Goal: Information Seeking & Learning: Learn about a topic

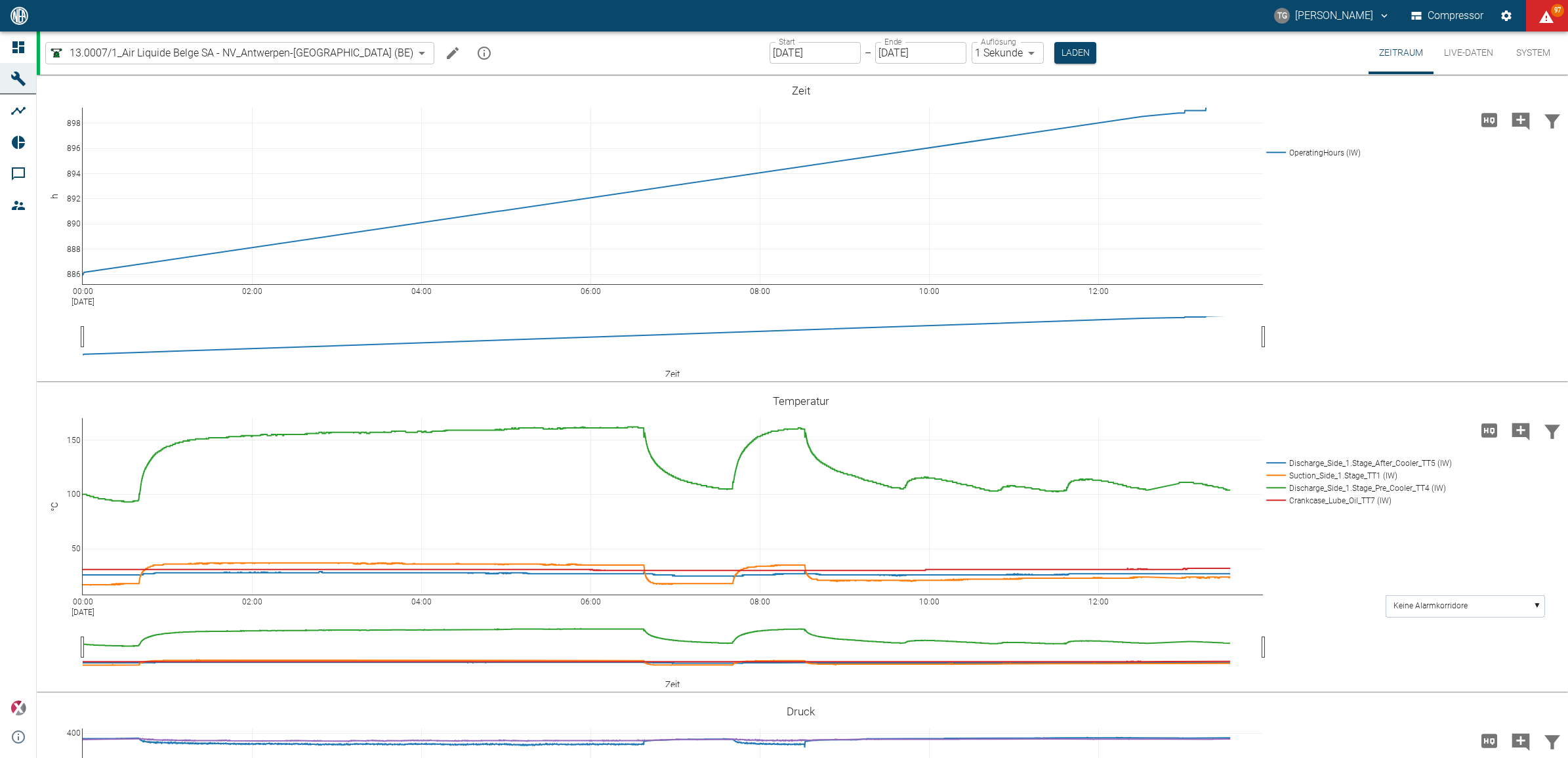
scroll to position [557, 0]
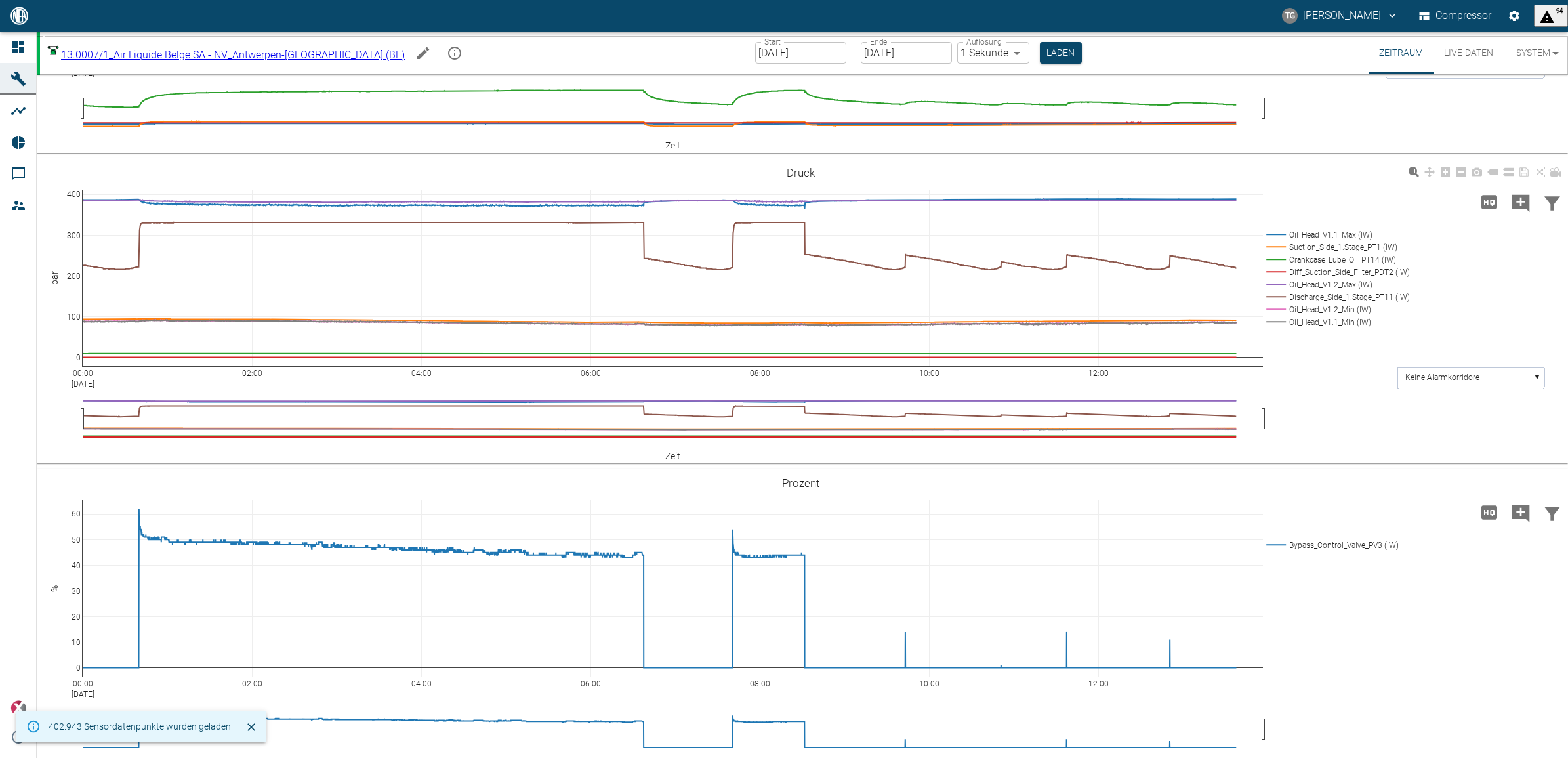
scroll to position [557, 0]
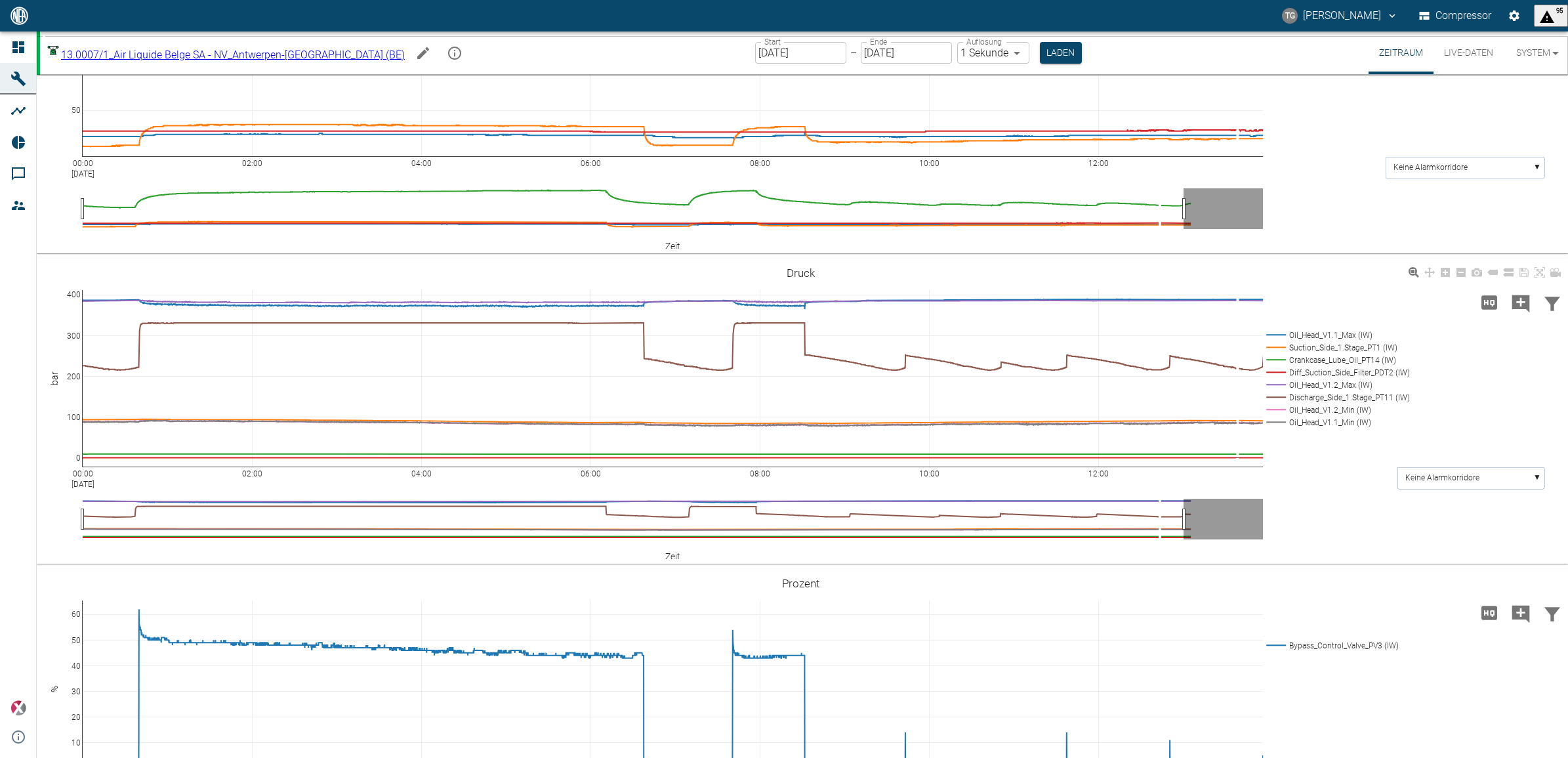
scroll to position [312, 0]
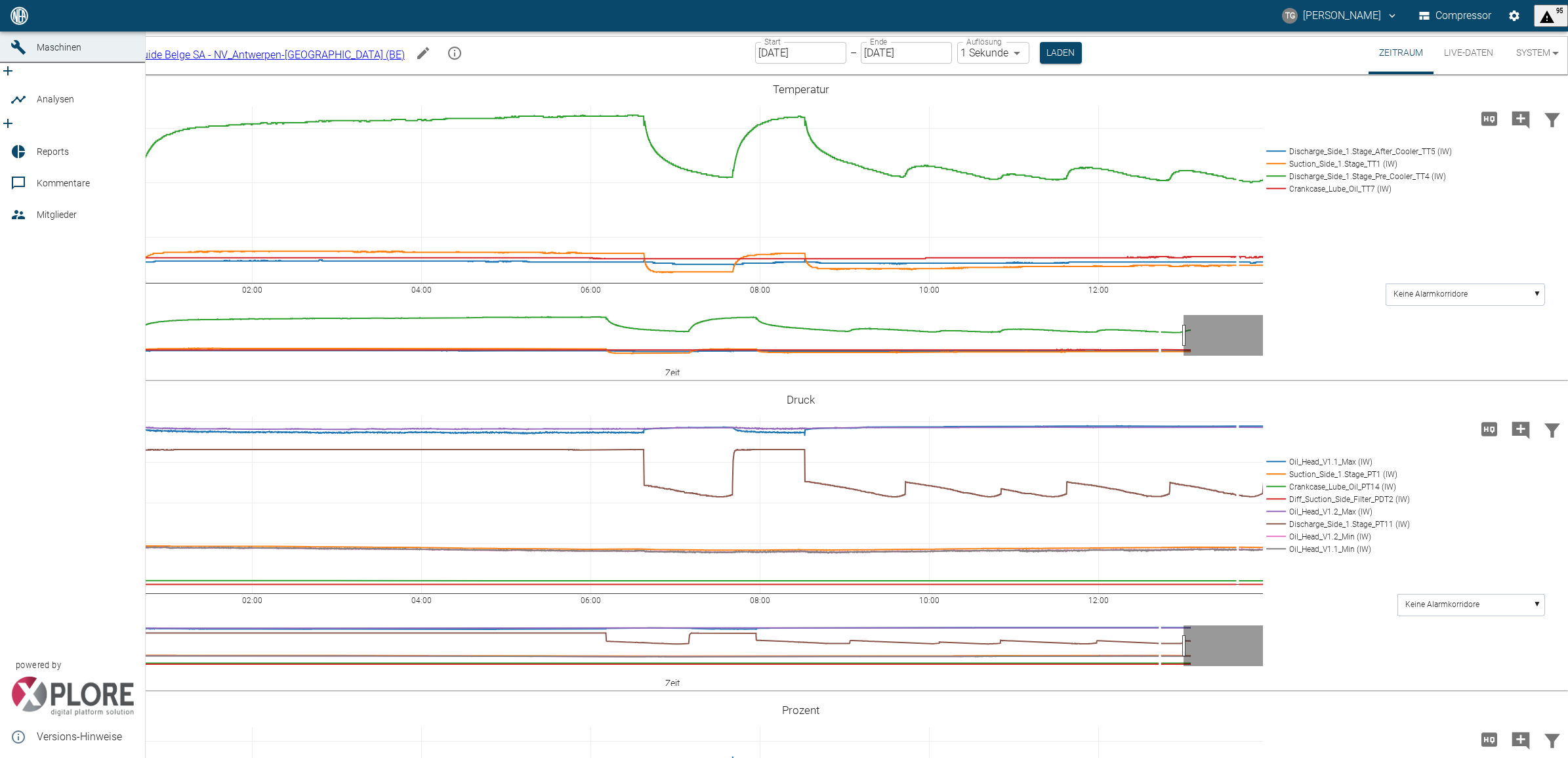
click at [10, 23] on icon at bounding box center [18, 16] width 16 height 16
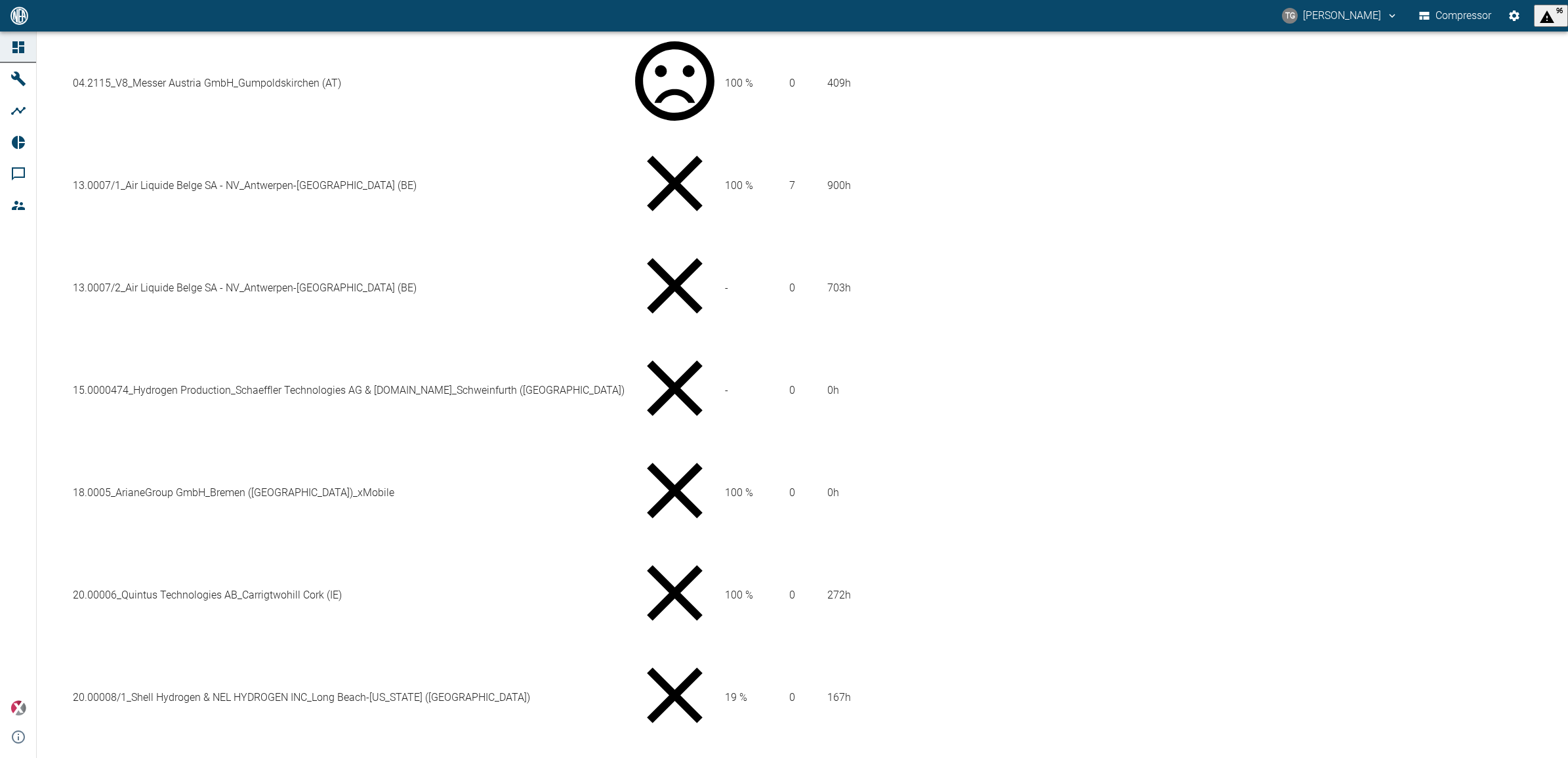
scroll to position [738, 0]
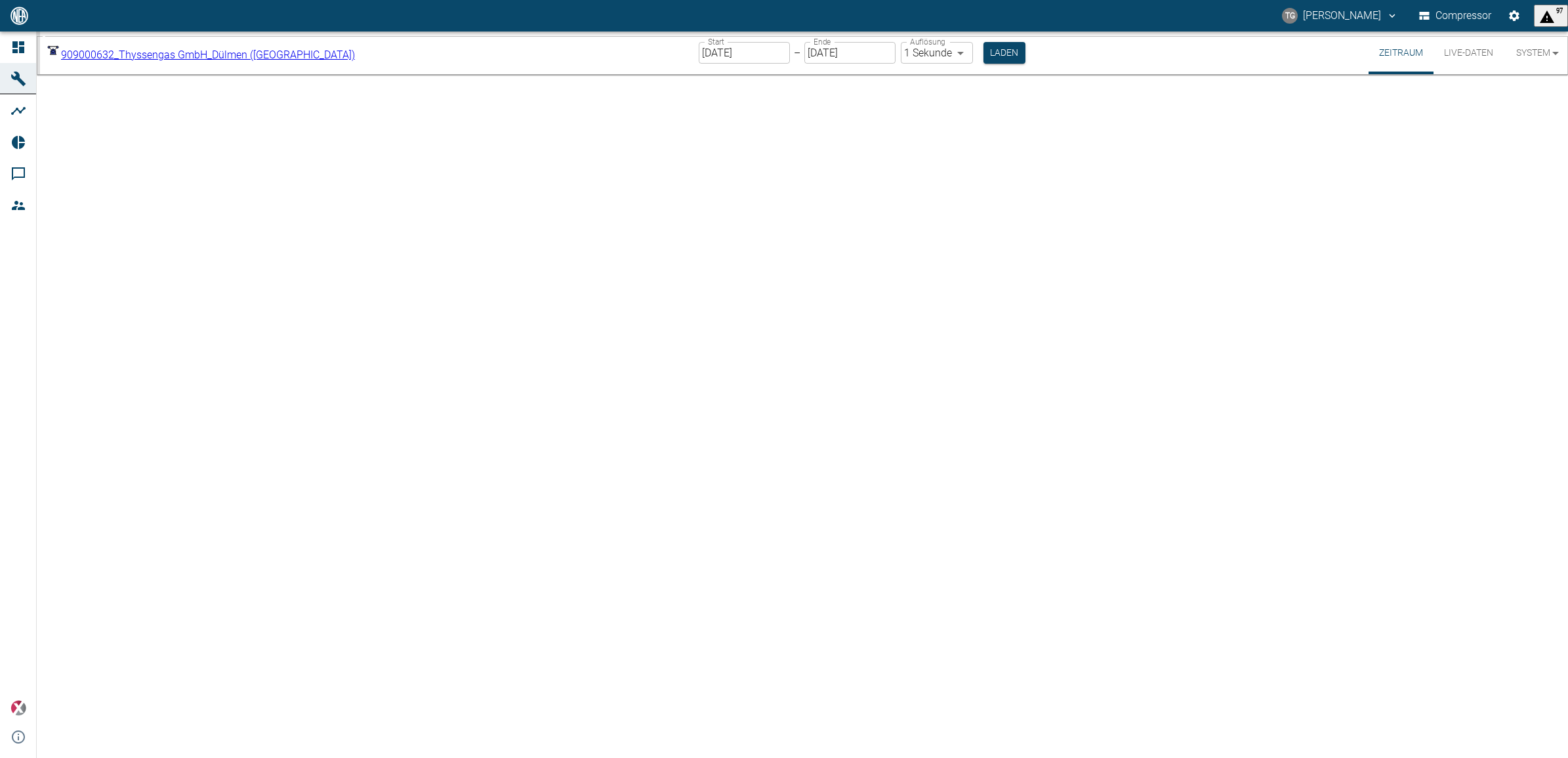
type input "2min"
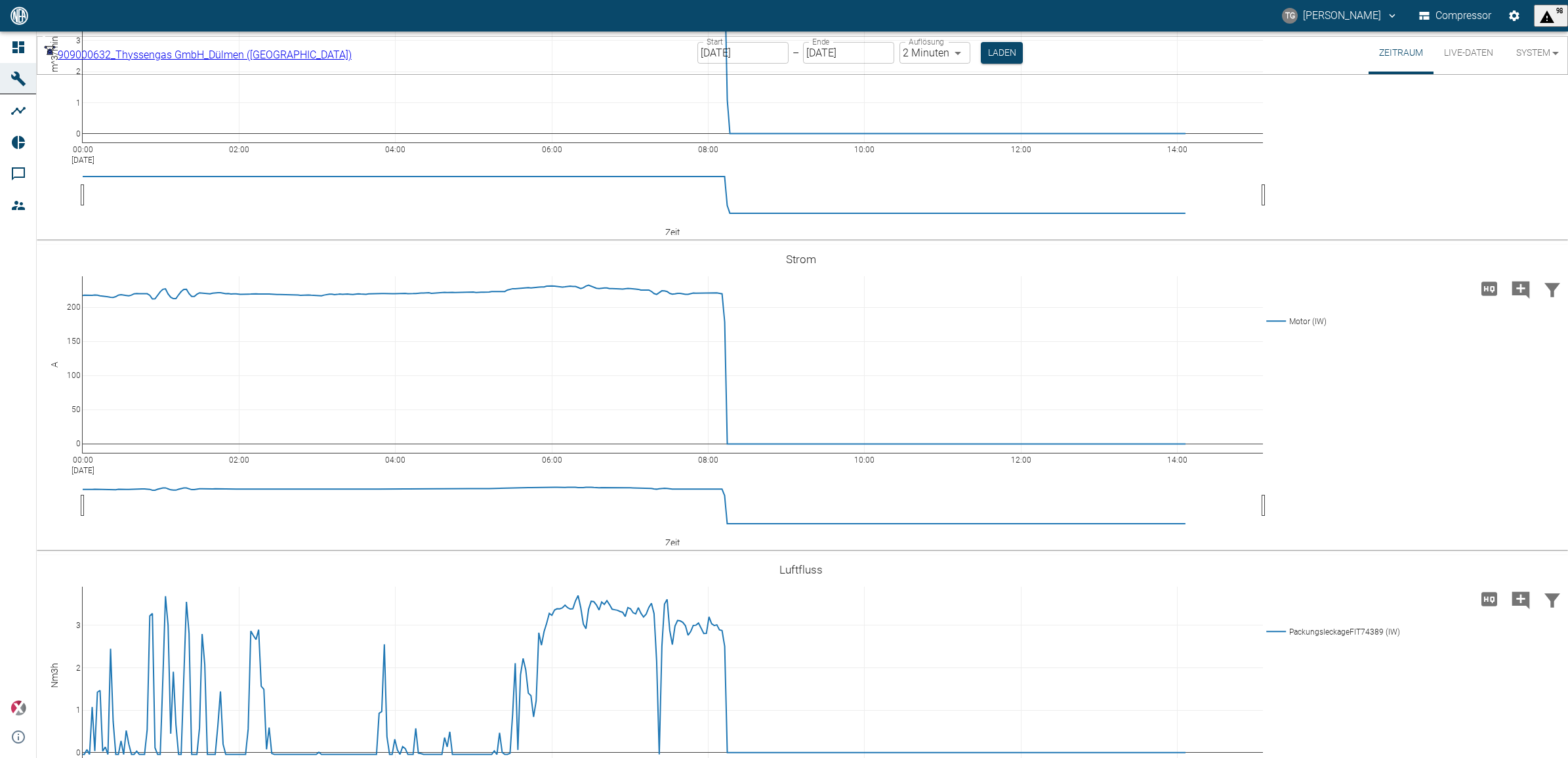
scroll to position [3211, 0]
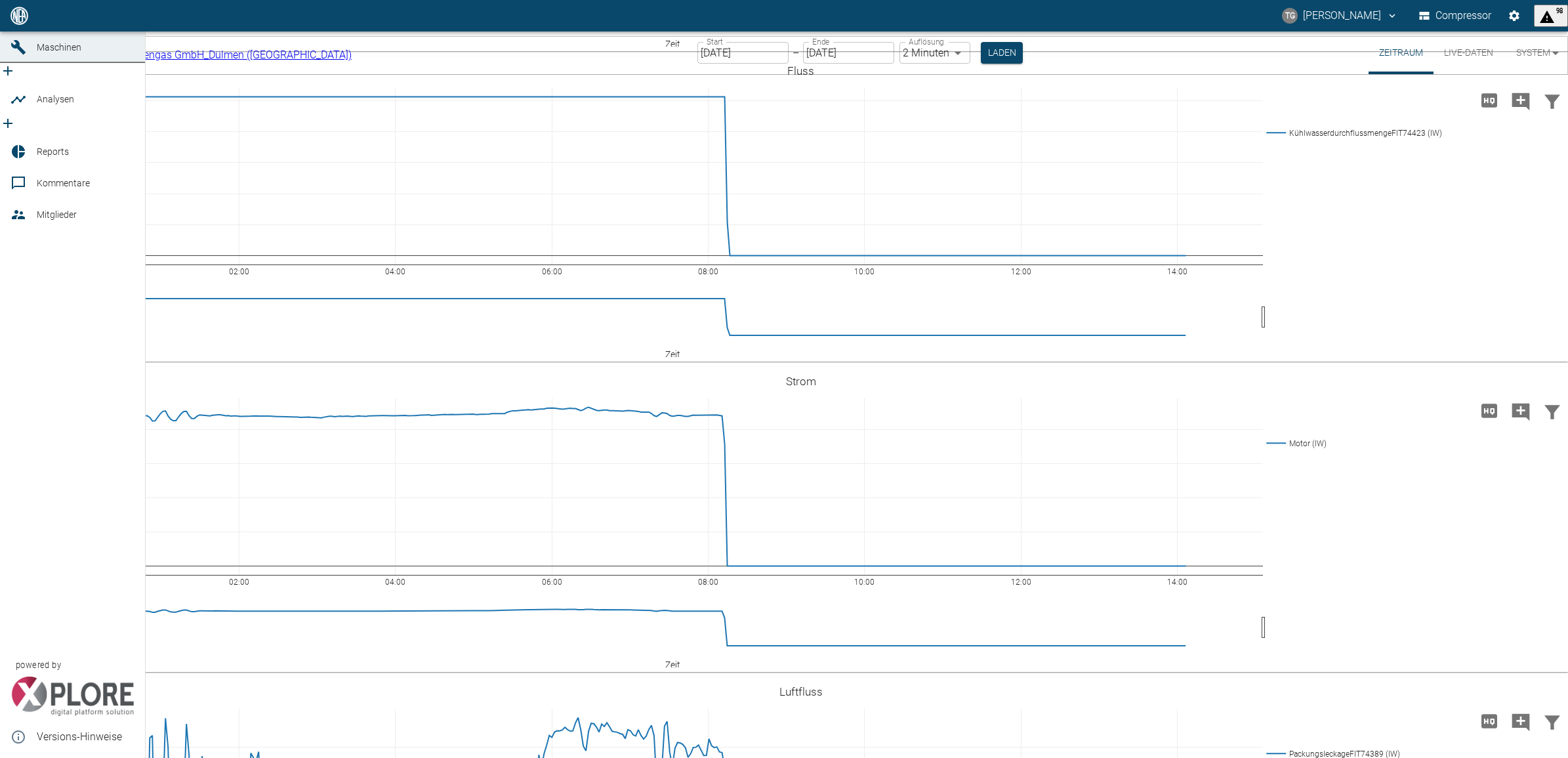
click at [18, 31] on link "Dashboard" at bounding box center [72, 15] width 145 height 31
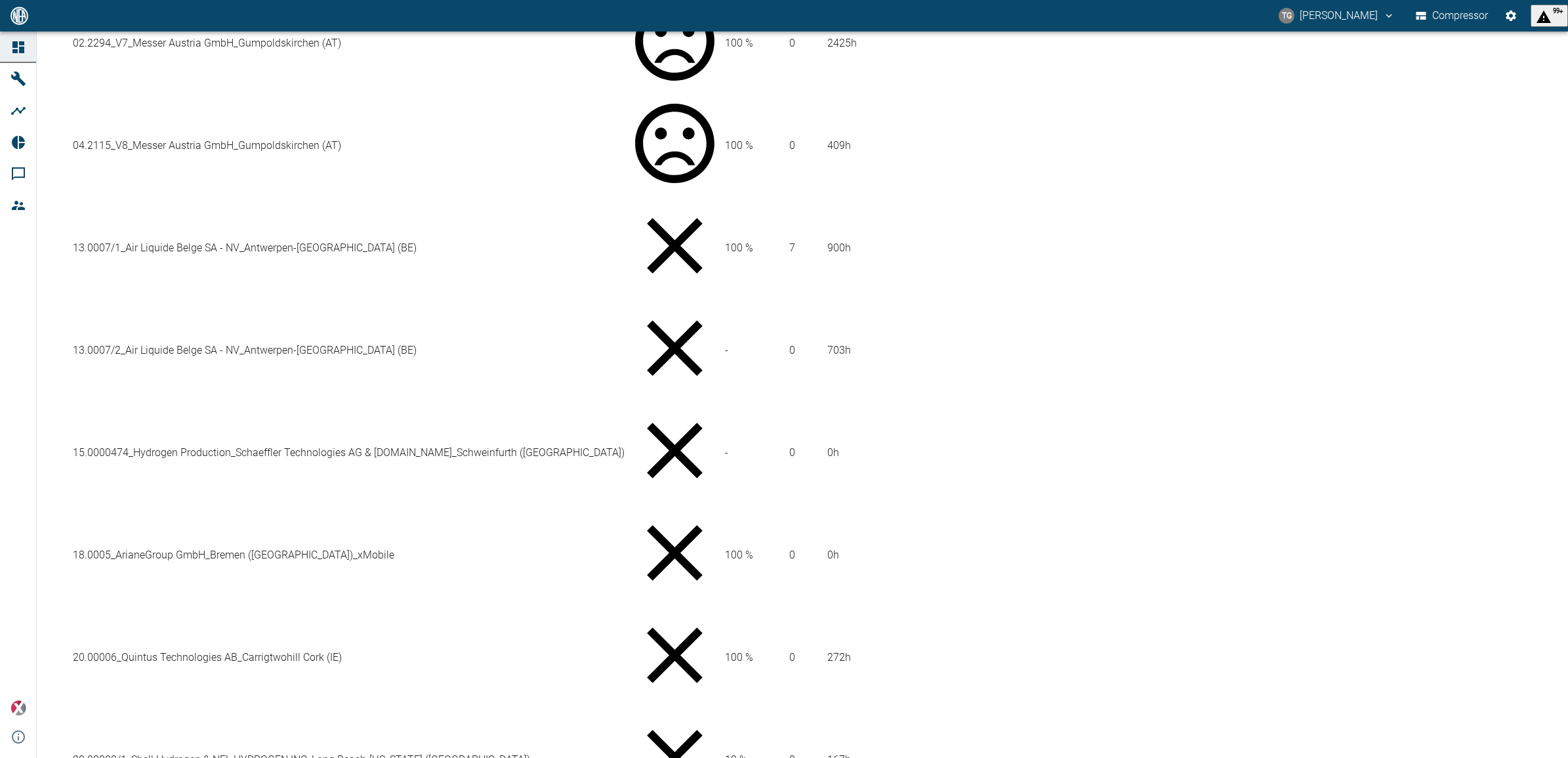
scroll to position [656, 0]
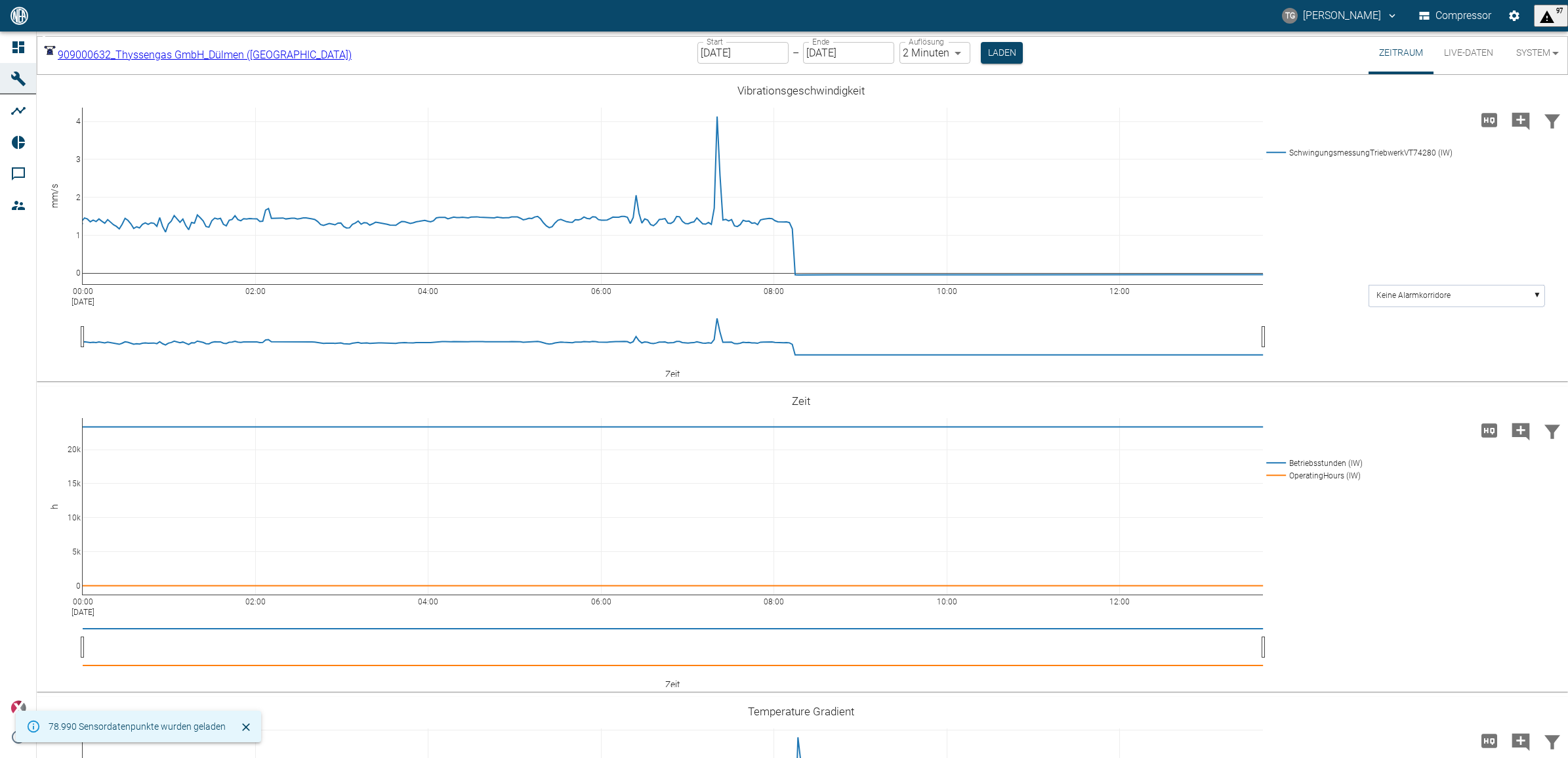
click at [717, 53] on input "[DATE]" at bounding box center [743, 53] width 91 height 22
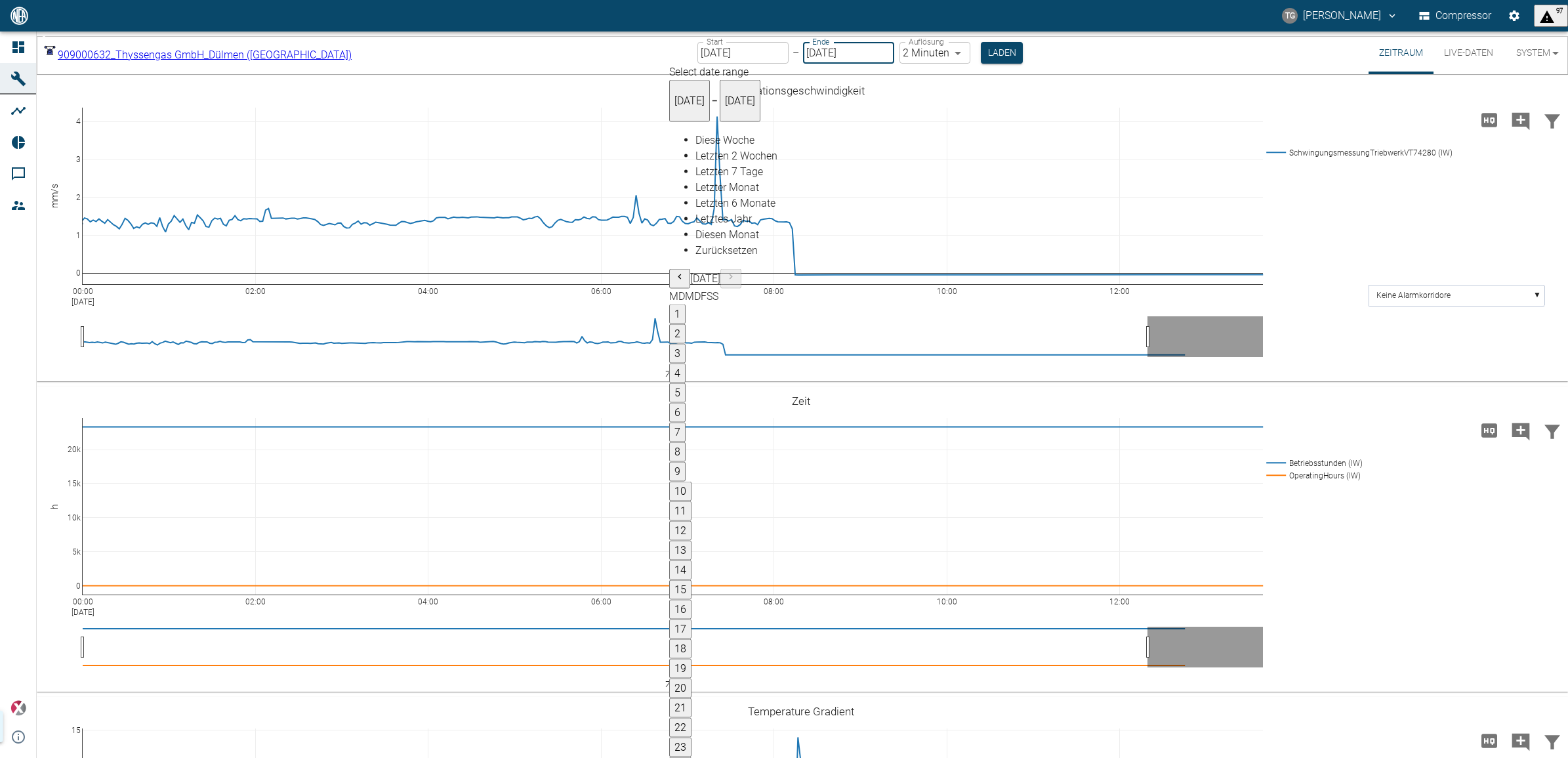
type input "25.08.2025"
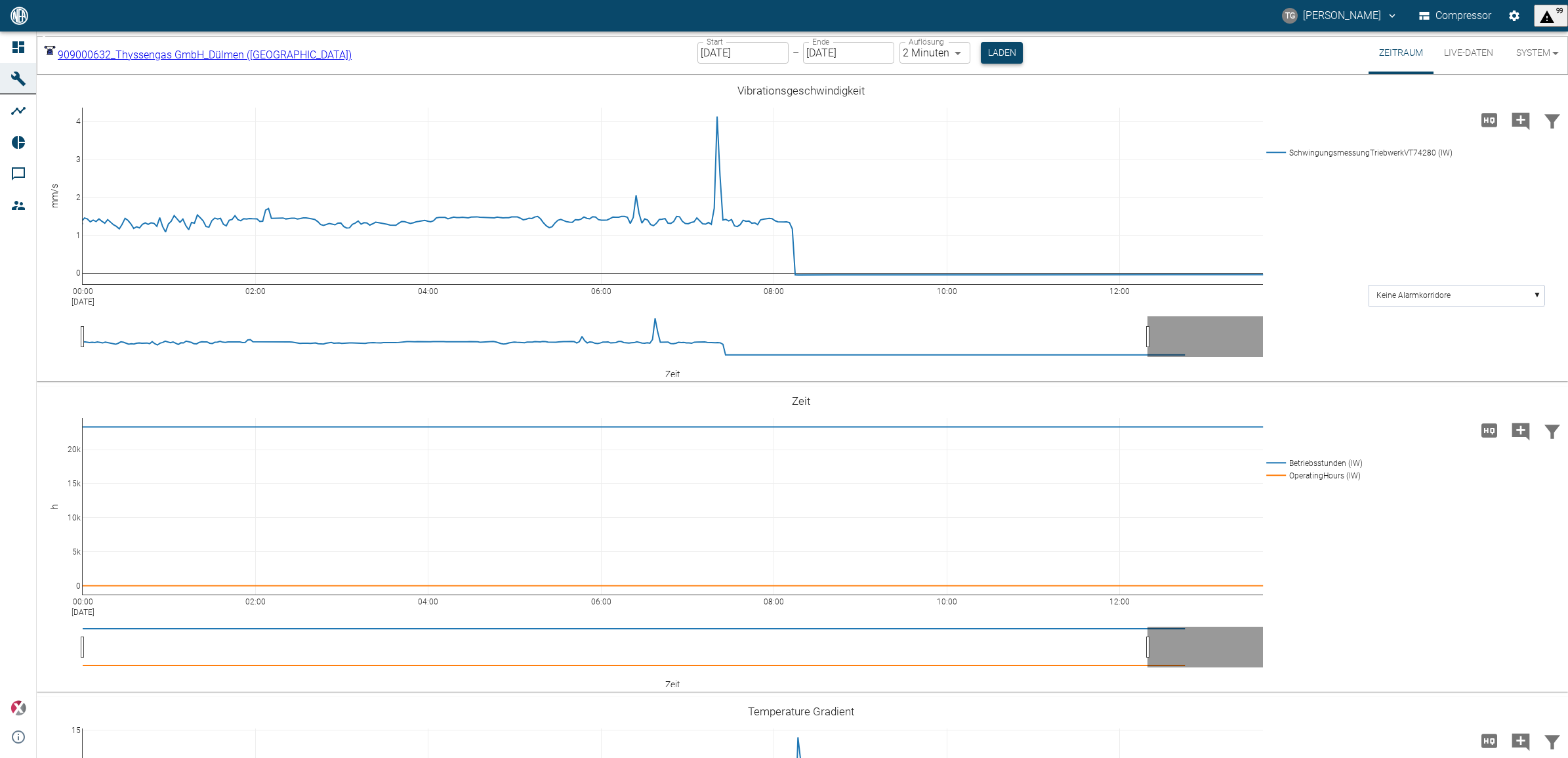
click at [981, 48] on button "Laden" at bounding box center [1002, 53] width 42 height 22
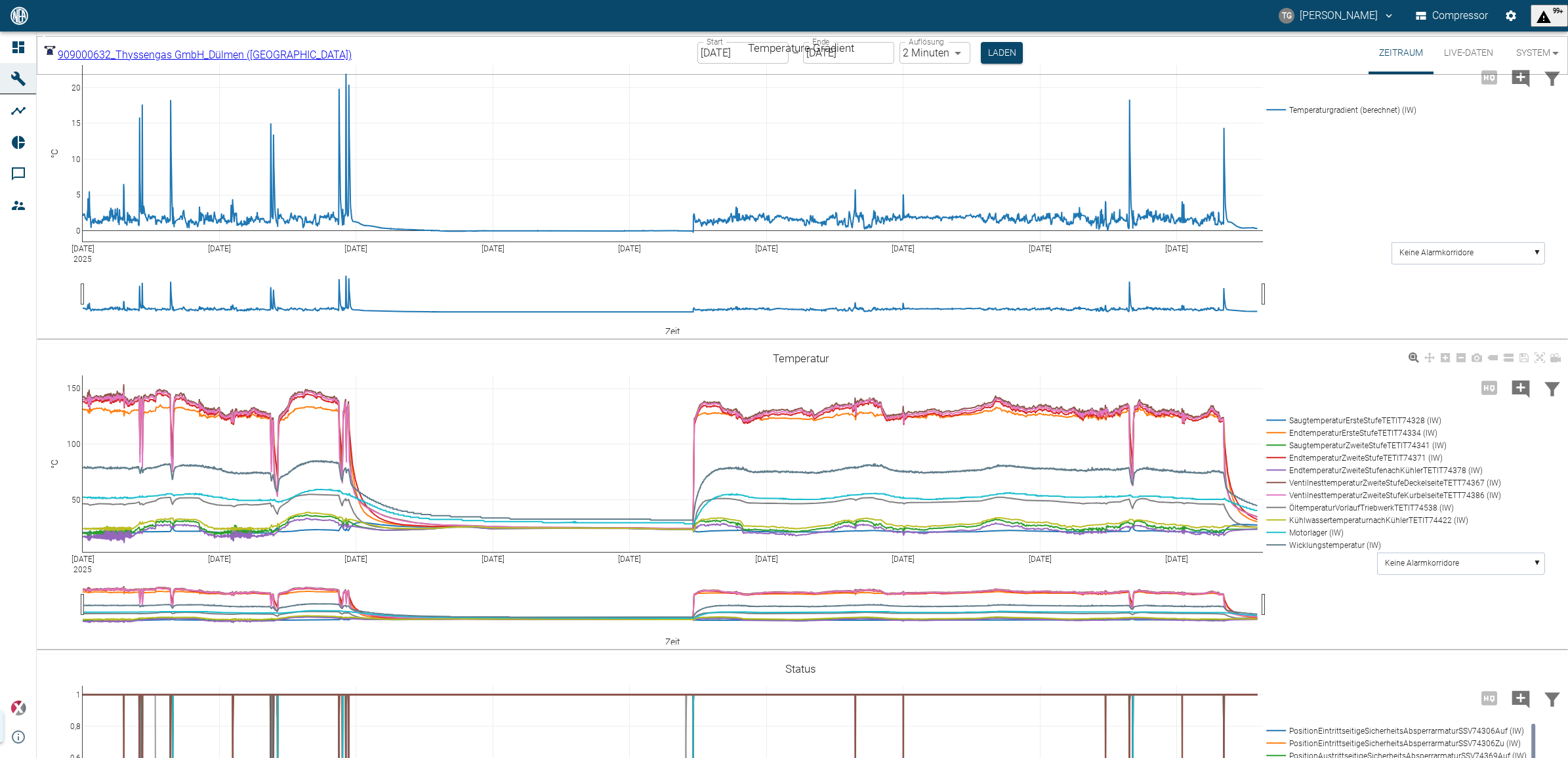
scroll to position [738, 0]
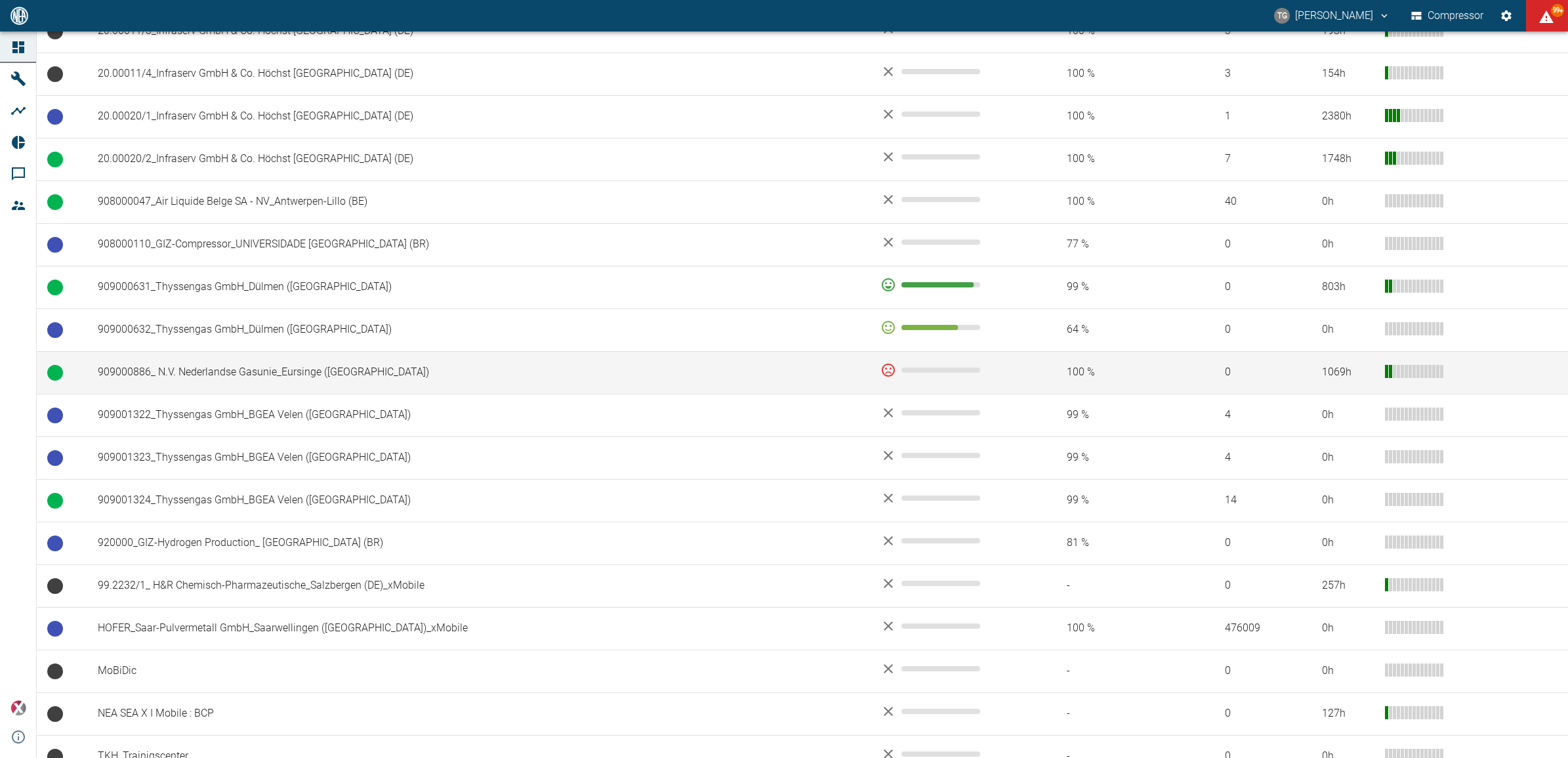
scroll to position [807, 0]
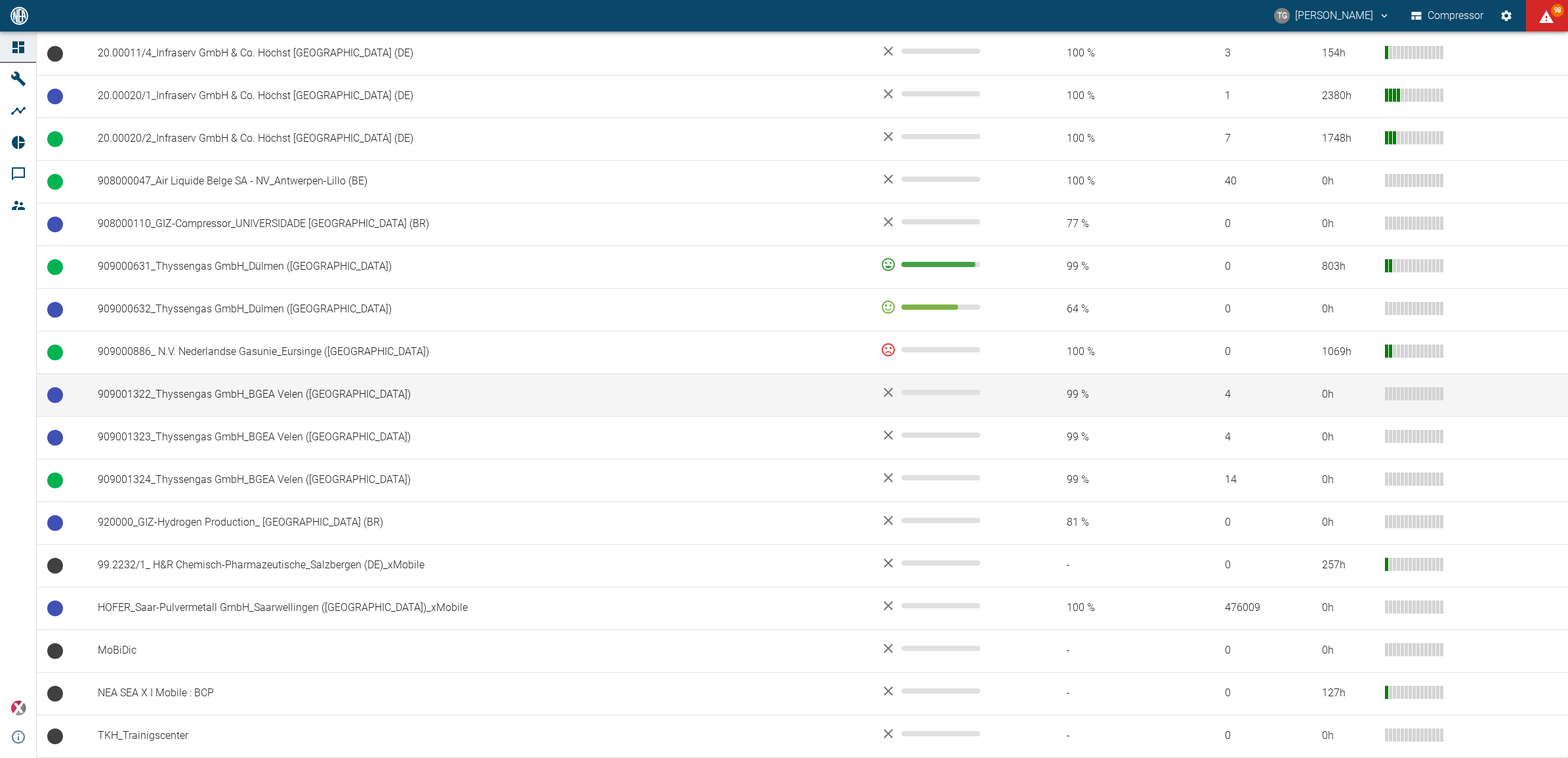
click at [228, 404] on td "909001322_Thyssengas GmbH_BGEA Velen ([GEOGRAPHIC_DATA])" at bounding box center [479, 395] width 783 height 42
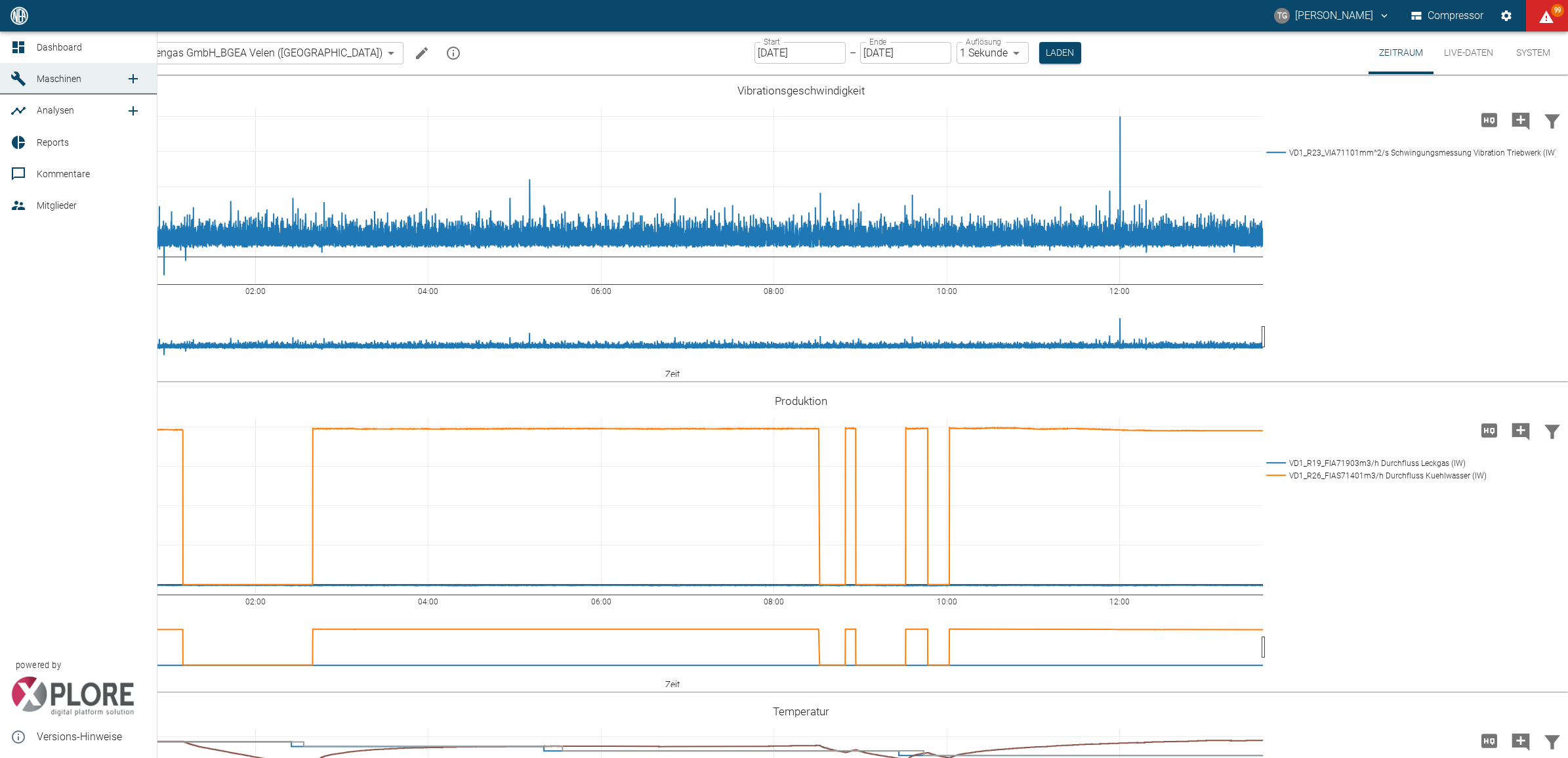
click at [35, 107] on link "Analysen" at bounding box center [78, 109] width 157 height 31
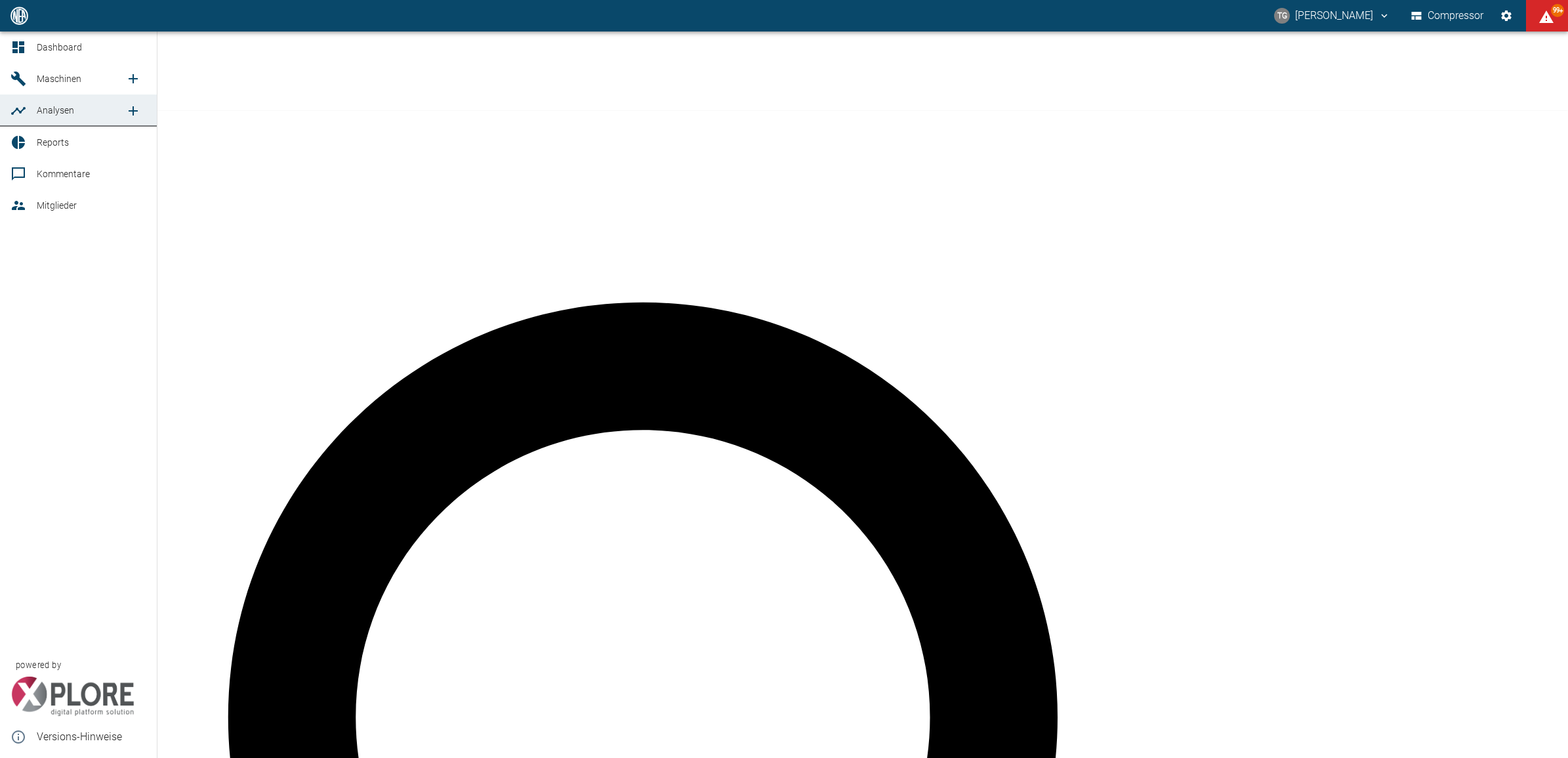
click at [24, 142] on icon at bounding box center [18, 142] width 16 height 16
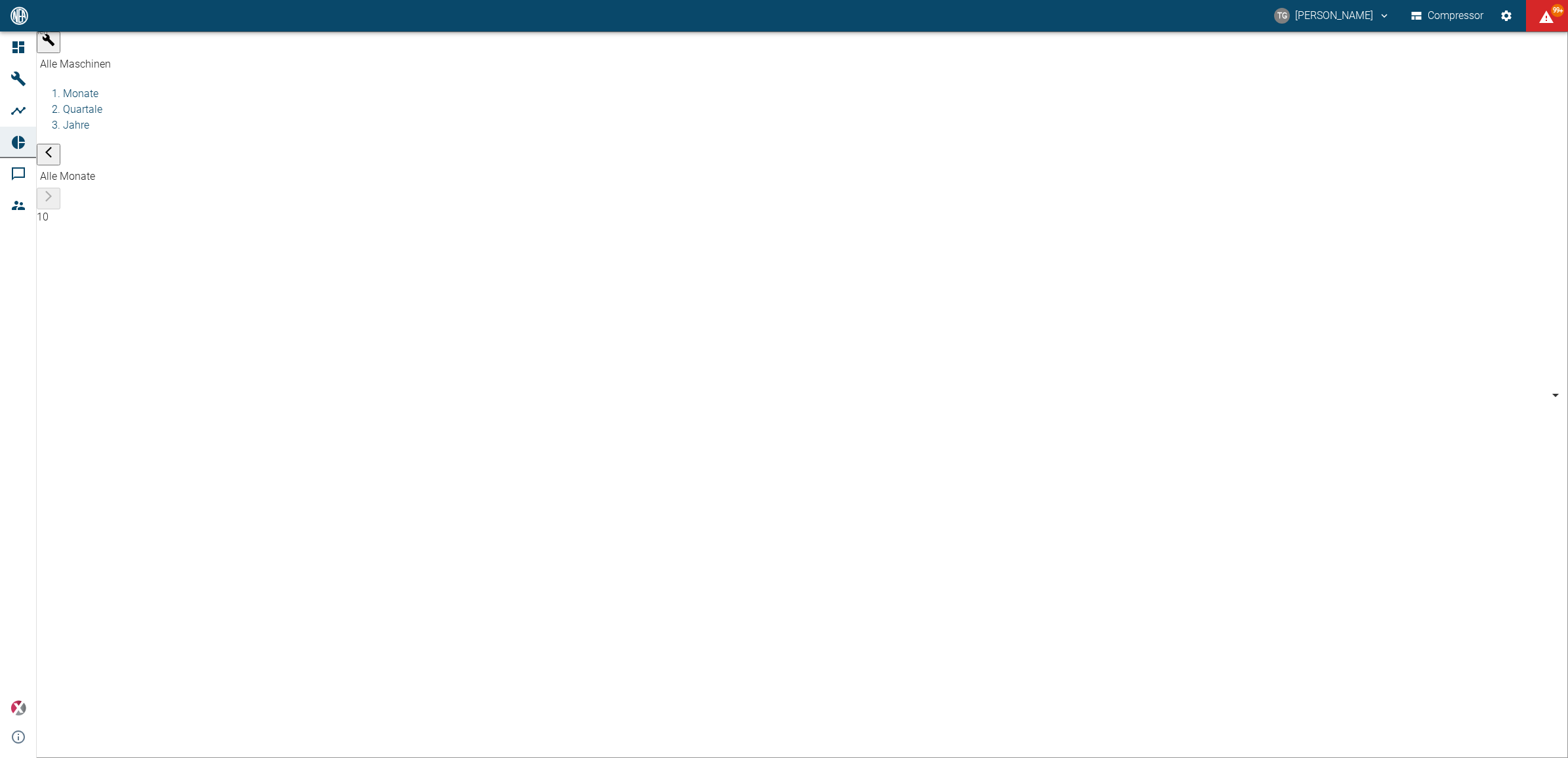
click at [168, 55] on body "[PERSON_NAME] Compressor 99+ Dashboard Maschinen Analysen Reports Kommentare Mi…" at bounding box center [784, 379] width 1568 height 758
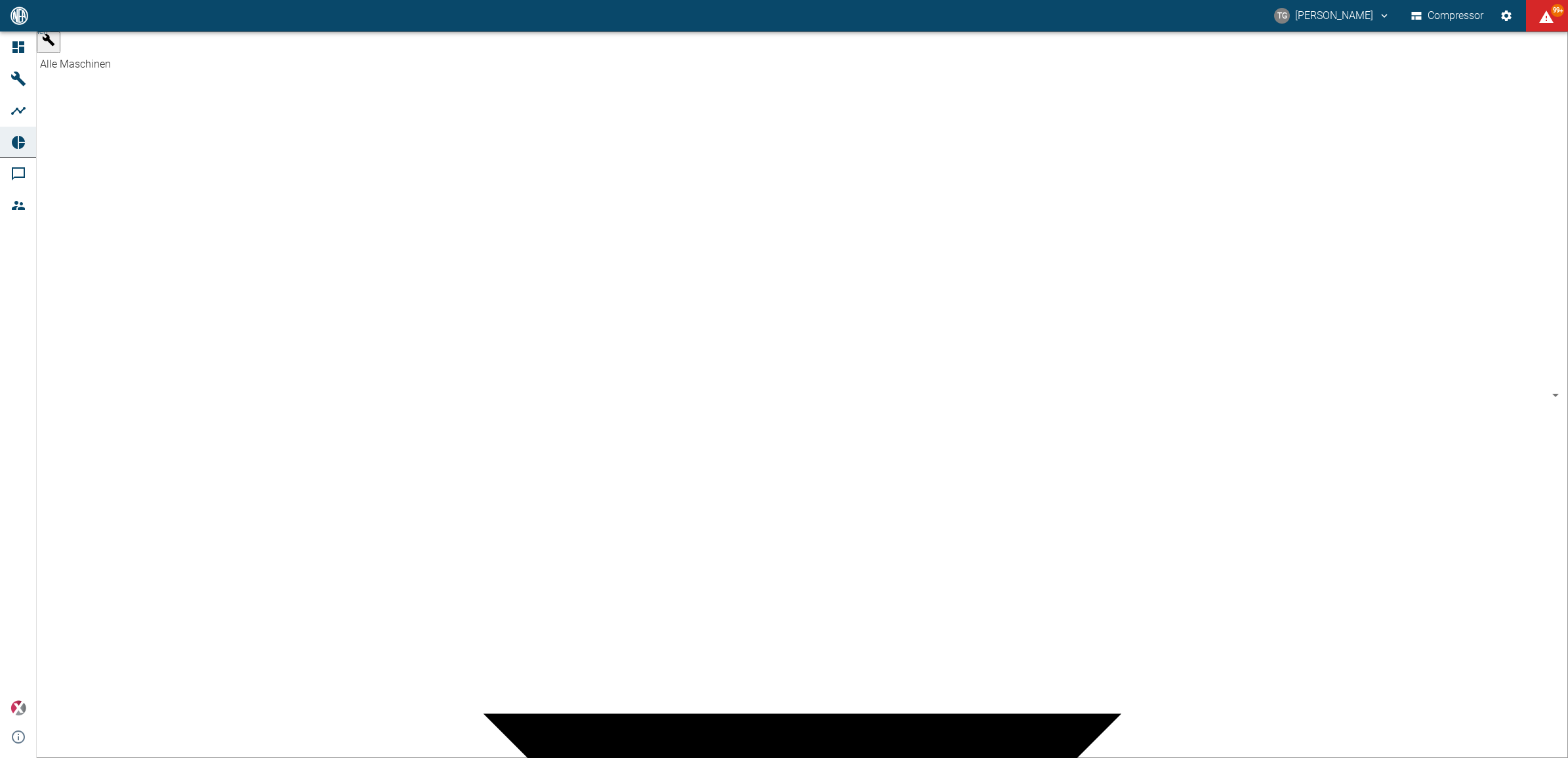
type input "62df7942-7815-4ccf-a722-4ba74b721732"
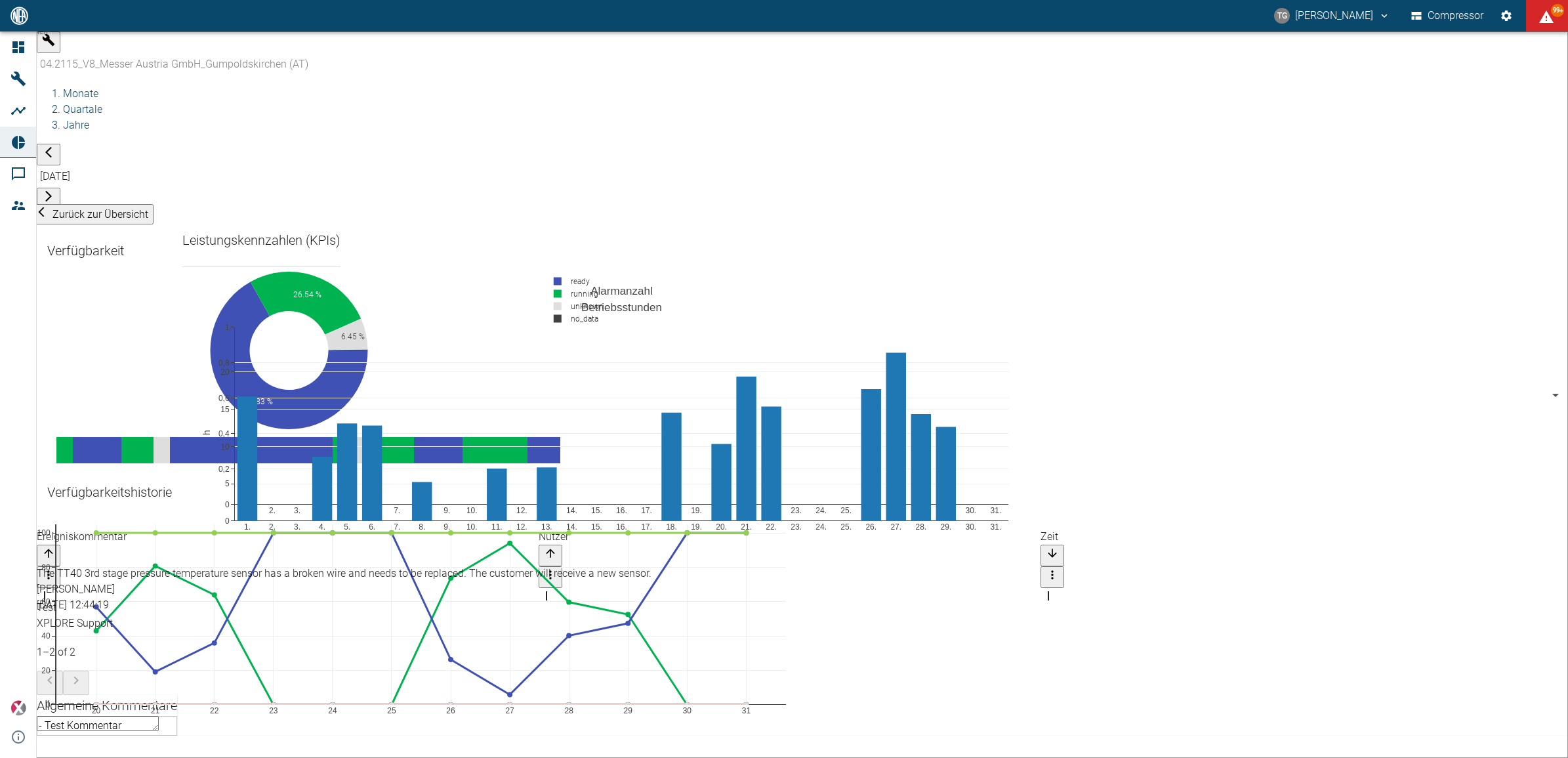
scroll to position [941, 0]
click at [159, 716] on textarea "- Test Kommentar" at bounding box center [97, 723] width 122 height 15
click at [140, 53] on div "04.2115_V8_Messer Austria GmbH_Gumpoldskirchen (AT)" at bounding box center [814, 64] width 1556 height 23
click at [134, 60] on div "04.2115_V8_Messer Austria GmbH_Gumpoldskirchen (AT)" at bounding box center [814, 64] width 1556 height 23
click at [117, 53] on div "04.2115_V8_Messer Austria GmbH_Gumpoldskirchen (AT)" at bounding box center [814, 64] width 1556 height 23
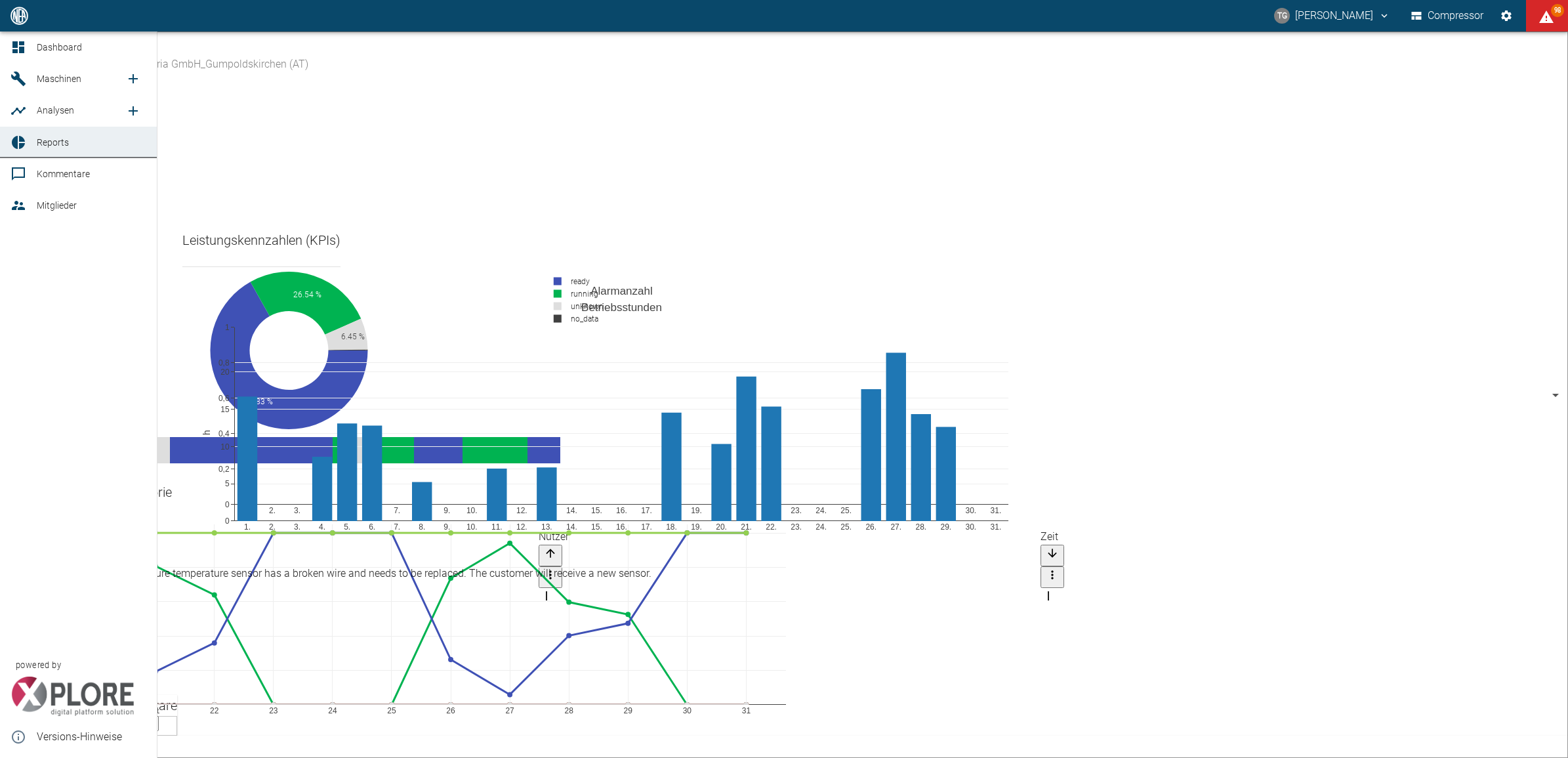
click at [51, 143] on span "Reports" at bounding box center [53, 142] width 32 height 10
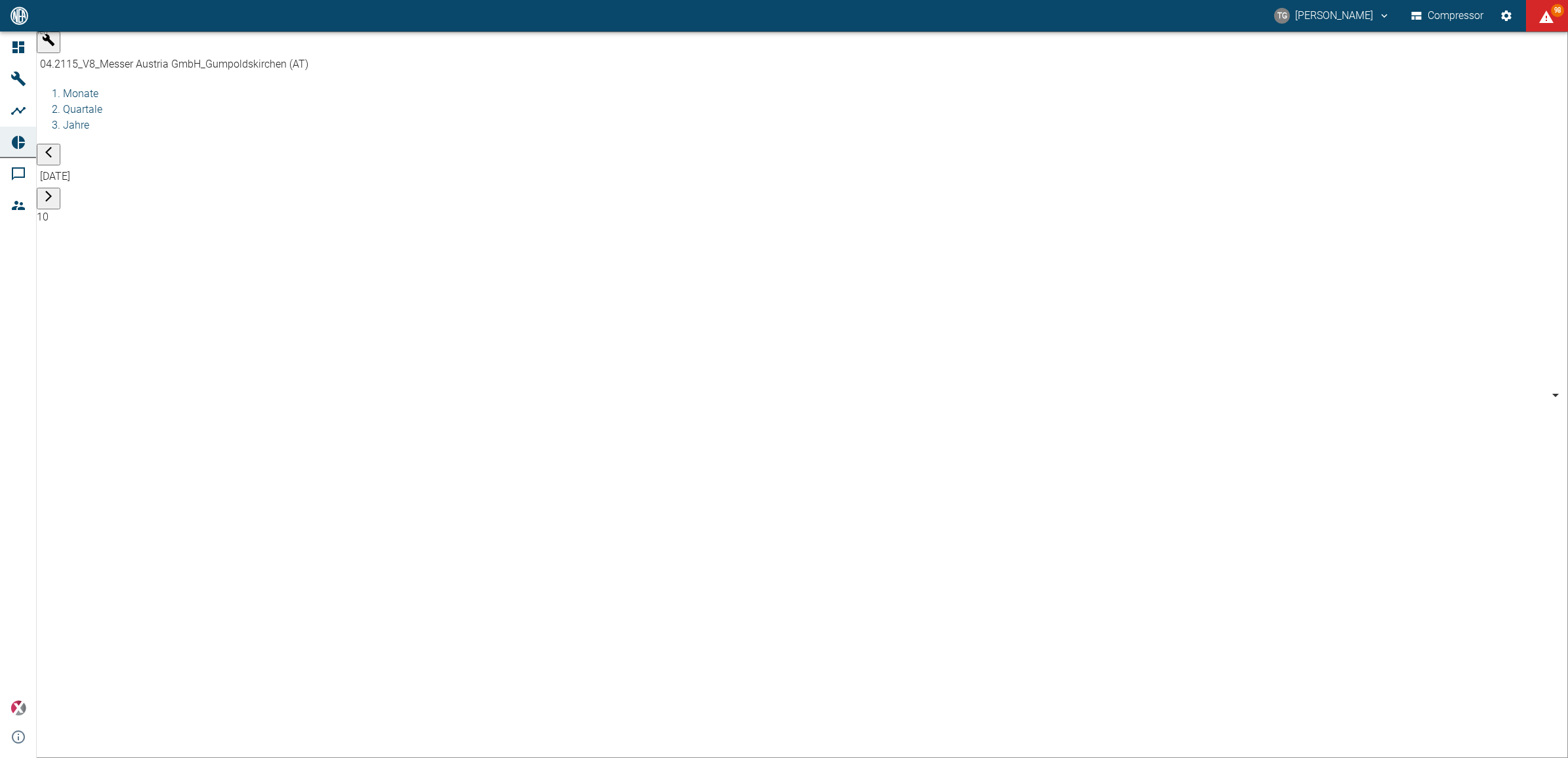
click at [159, 47] on body "[PERSON_NAME] Compressor 98 Dashboard Maschinen Analysen Reports Kommentare Mit…" at bounding box center [784, 379] width 1568 height 758
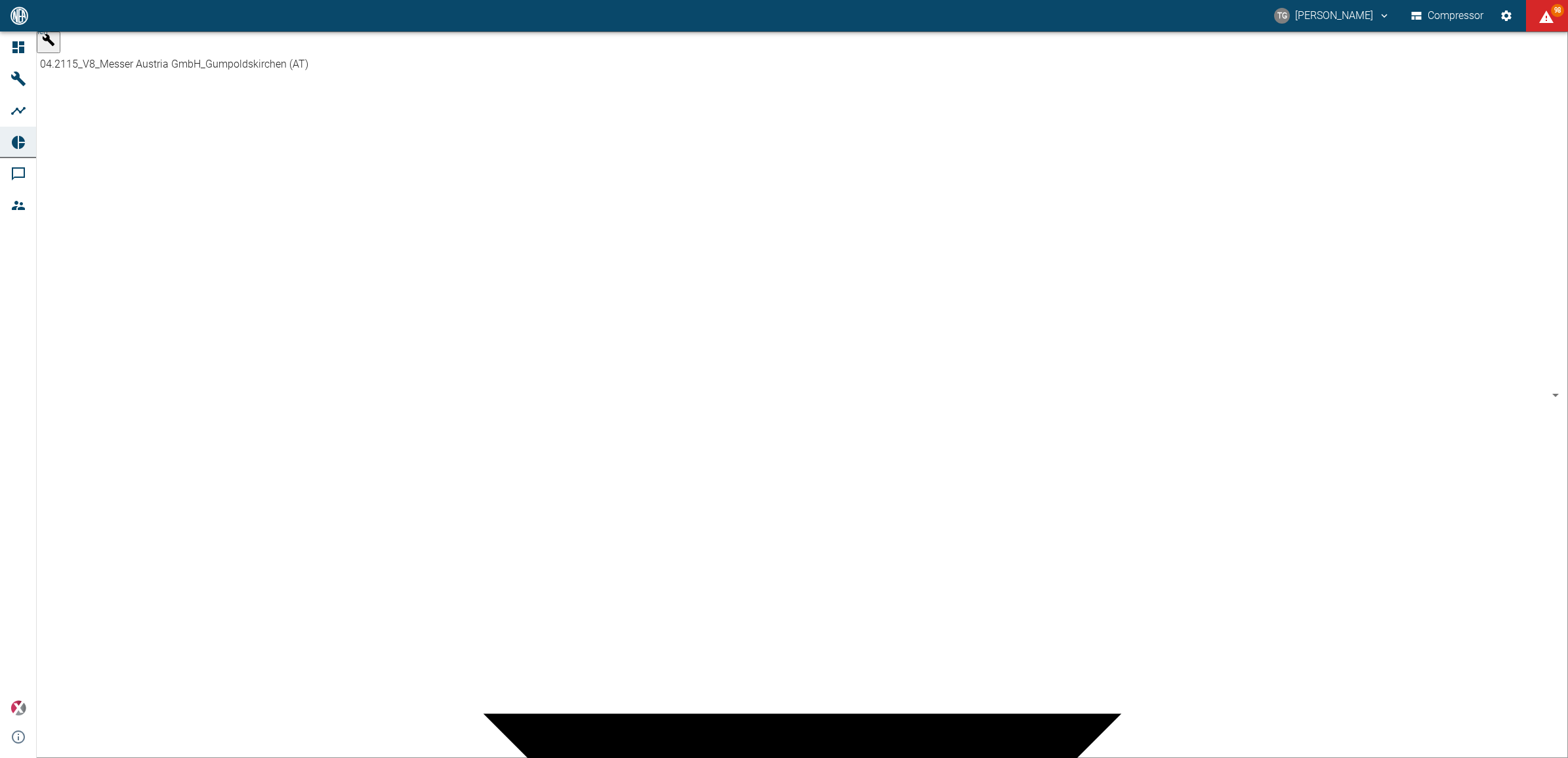
type input "52381507-e89c-473a-84ef-8e4810c4aa68"
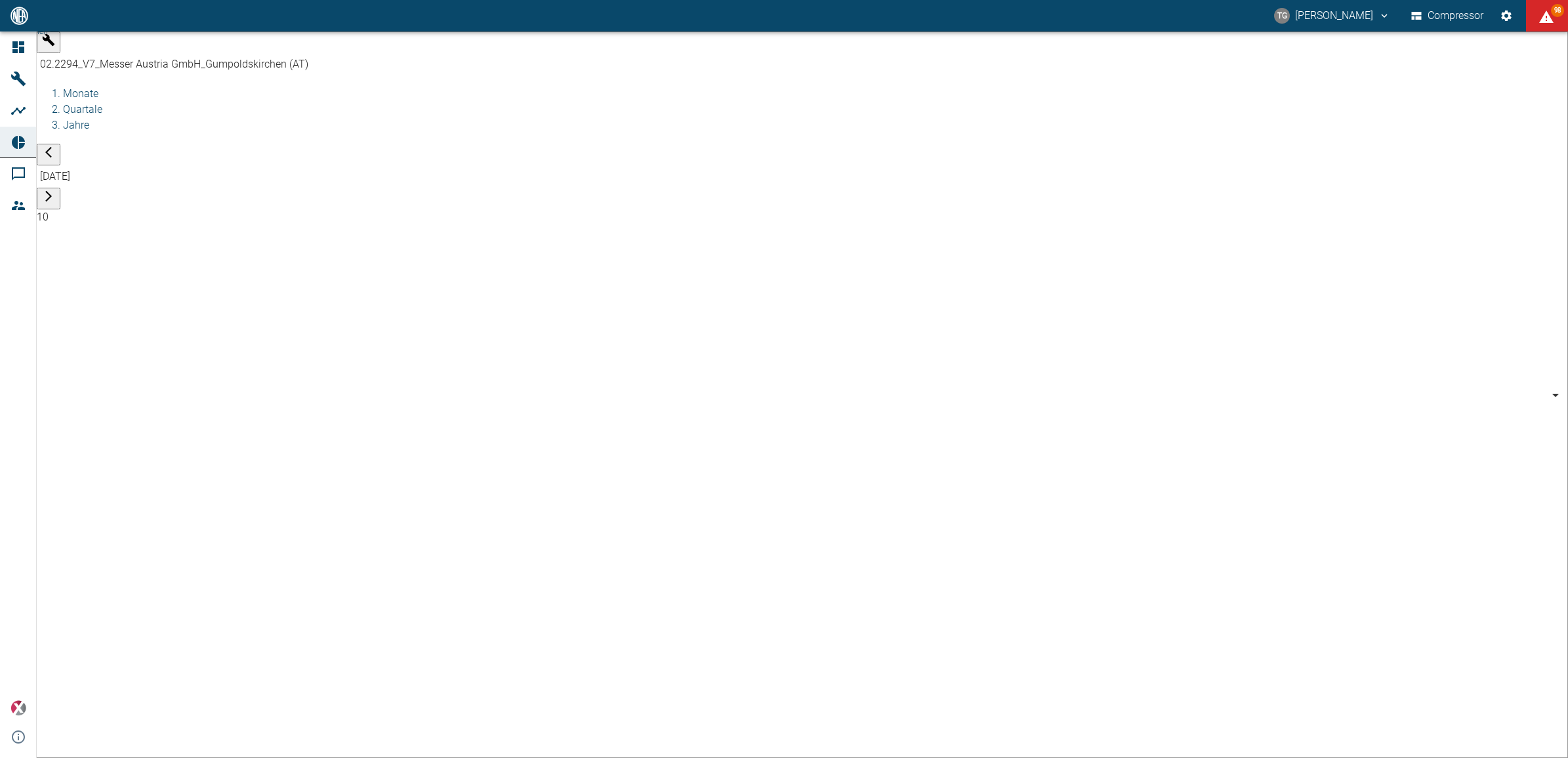
click at [404, 47] on body "[PERSON_NAME] Compressor 99+ Dashboard Maschinen Analysen Reports Kommentare Mi…" at bounding box center [784, 379] width 1568 height 758
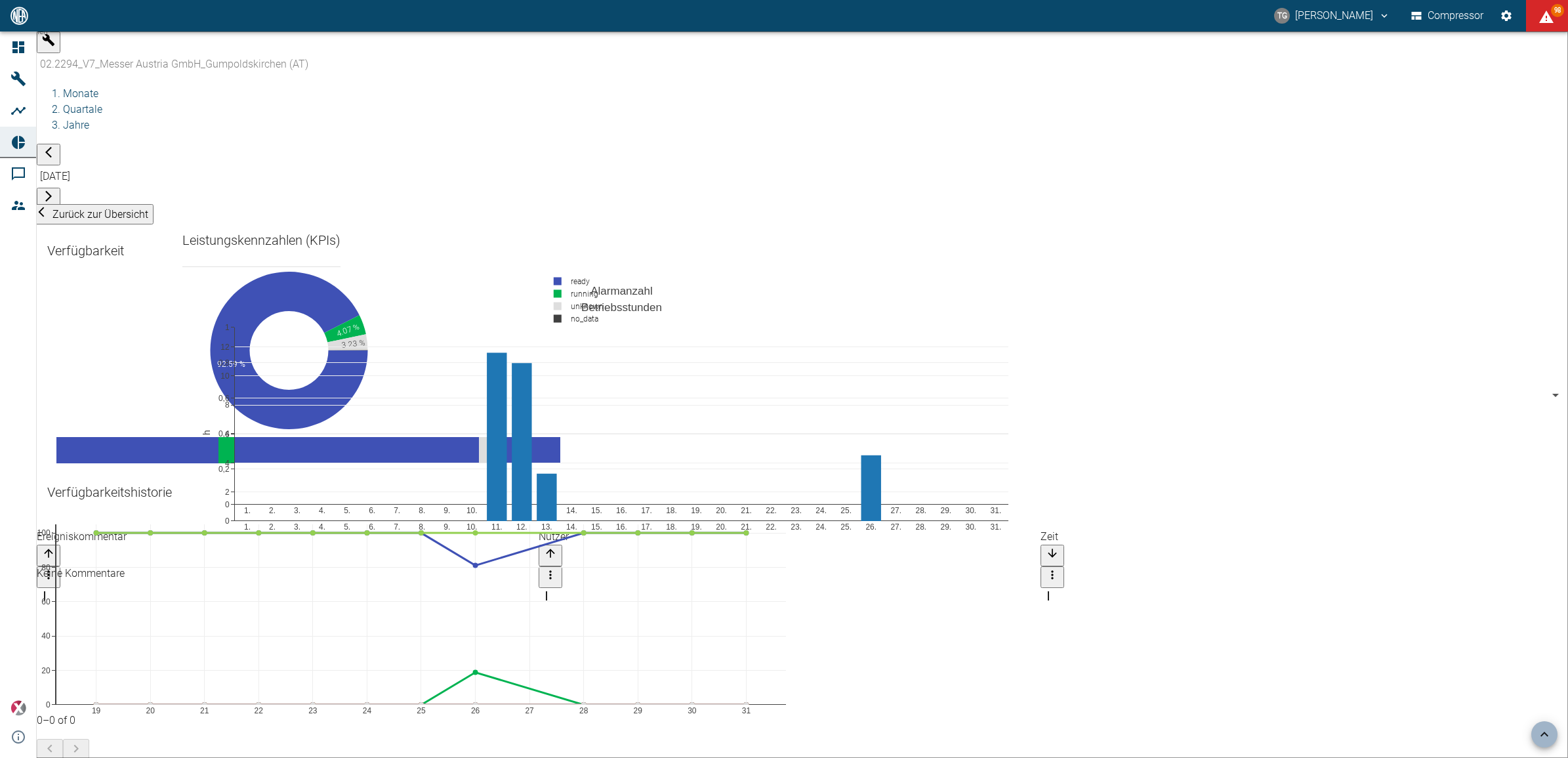
scroll to position [1230, 0]
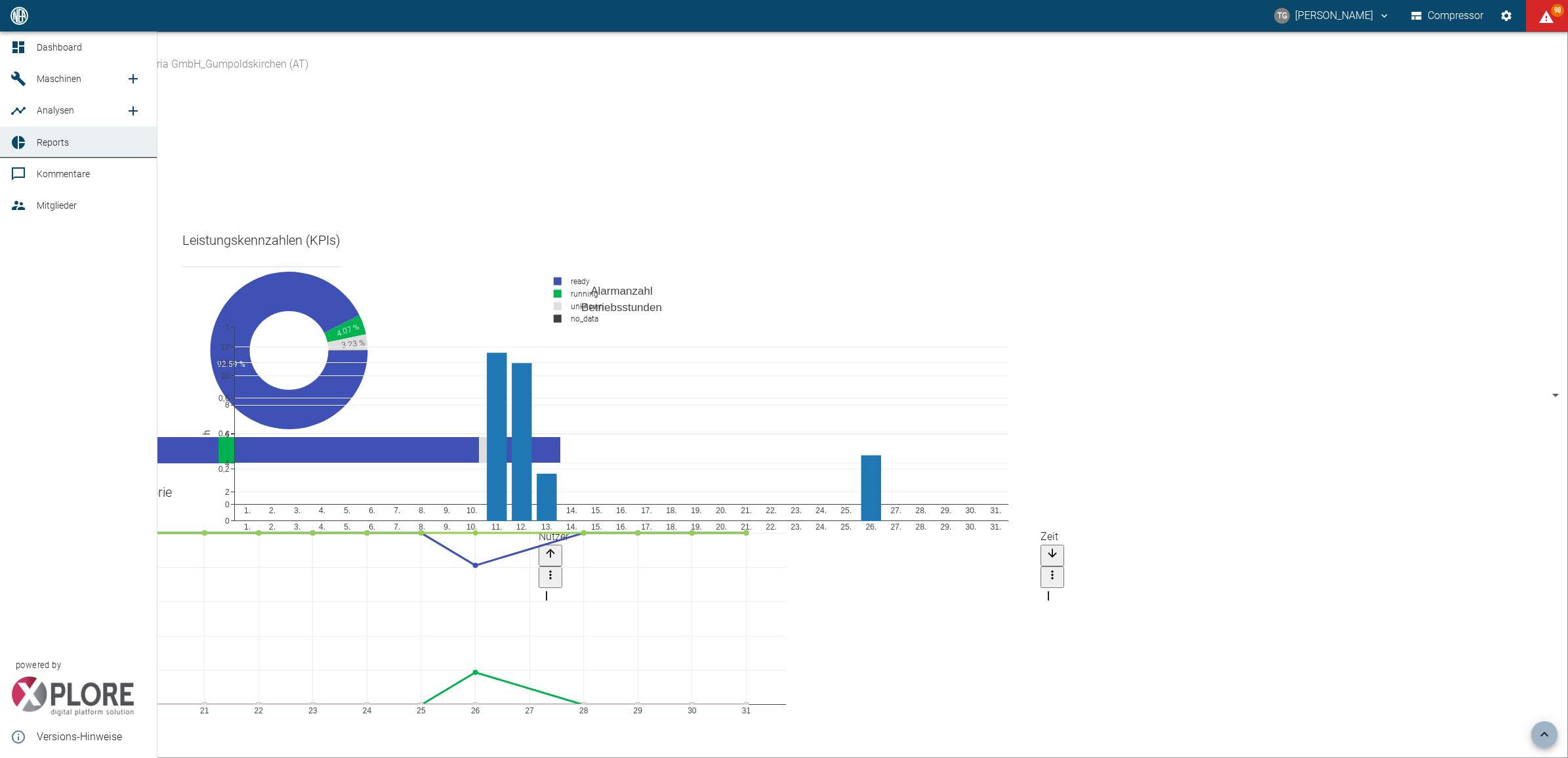
click at [29, 45] on div at bounding box center [20, 47] width 20 height 16
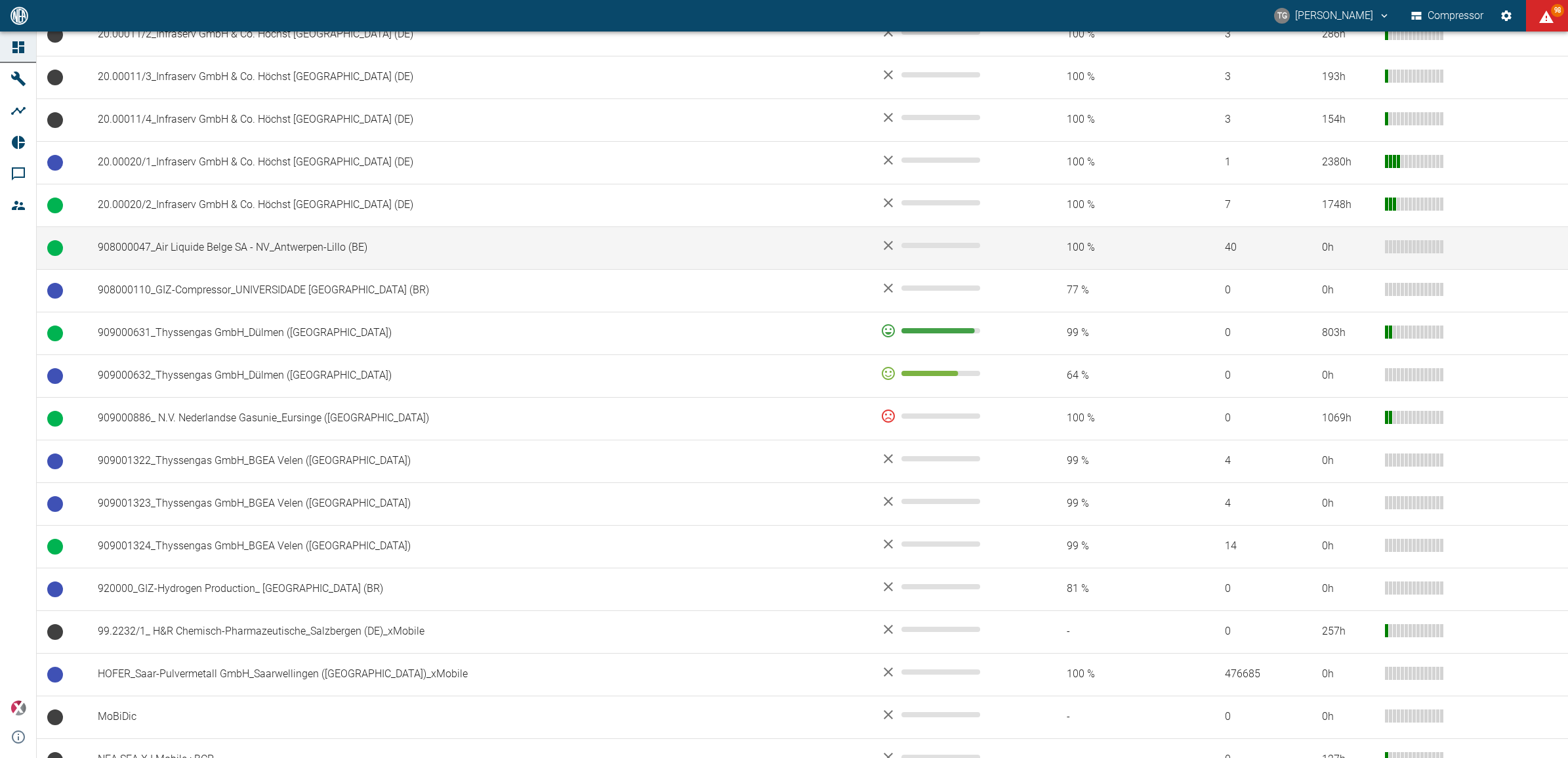
scroll to position [738, 0]
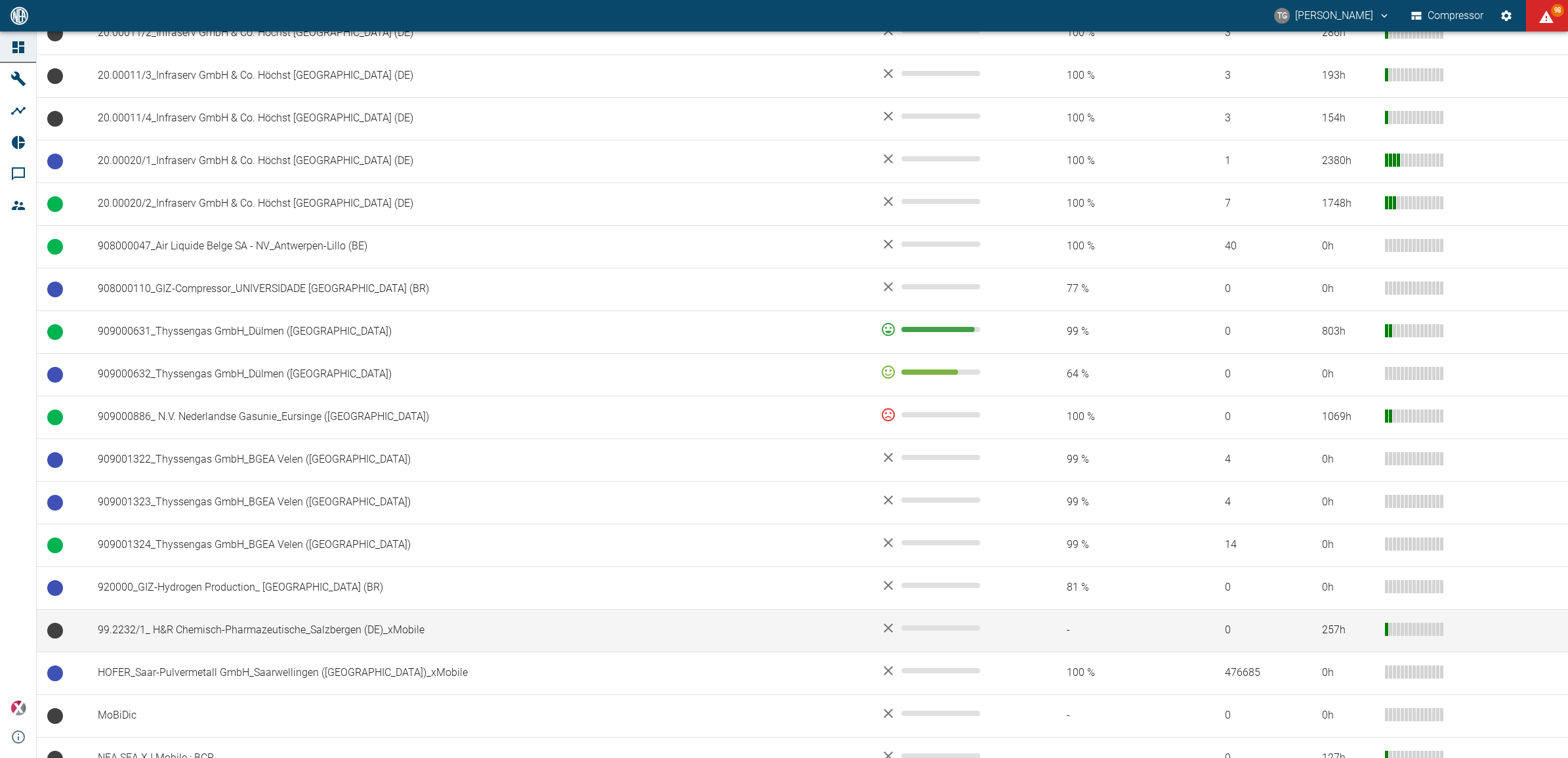
click at [177, 636] on td "99.2232/1_ H&R Chemisch-Pharmazeutische_Salzbergen (DE)_xMobile" at bounding box center [479, 630] width 783 height 42
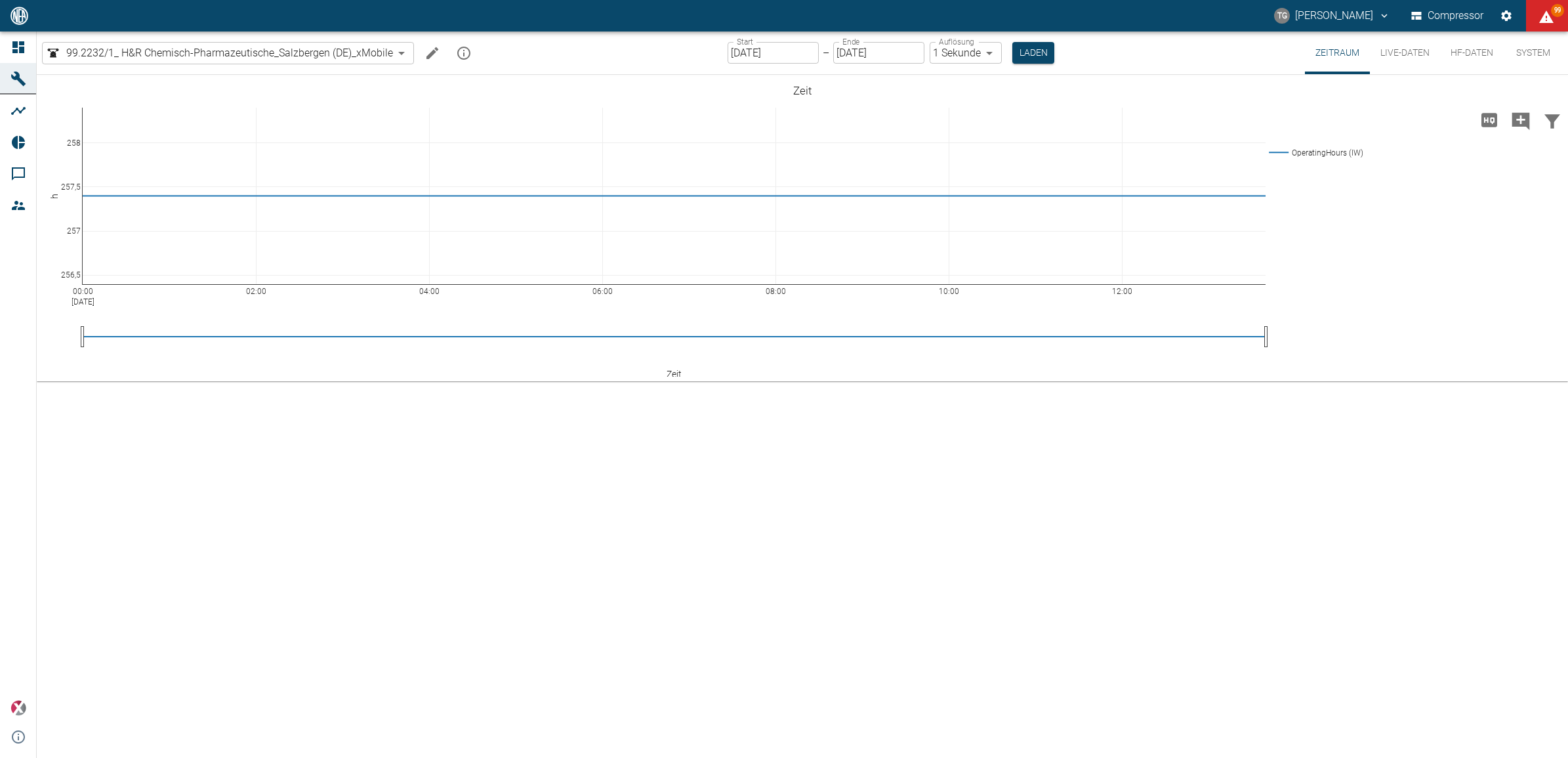
click at [1405, 48] on button "Live-Daten" at bounding box center [1405, 53] width 70 height 42
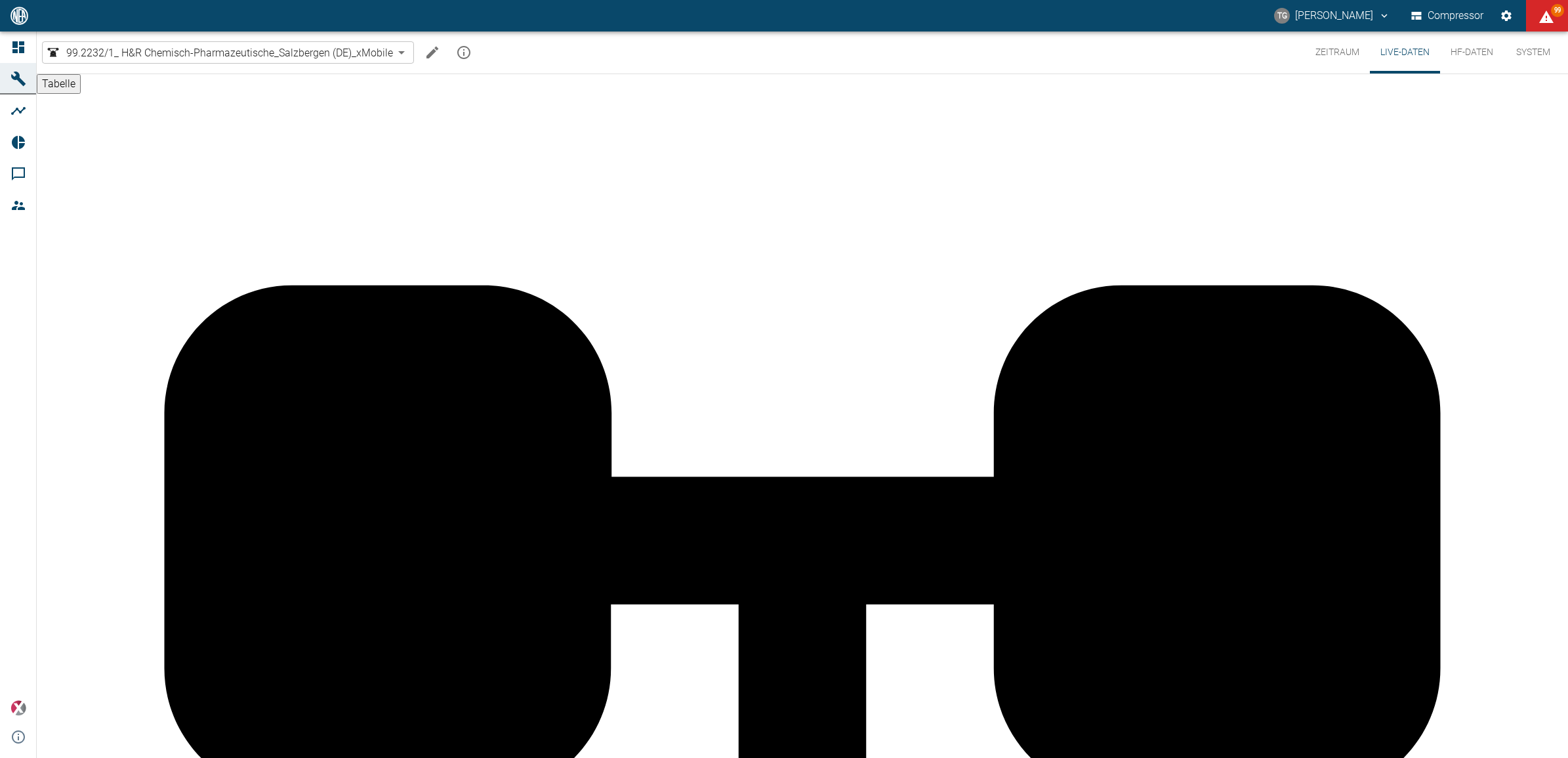
click at [1330, 55] on button "Zeitraum" at bounding box center [1337, 53] width 65 height 42
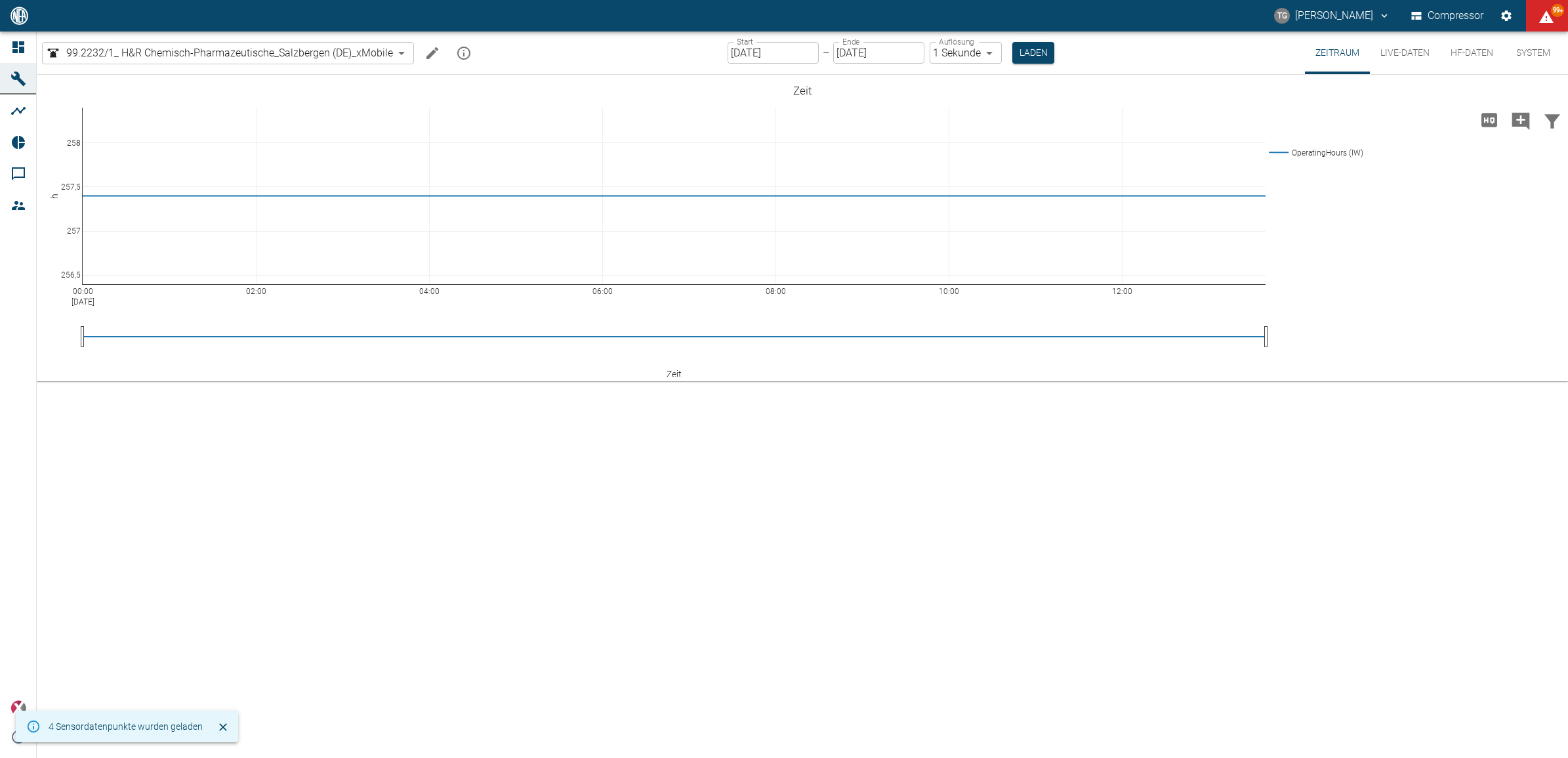
click at [744, 468] on div "00:00 [DATE] 02:00 04:00 06:00 08:00 10:00 12:00 256,5 257 257,5 258 OperatingH…" at bounding box center [802, 417] width 1532 height 683
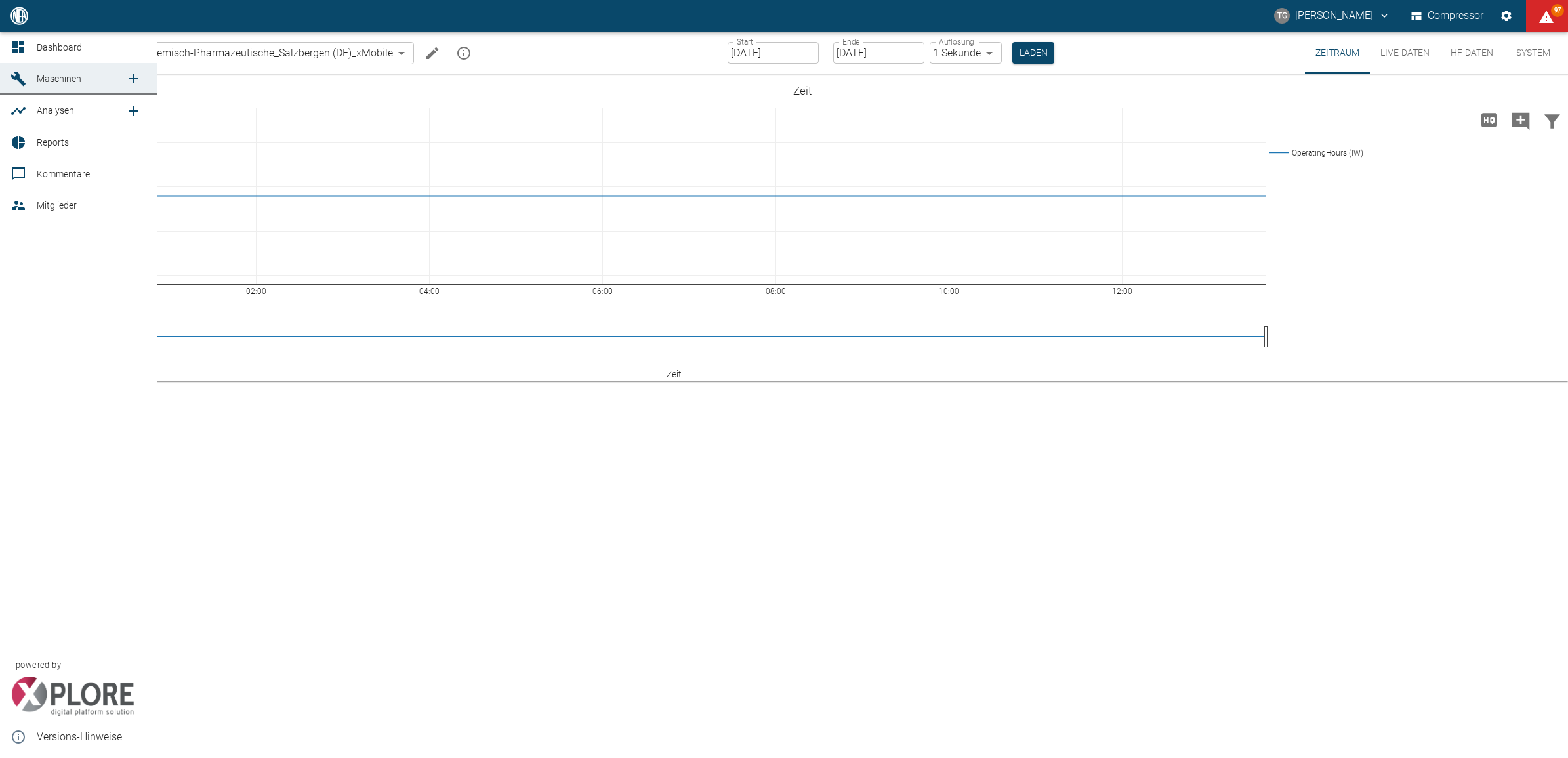
click at [20, 44] on icon at bounding box center [18, 47] width 12 height 12
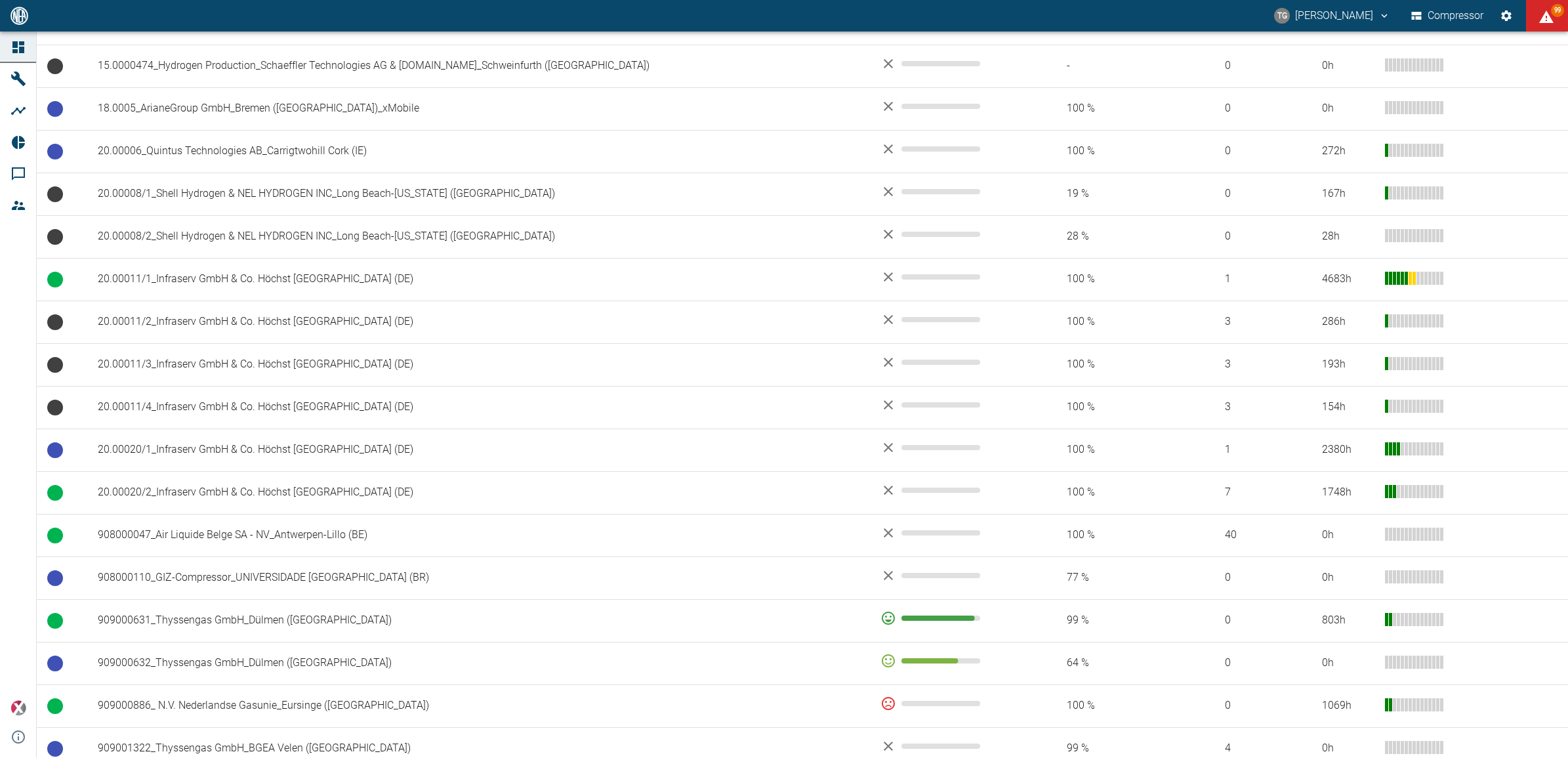
scroll to position [398, 0]
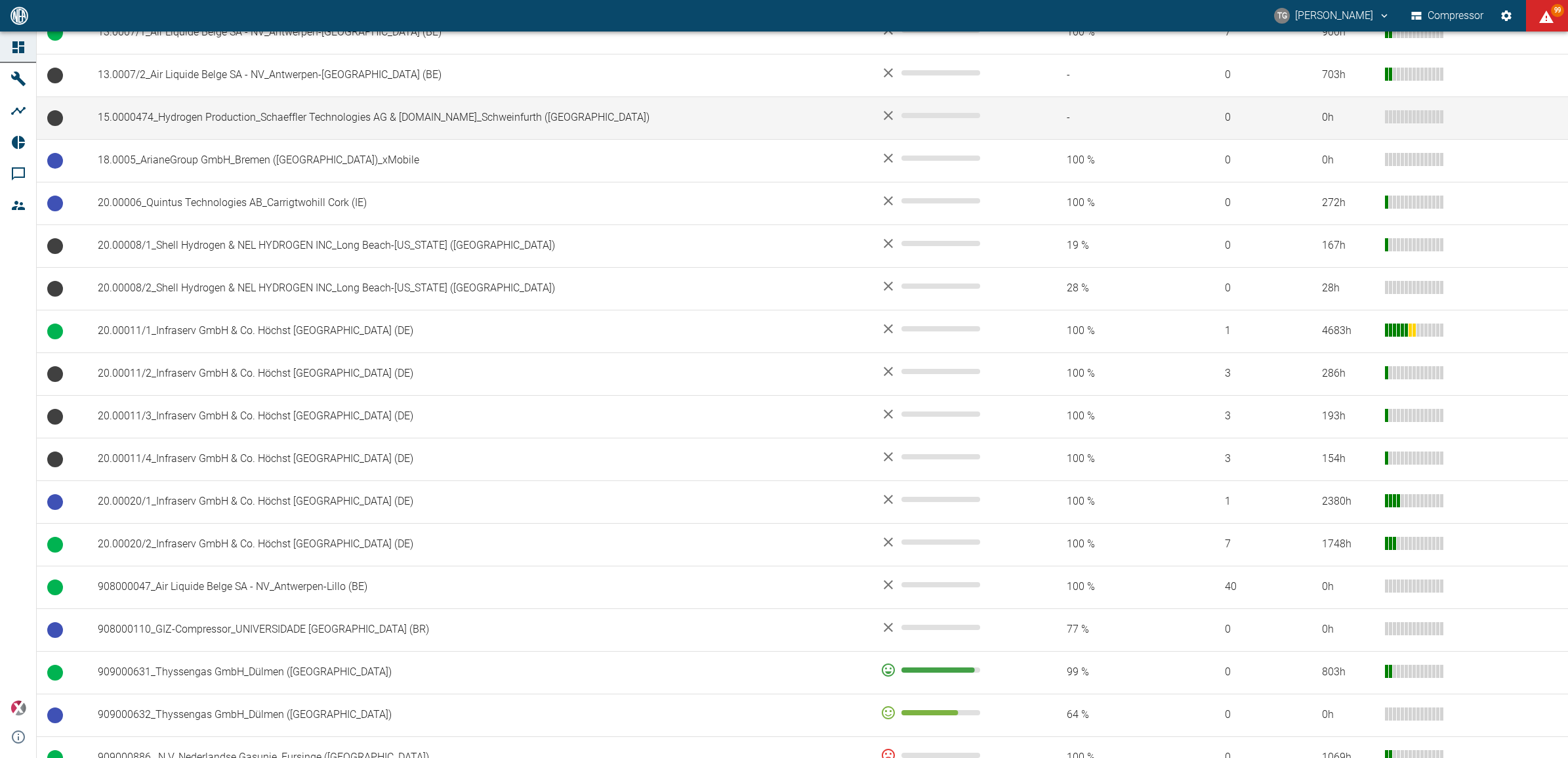
click at [261, 139] on td "15.0000474_Hydrogen Production_Schaeffler Technologies AG & [DOMAIN_NAME]_Schwe…" at bounding box center [479, 117] width 783 height 42
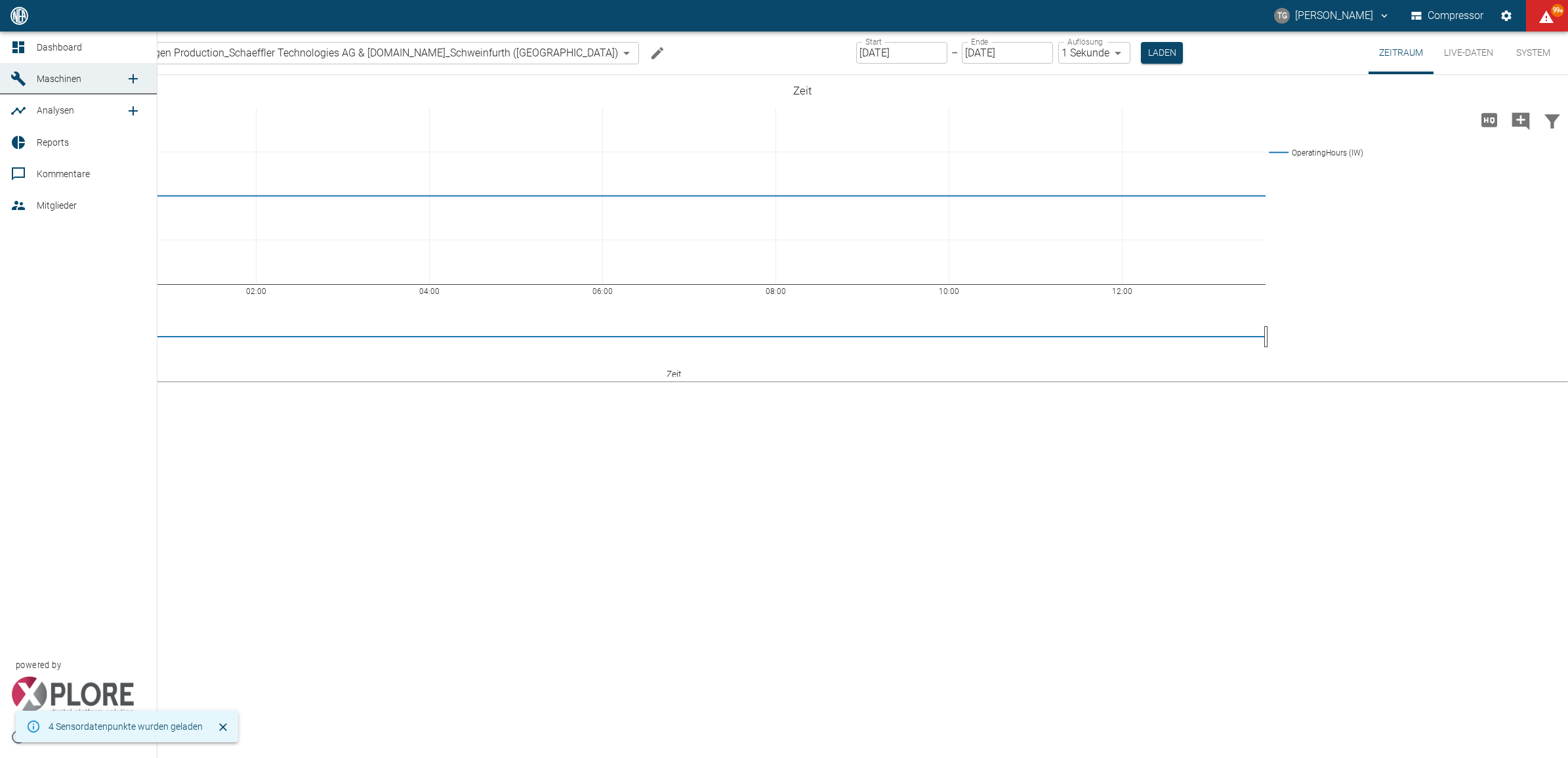
click at [31, 45] on link "Dashboard" at bounding box center [78, 47] width 157 height 31
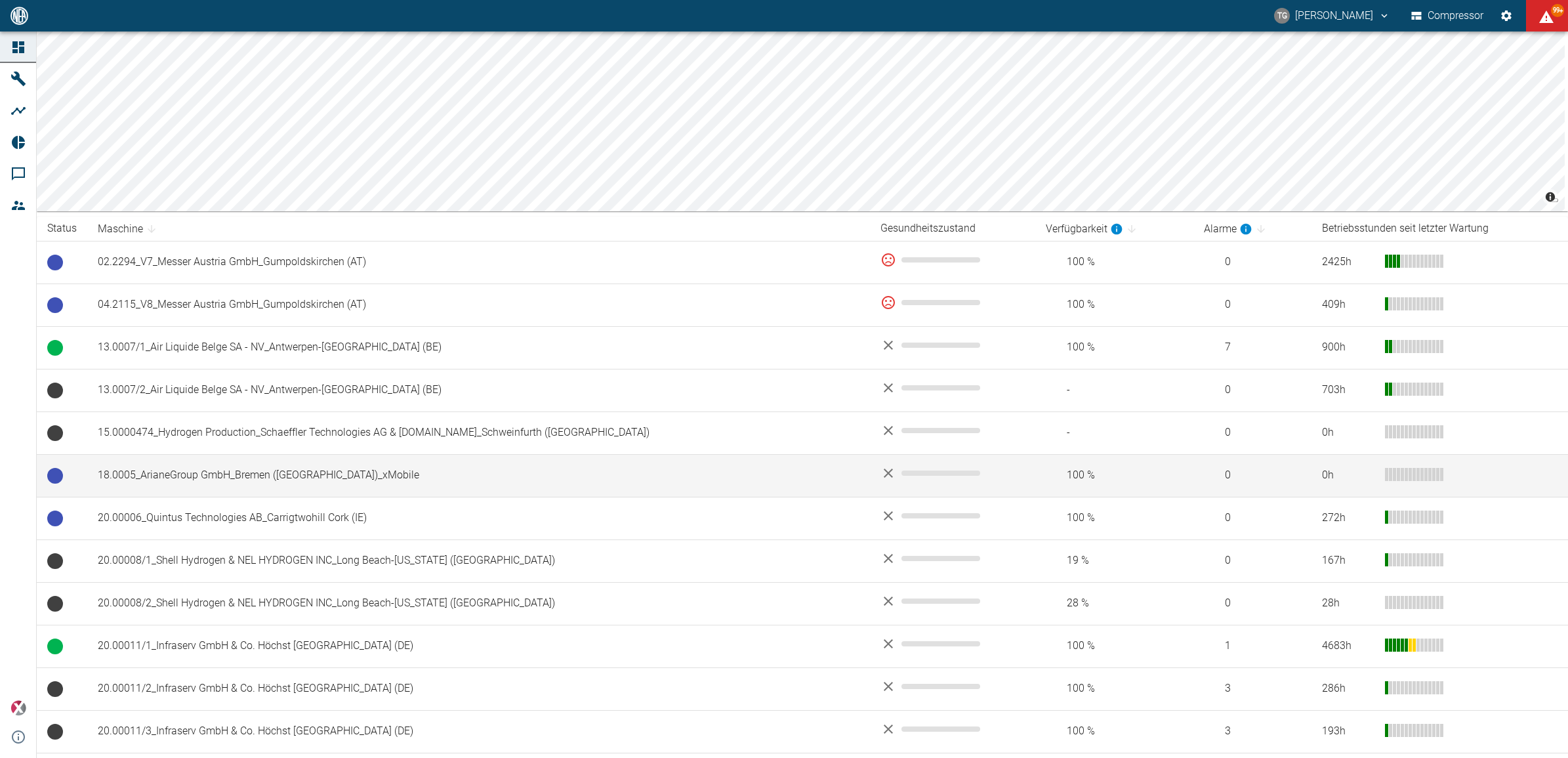
scroll to position [246, 0]
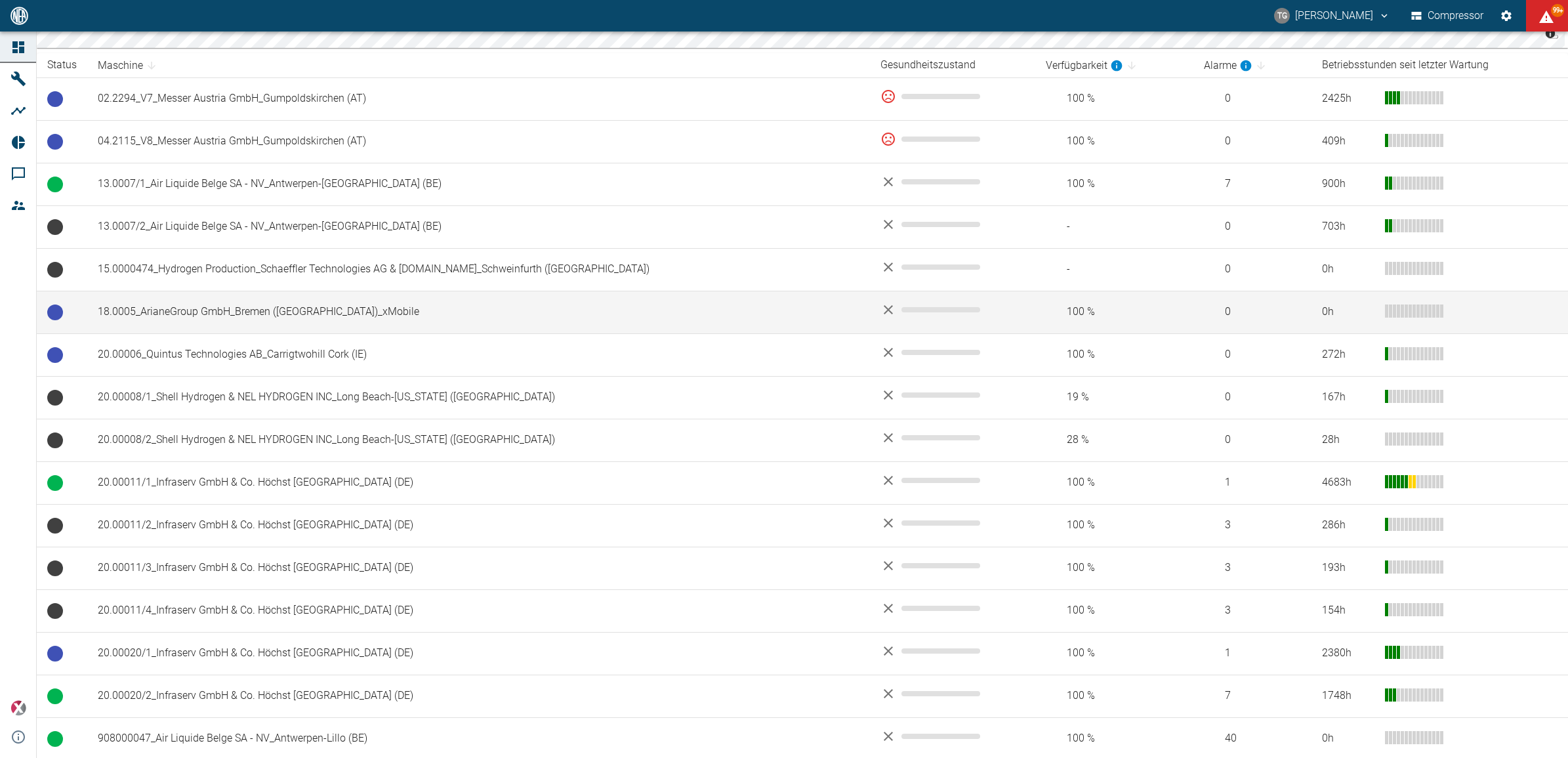
click at [215, 309] on td "18.0005_ArianeGroup GmbH_Bremen ([GEOGRAPHIC_DATA])_xMobile" at bounding box center [479, 312] width 783 height 42
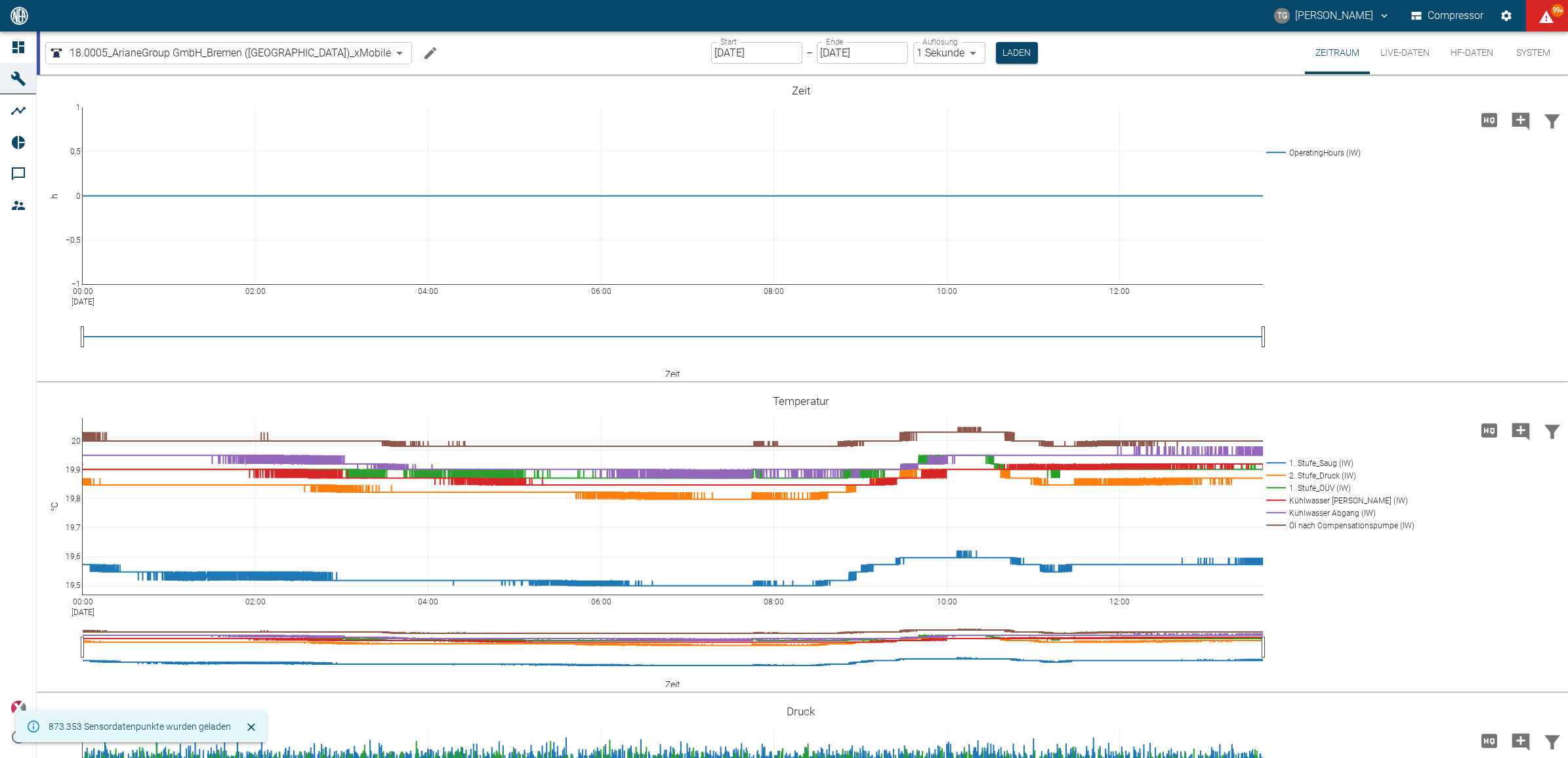
click at [1397, 53] on button "Live-Daten" at bounding box center [1405, 53] width 70 height 42
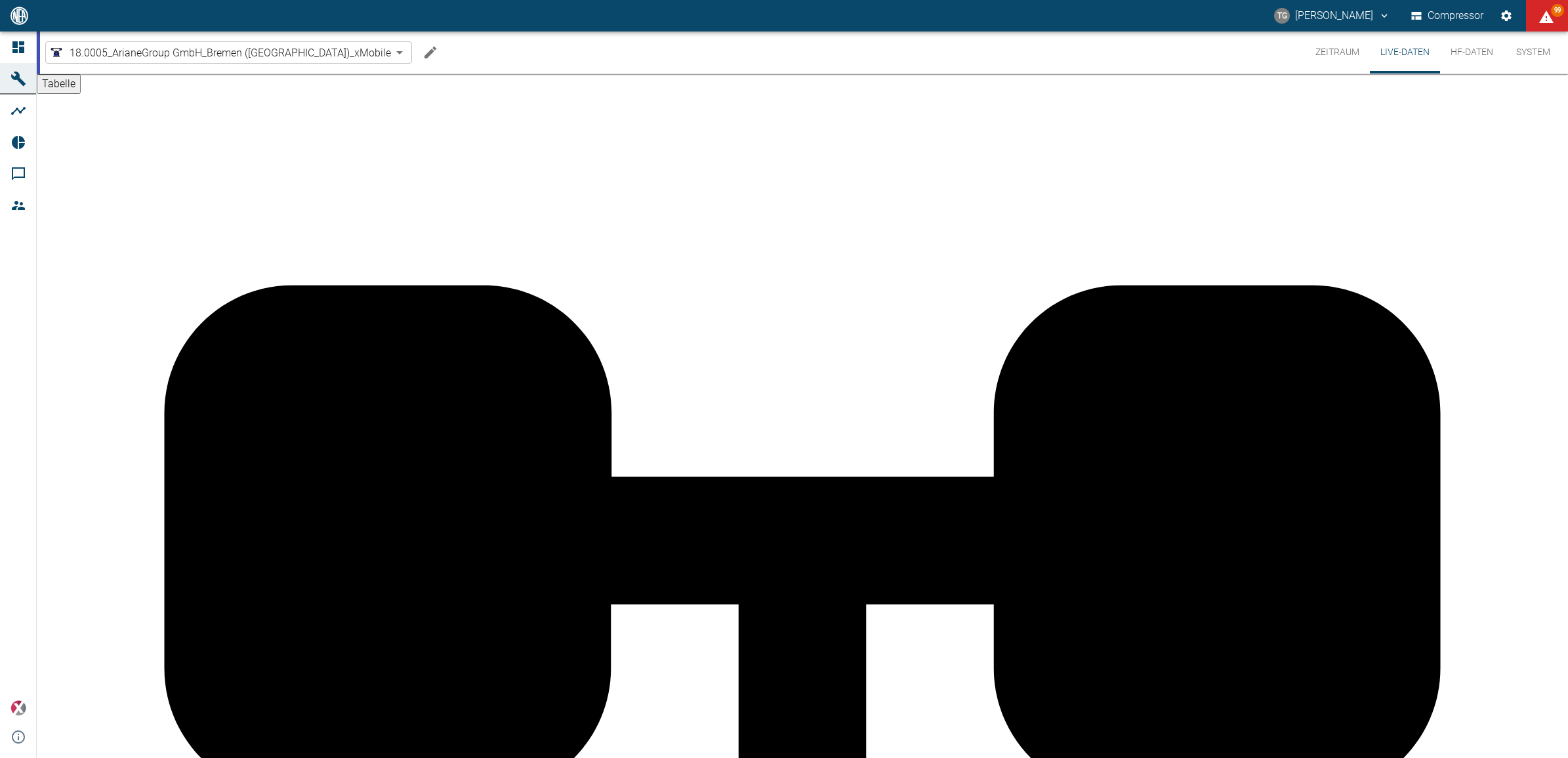
click at [1468, 48] on button "HF-Daten" at bounding box center [1472, 53] width 63 height 42
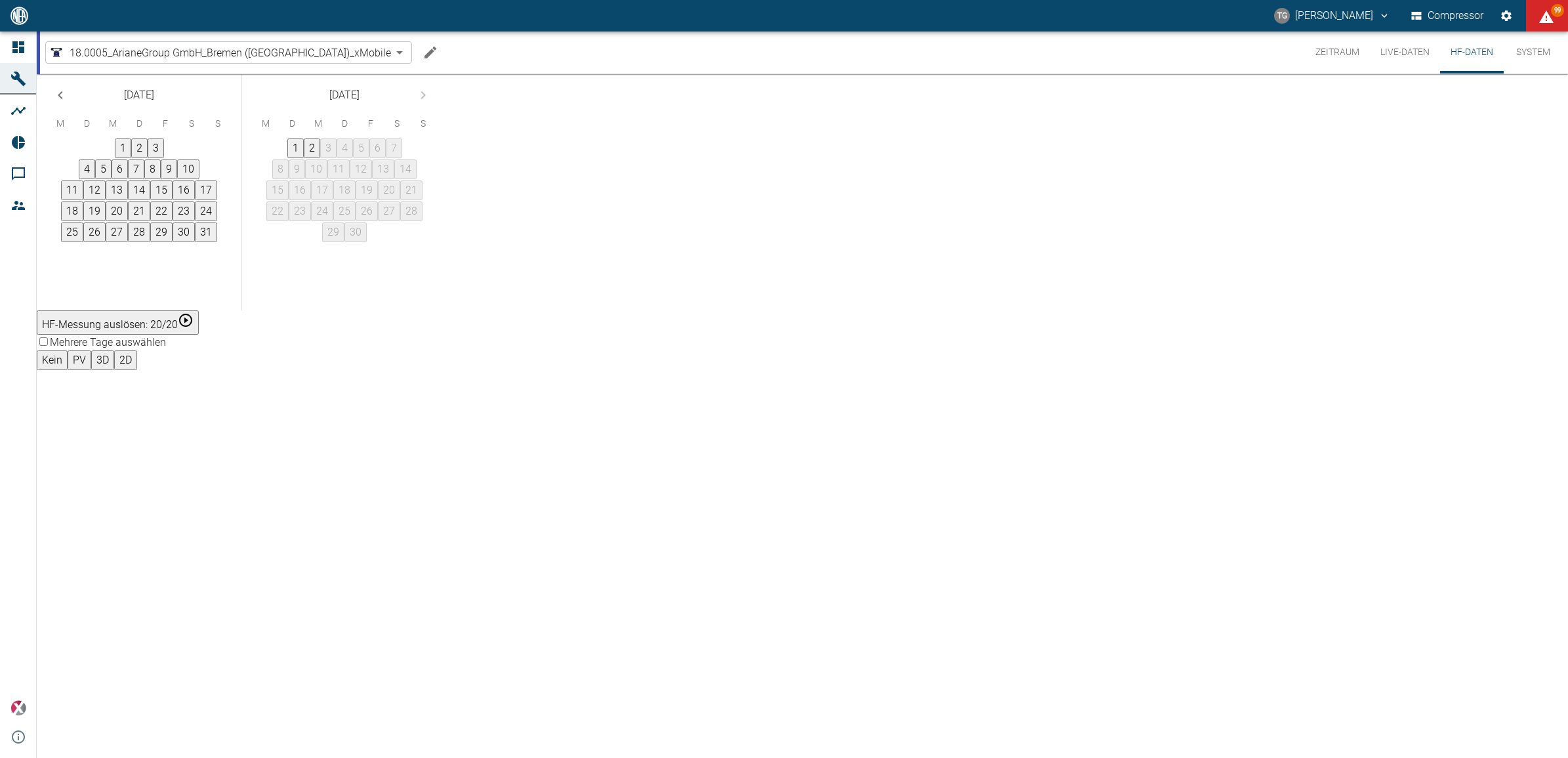
click at [128, 242] on button "27" at bounding box center [117, 232] width 23 height 20
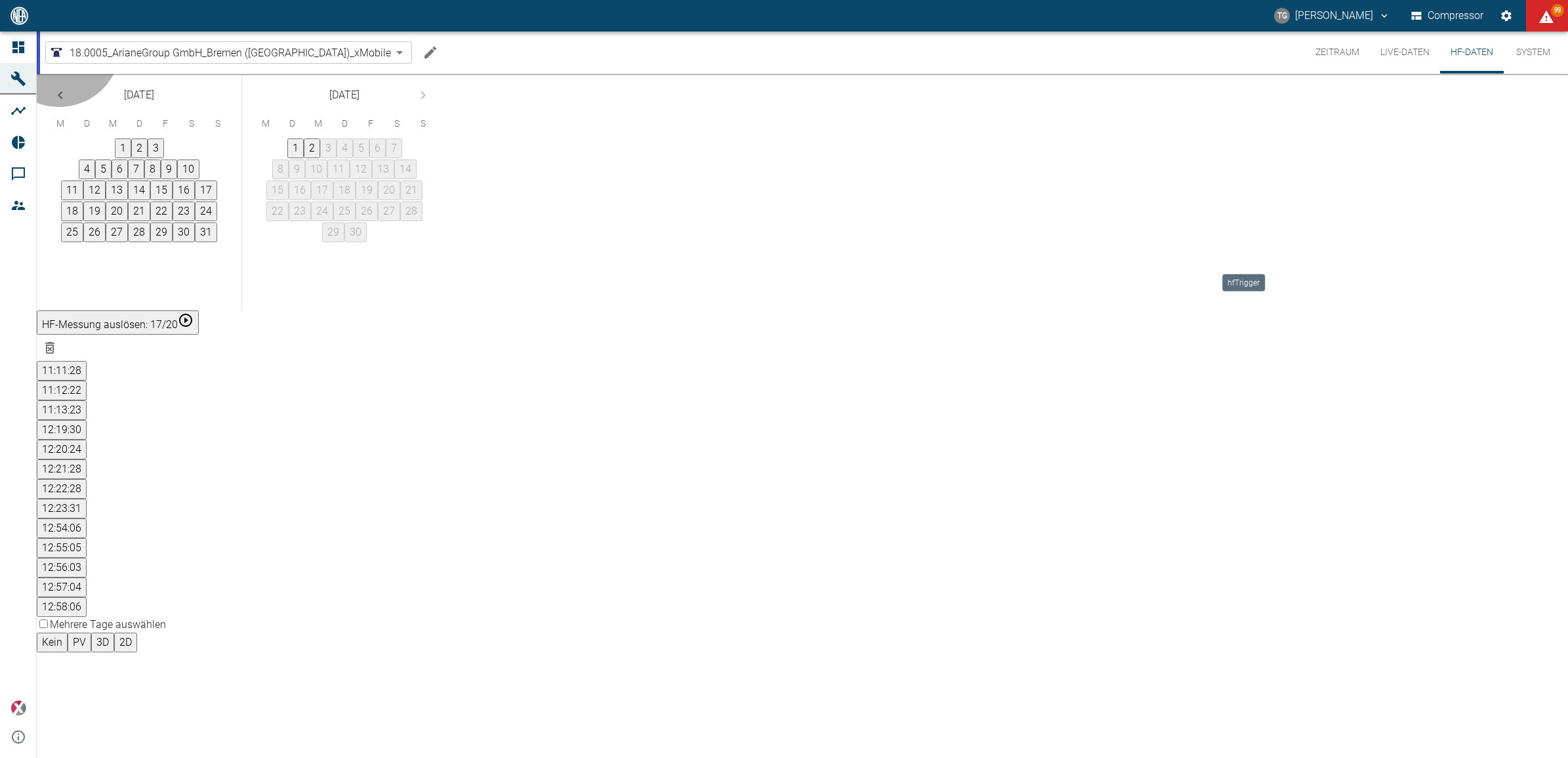
click at [87, 498] on button "12:23:31" at bounding box center [61, 508] width 50 height 20
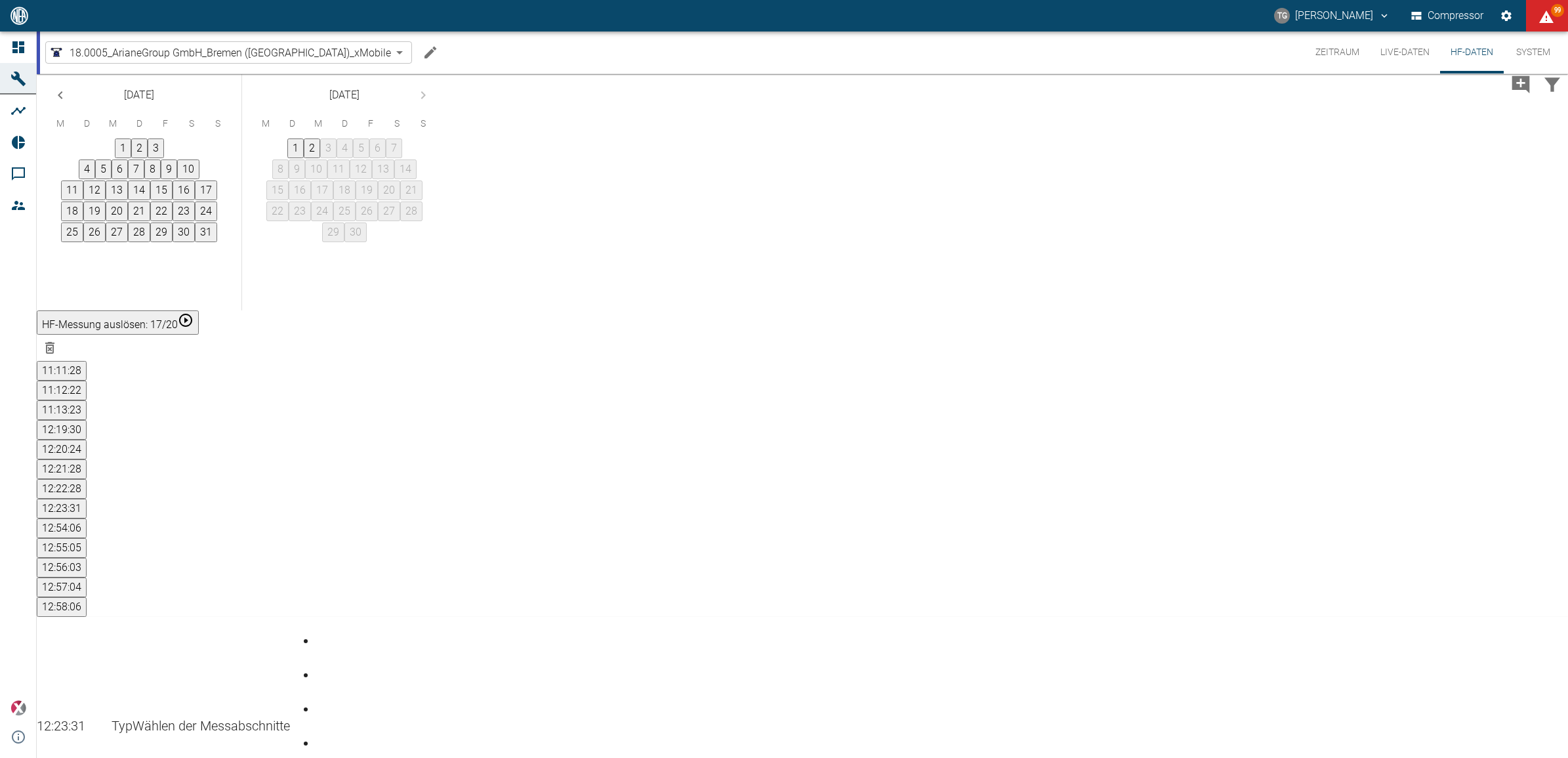
drag, startPoint x: 891, startPoint y: 420, endPoint x: 741, endPoint y: 595, distance: 230.5
drag, startPoint x: 760, startPoint y: 417, endPoint x: 665, endPoint y: 627, distance: 230.5
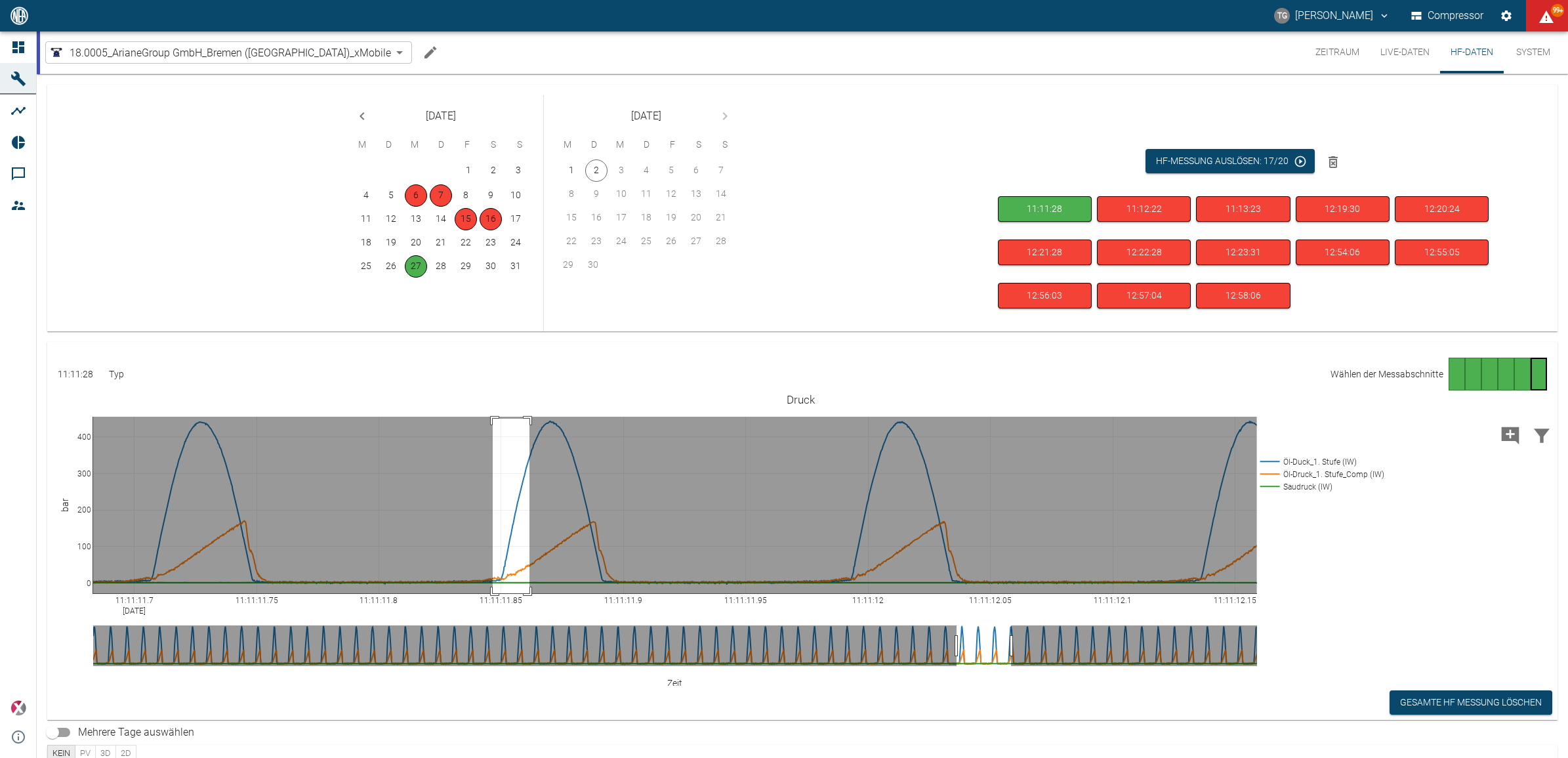
drag, startPoint x: 493, startPoint y: 419, endPoint x: 530, endPoint y: 606, distance: 190.6
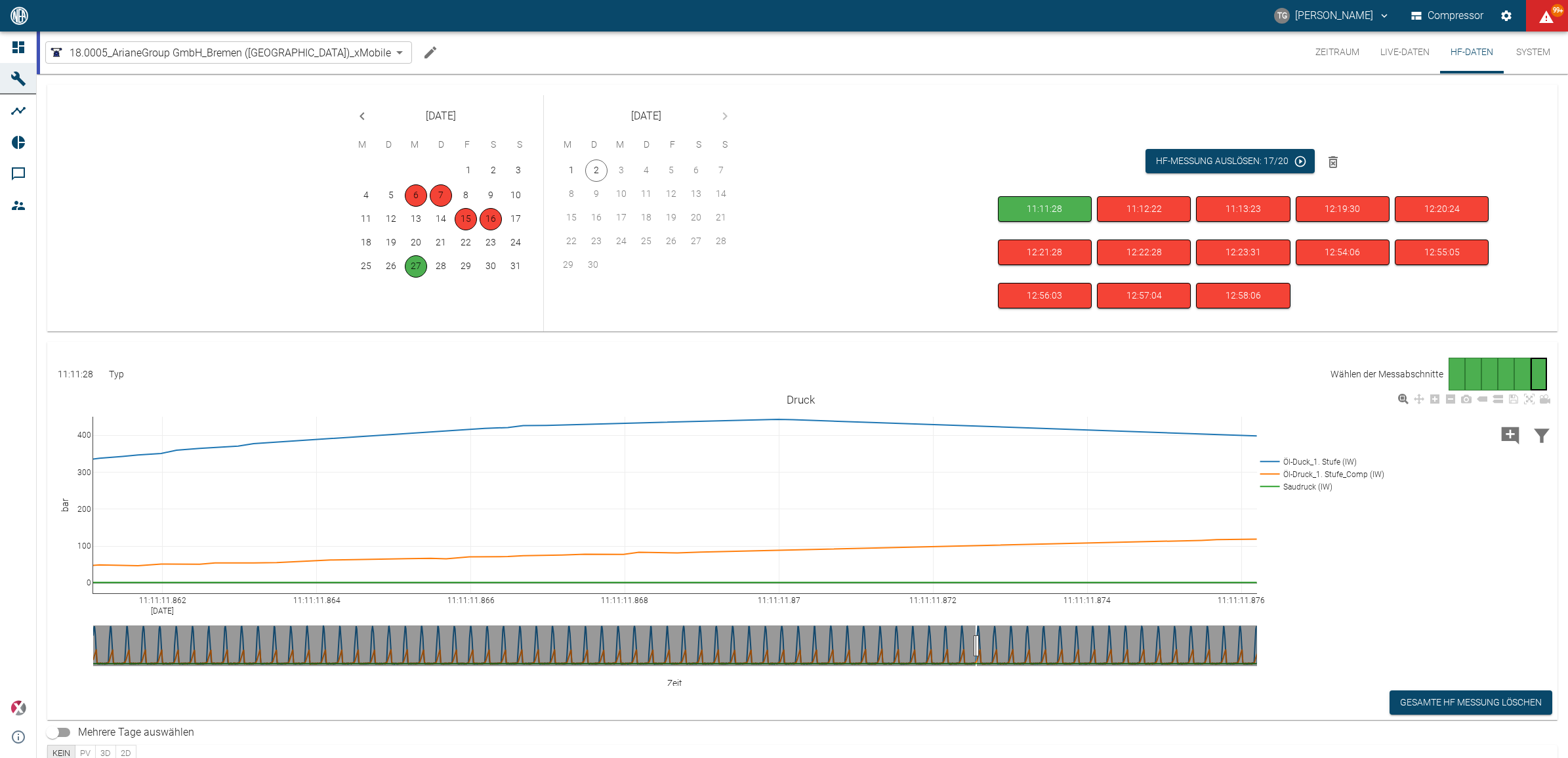
drag, startPoint x: 1111, startPoint y: 602, endPoint x: 287, endPoint y: 625, distance: 824.3
click at [0, 625] on html "[PERSON_NAME] Compressor 99+ Dashboard Maschinen Analysen Reports Kommentare Mi…" at bounding box center [784, 379] width 1568 height 758
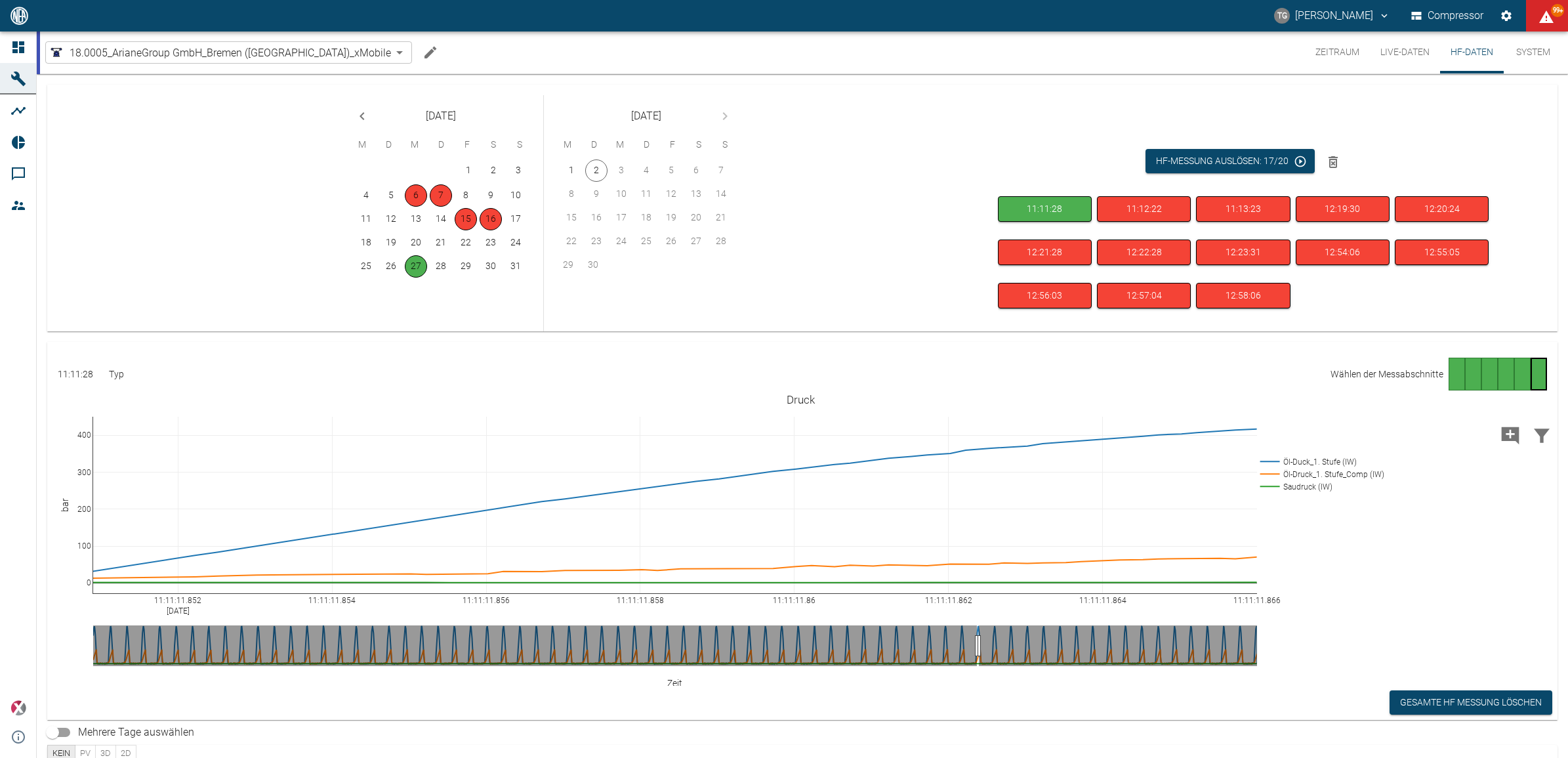
drag, startPoint x: 686, startPoint y: 597, endPoint x: 1496, endPoint y: 546, distance: 811.6
click at [1515, 375] on div "Gehe zu Seite 5" at bounding box center [1522, 374] width 16 height 33
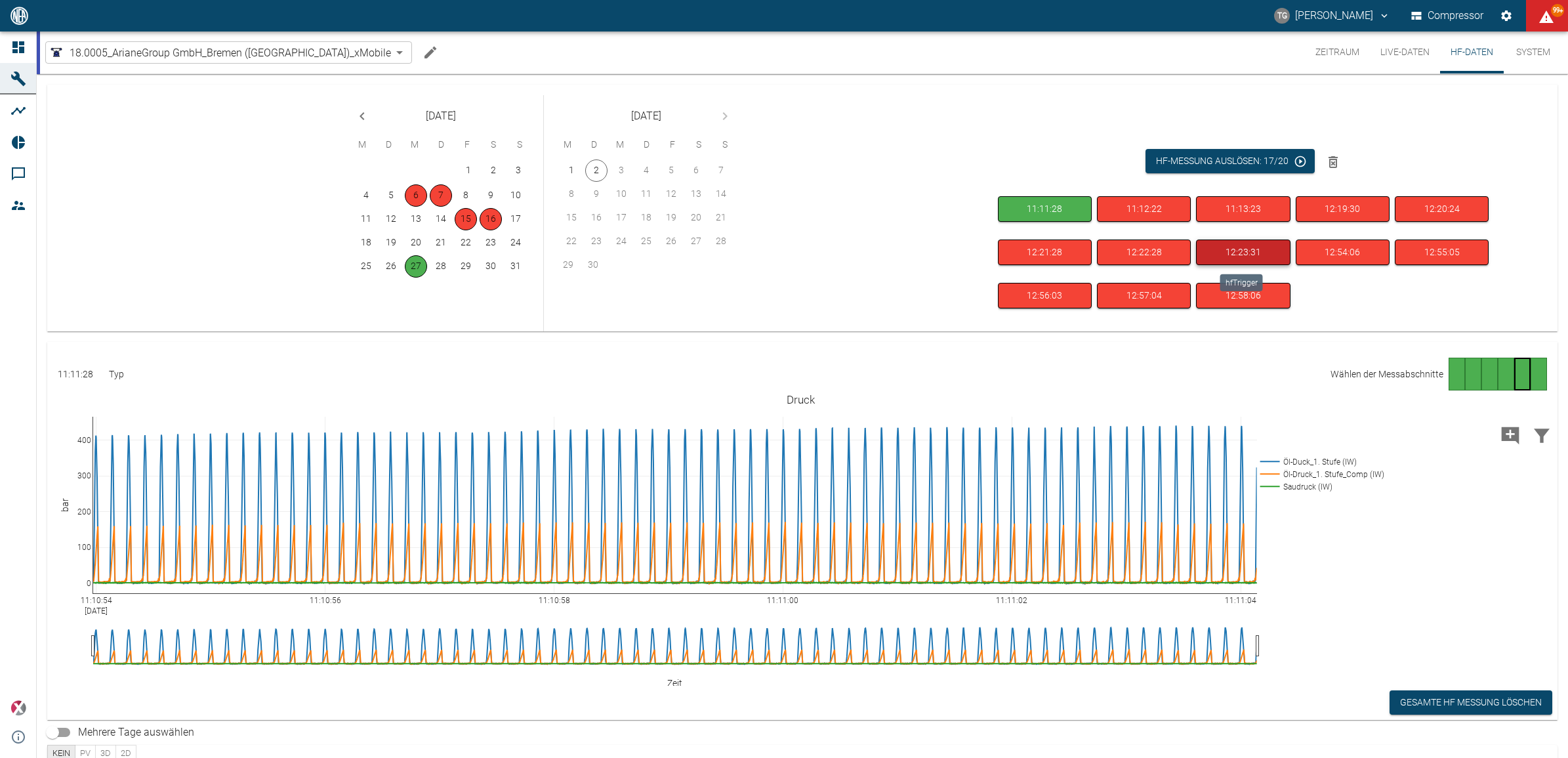
click at [1242, 256] on button "12:23:31" at bounding box center [1243, 252] width 94 height 26
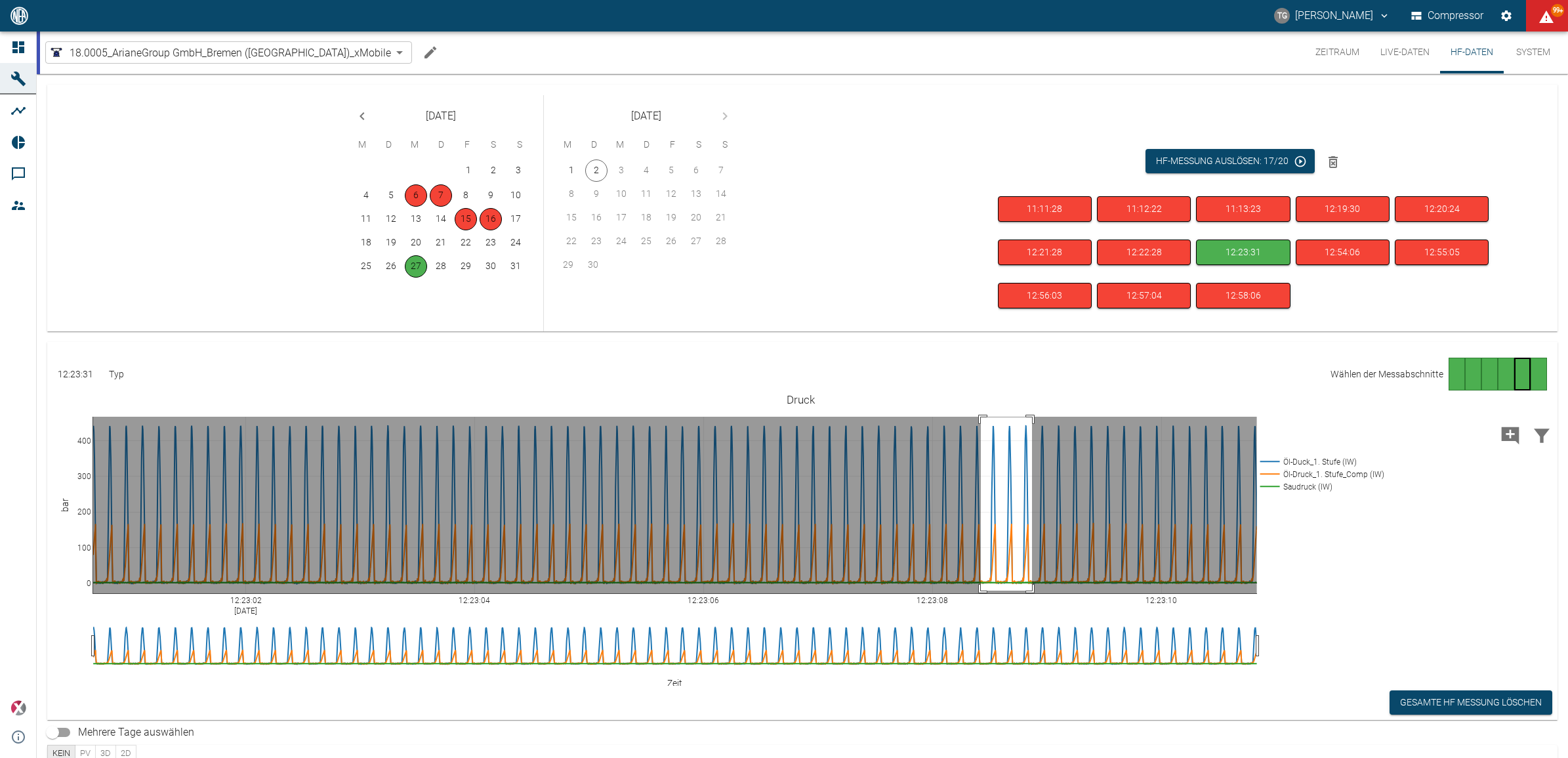
drag, startPoint x: 1032, startPoint y: 417, endPoint x: 981, endPoint y: 590, distance: 180.4
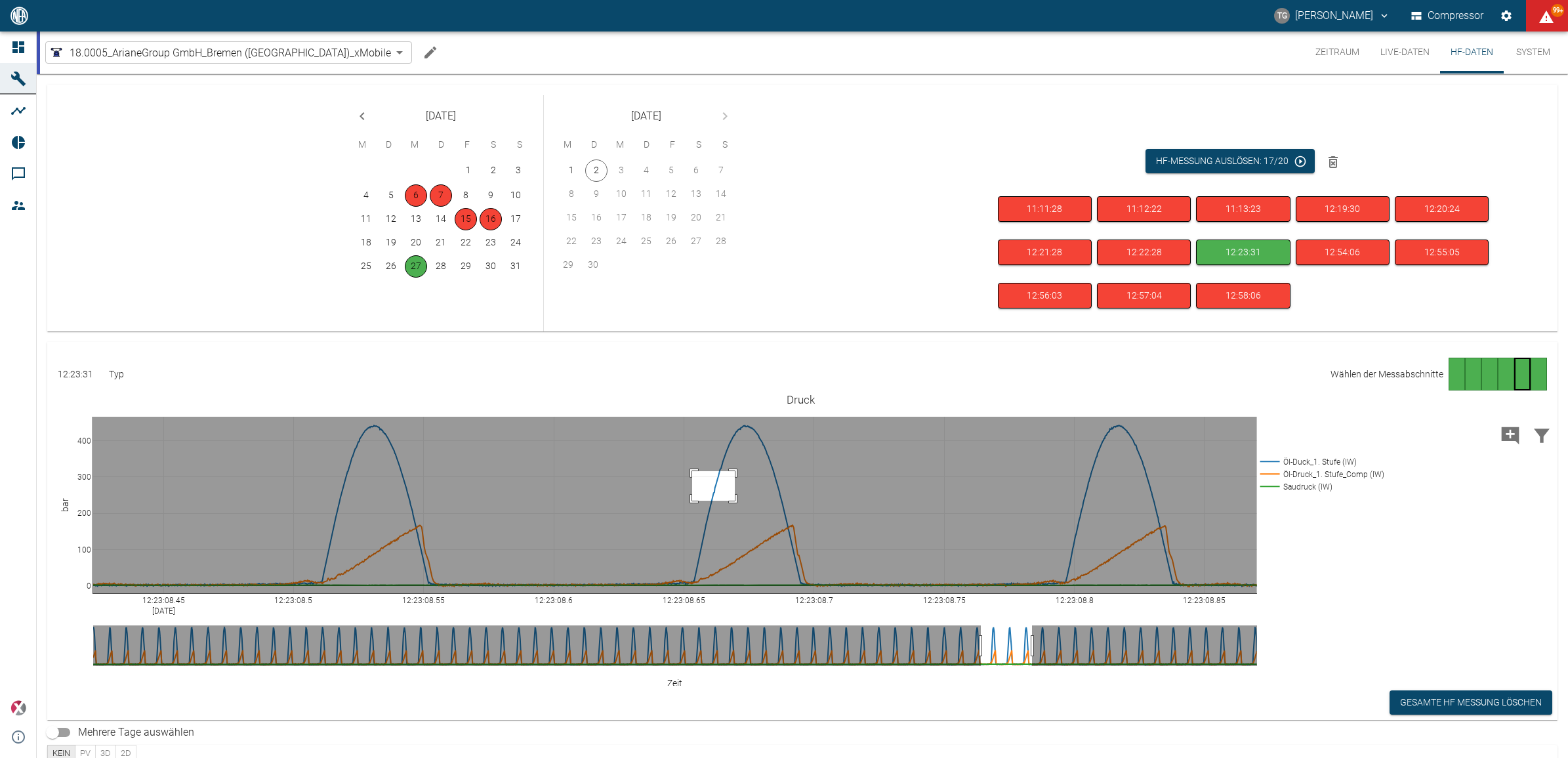
drag, startPoint x: 735, startPoint y: 471, endPoint x: 692, endPoint y: 500, distance: 51.9
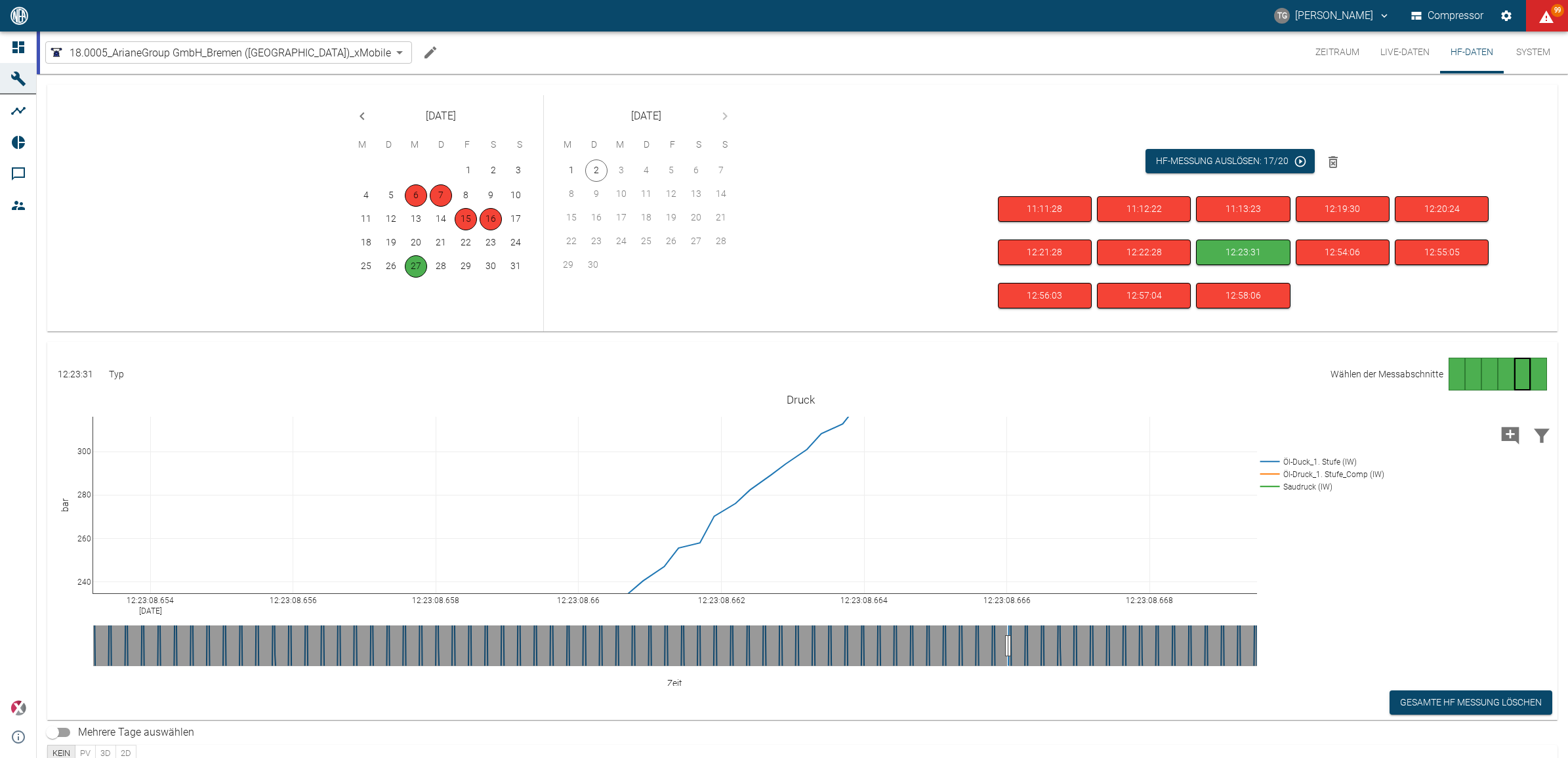
click at [1467, 374] on div "Gehe zu Seite 2" at bounding box center [1473, 374] width 16 height 33
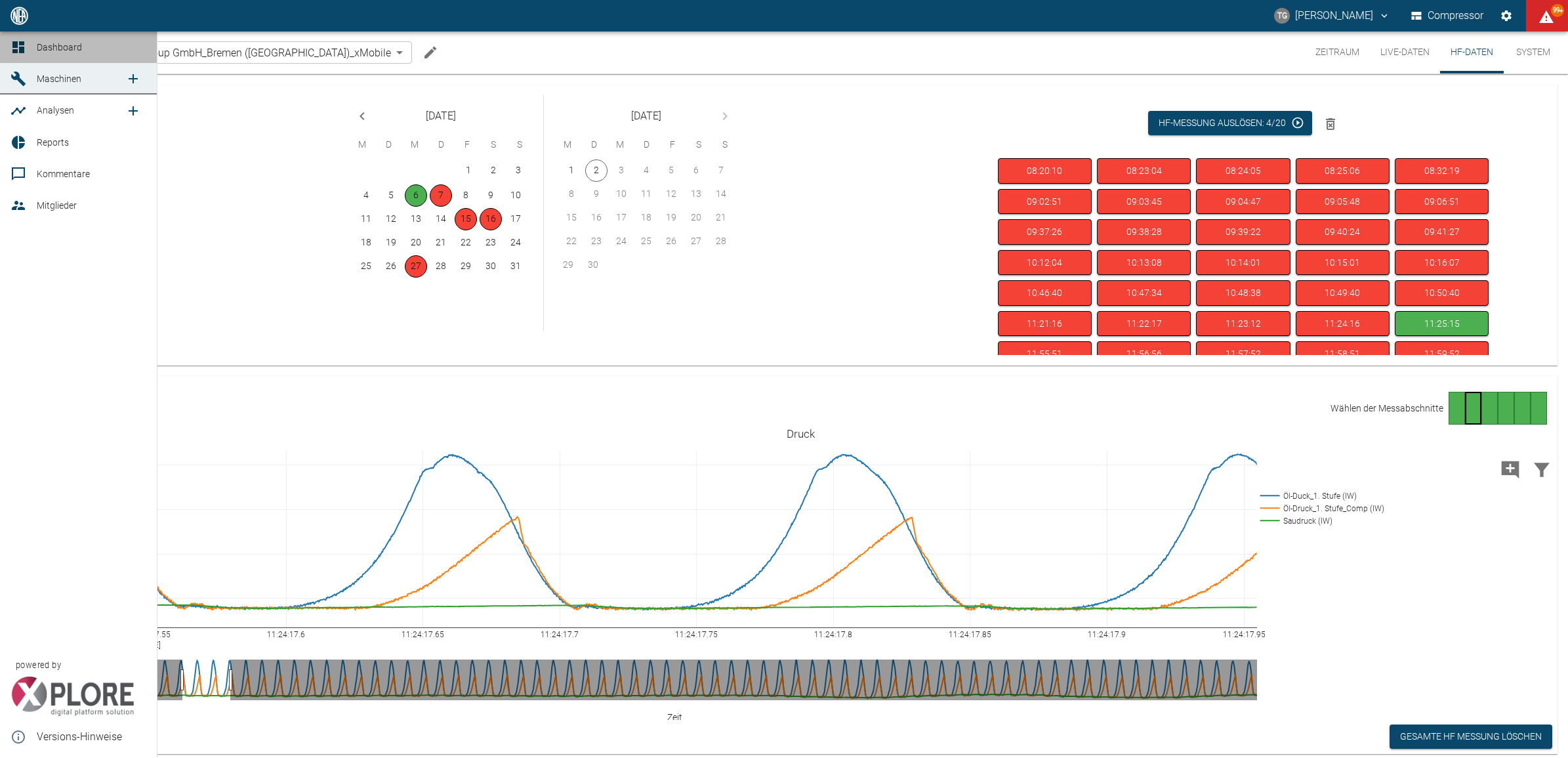
click at [22, 49] on icon at bounding box center [18, 47] width 12 height 12
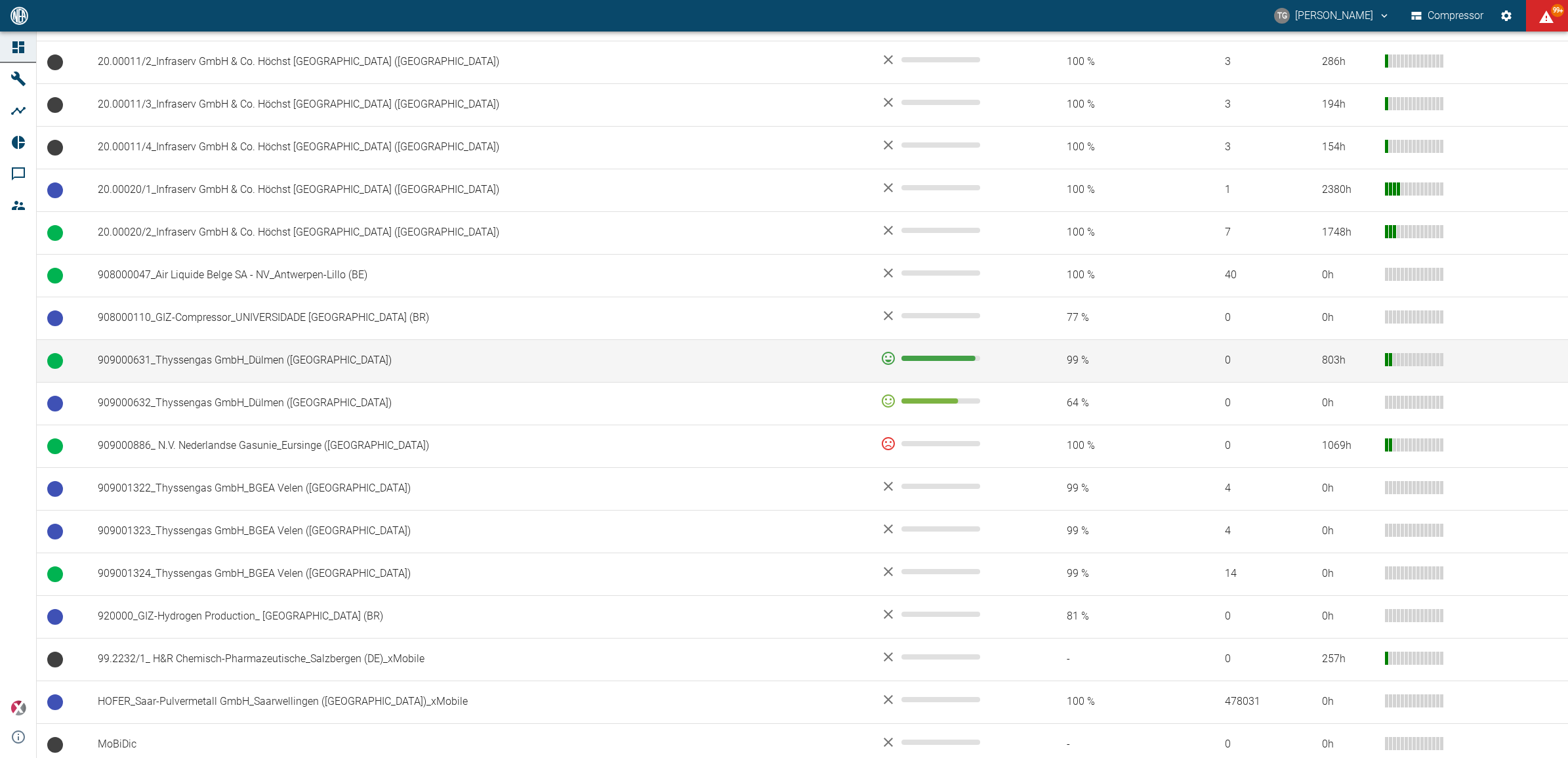
scroll to position [738, 0]
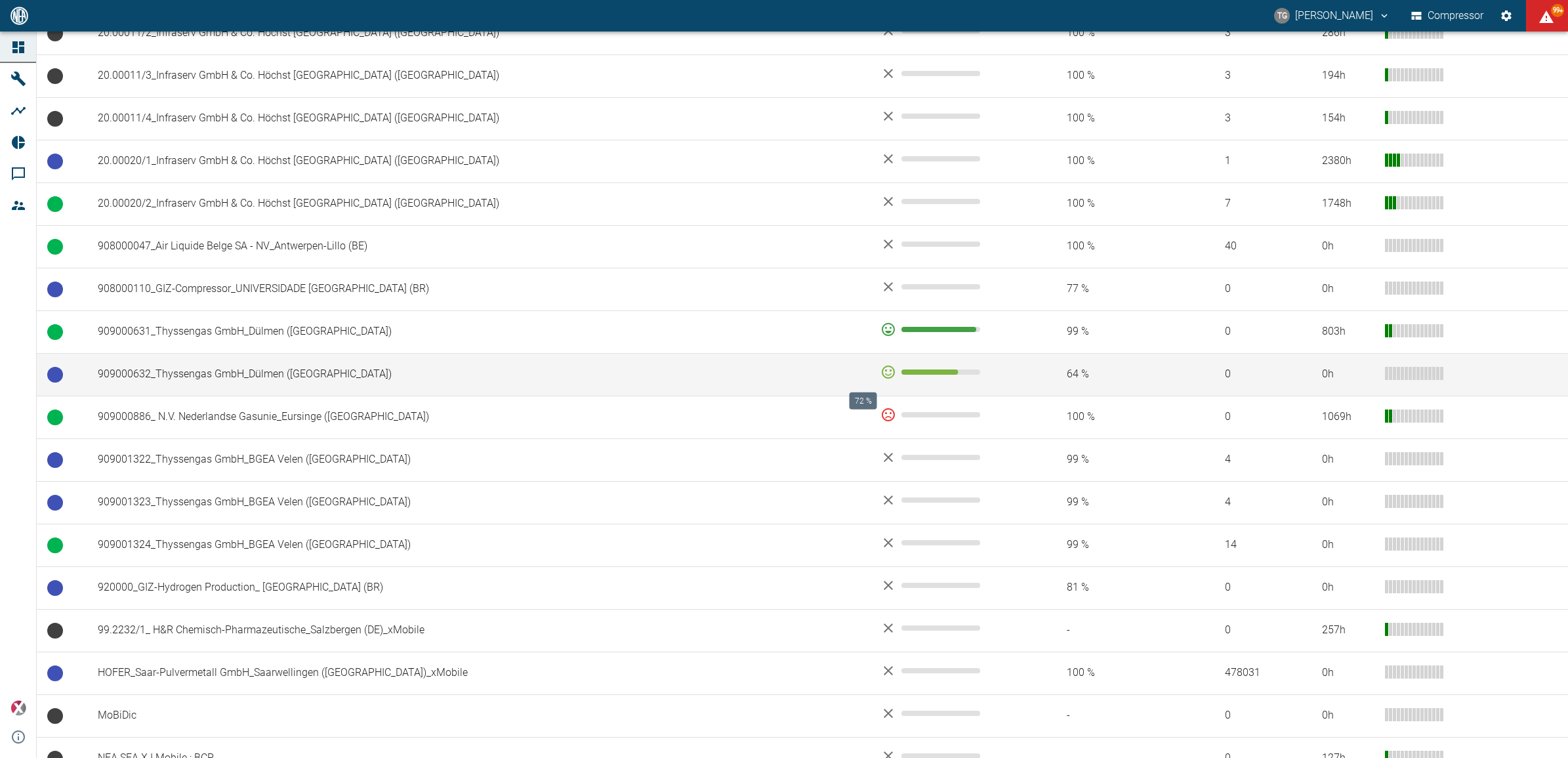
click at [880, 374] on span "72 %" at bounding box center [919, 371] width 79 height 5
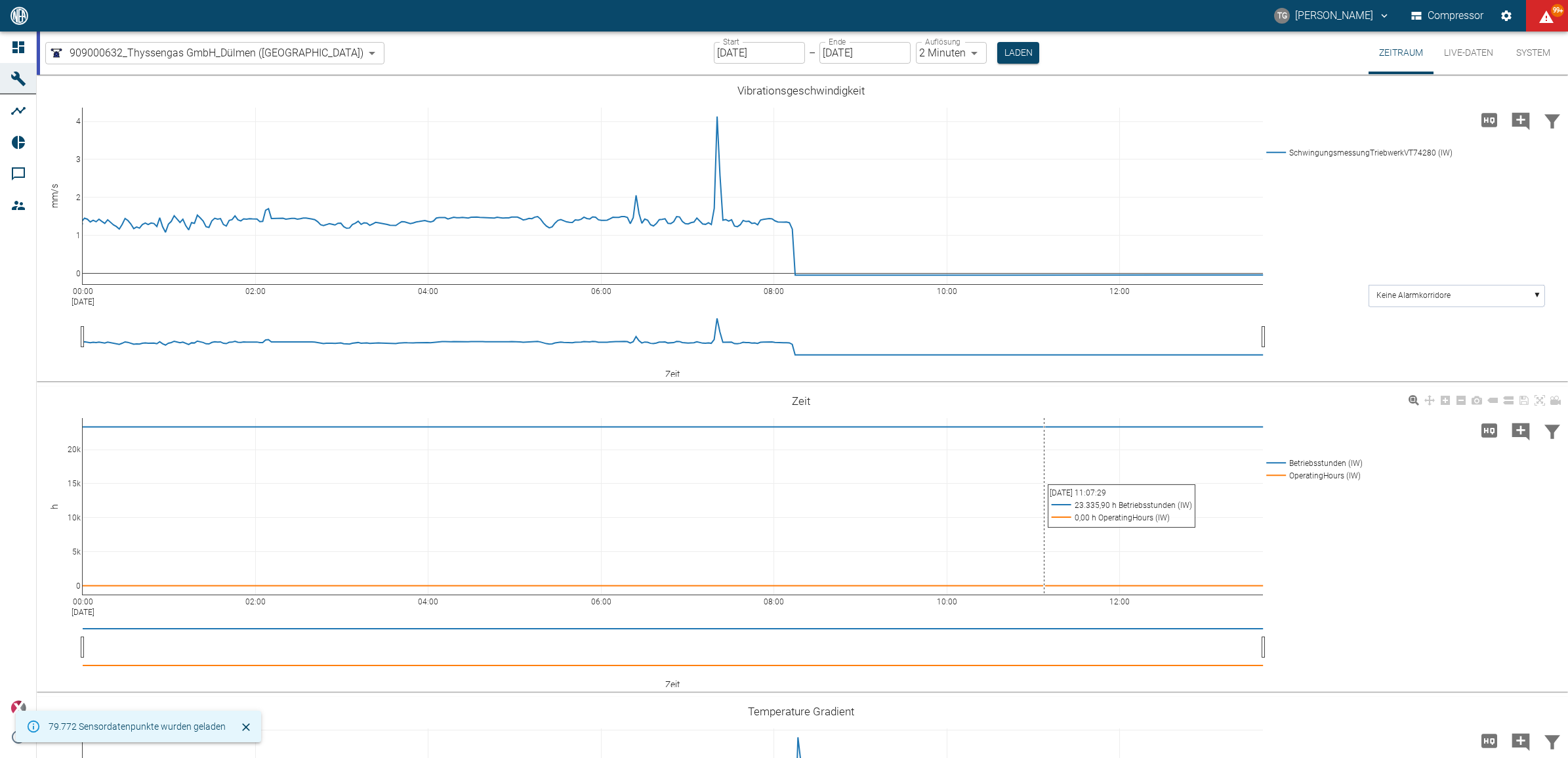
type input "2min"
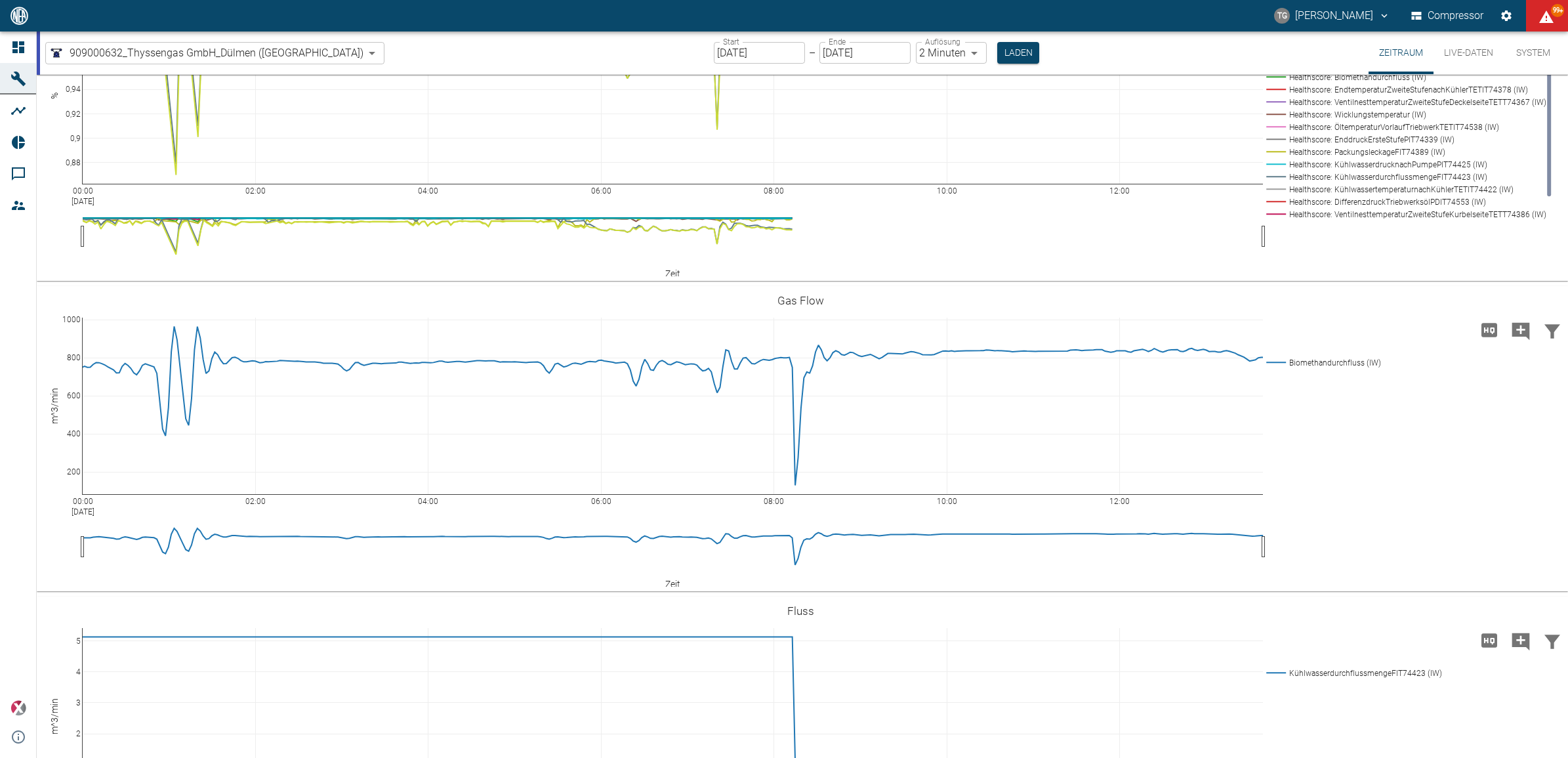
scroll to position [3116, 0]
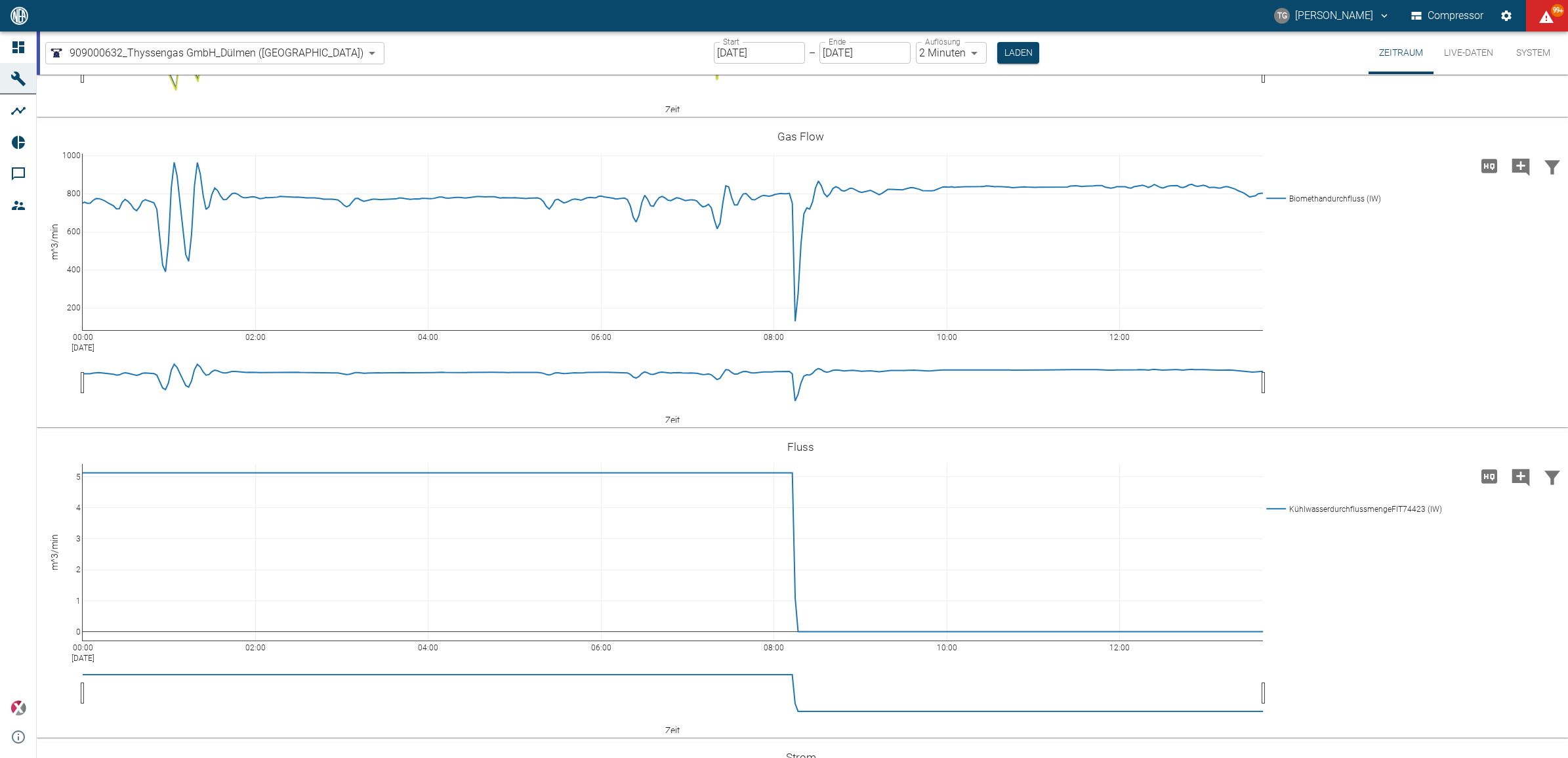
click at [1278, 7] on rect at bounding box center [1403, 0] width 281 height 12
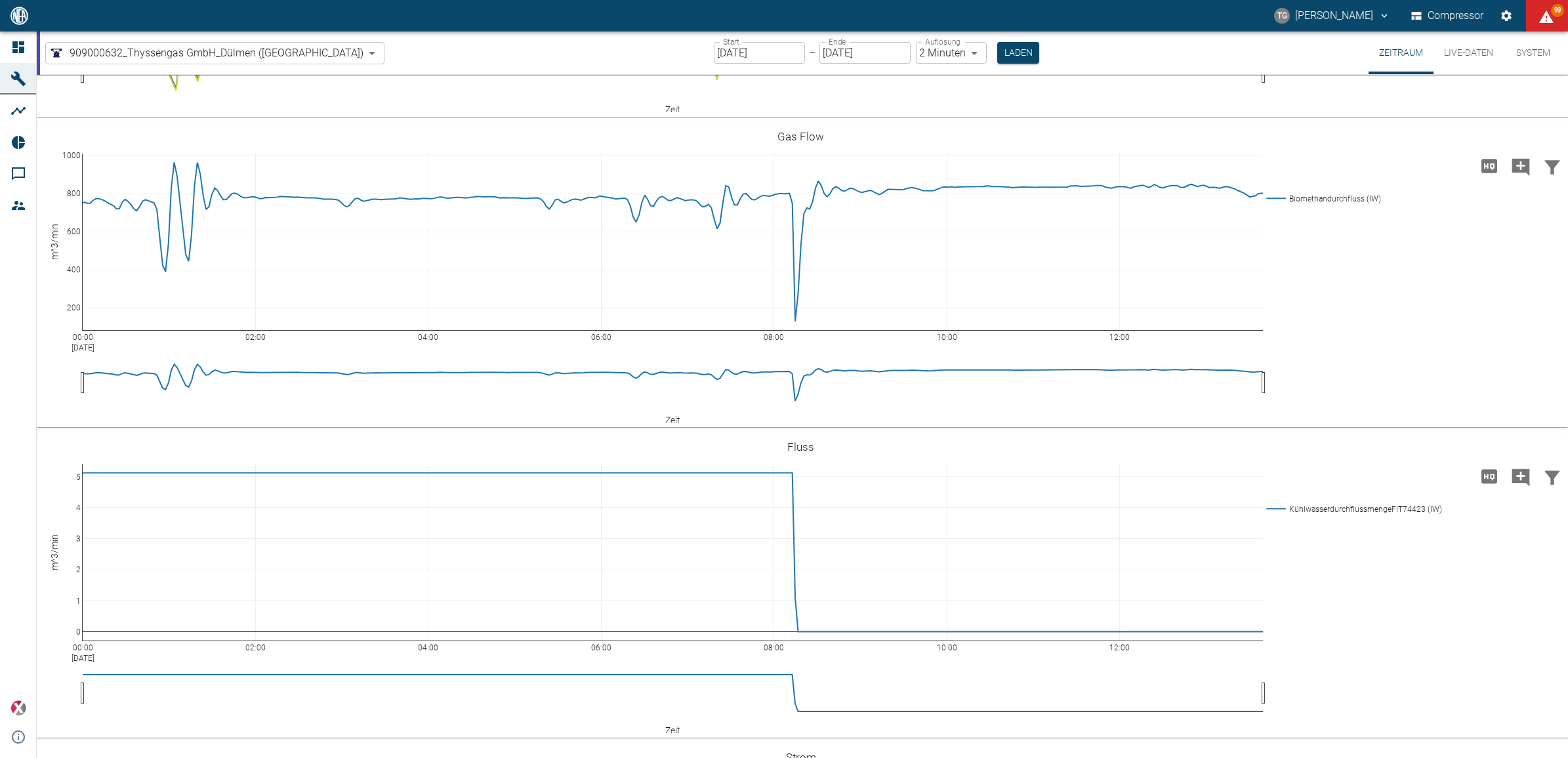
click at [1270, 7] on rect at bounding box center [1403, 0] width 281 height 12
click at [1278, 19] on rect at bounding box center [1403, 12] width 281 height 12
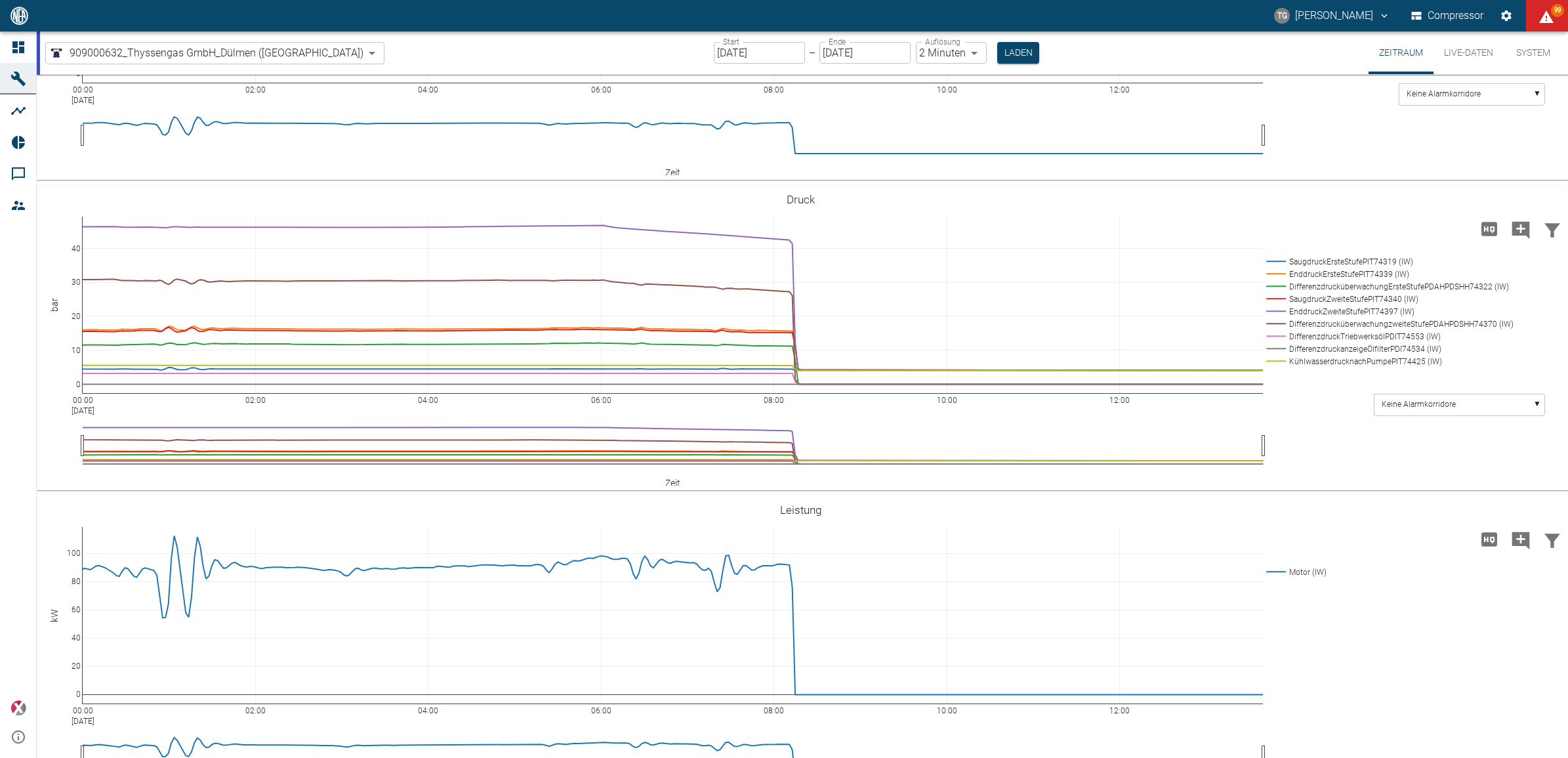
scroll to position [1476, 0]
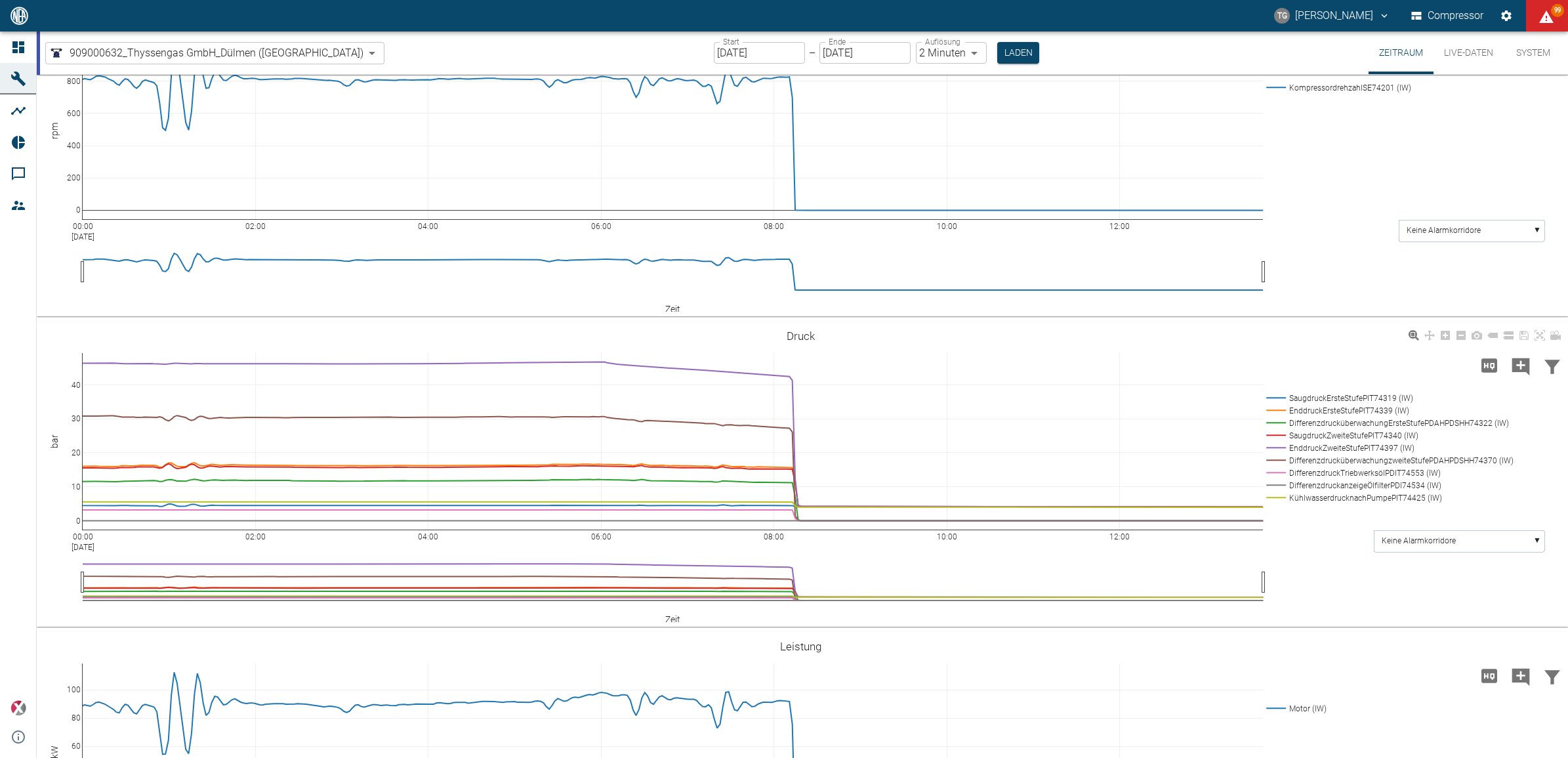
click at [1275, 404] on rect at bounding box center [1387, 398] width 248 height 12
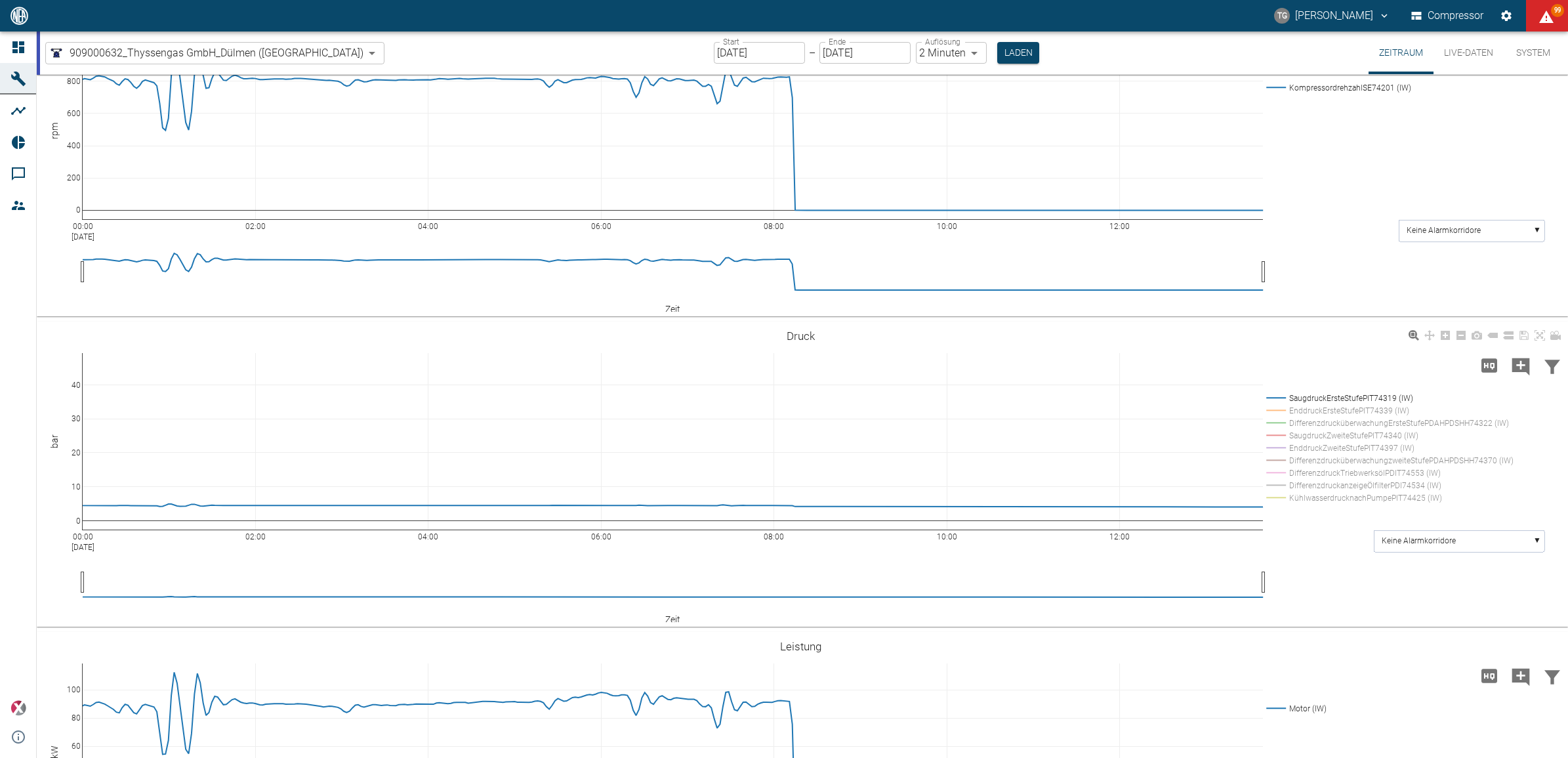
click at [1313, 504] on rect at bounding box center [1387, 498] width 248 height 12
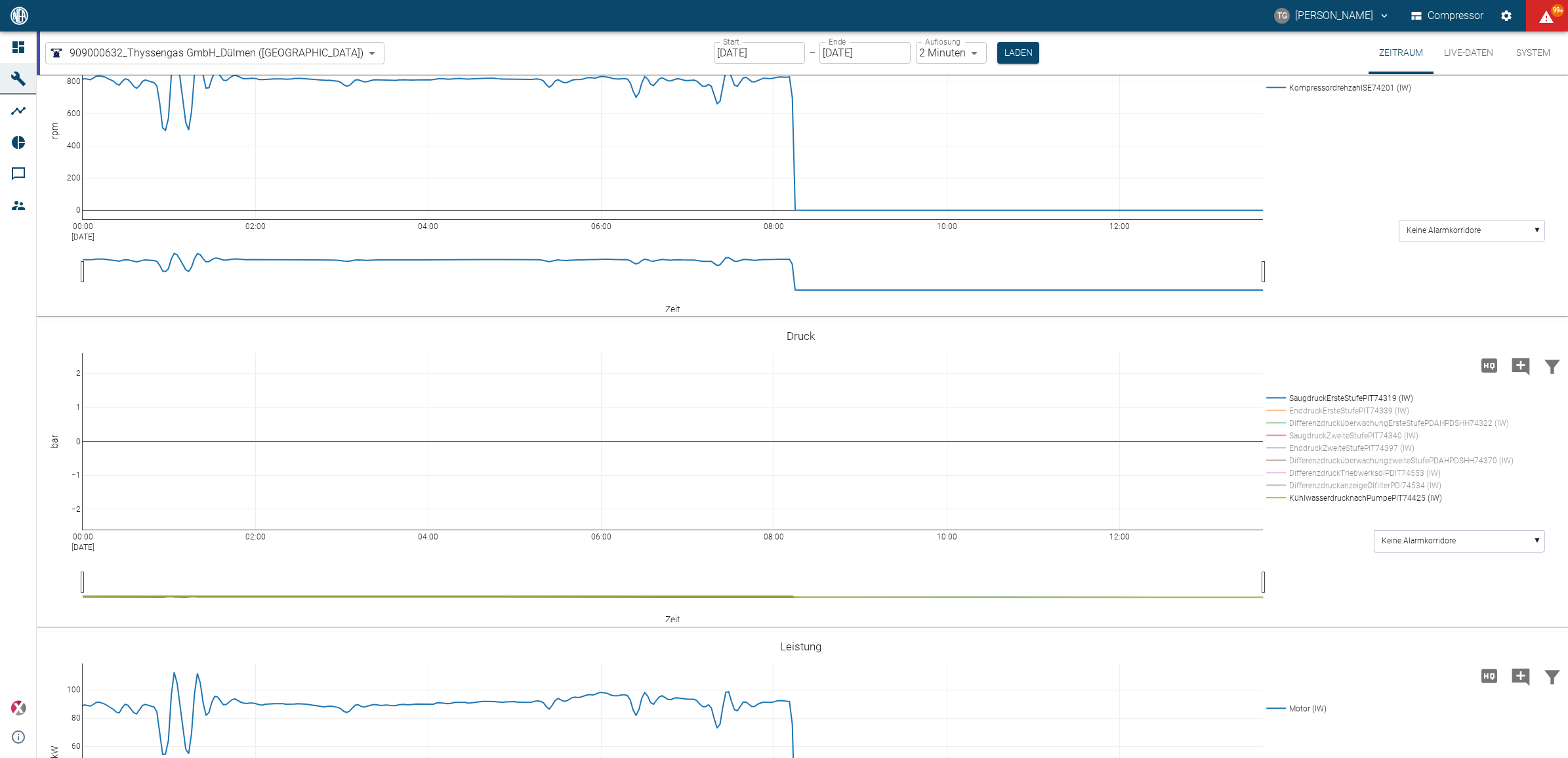
drag, startPoint x: 80, startPoint y: 492, endPoint x: 77, endPoint y: 421, distance: 71.1
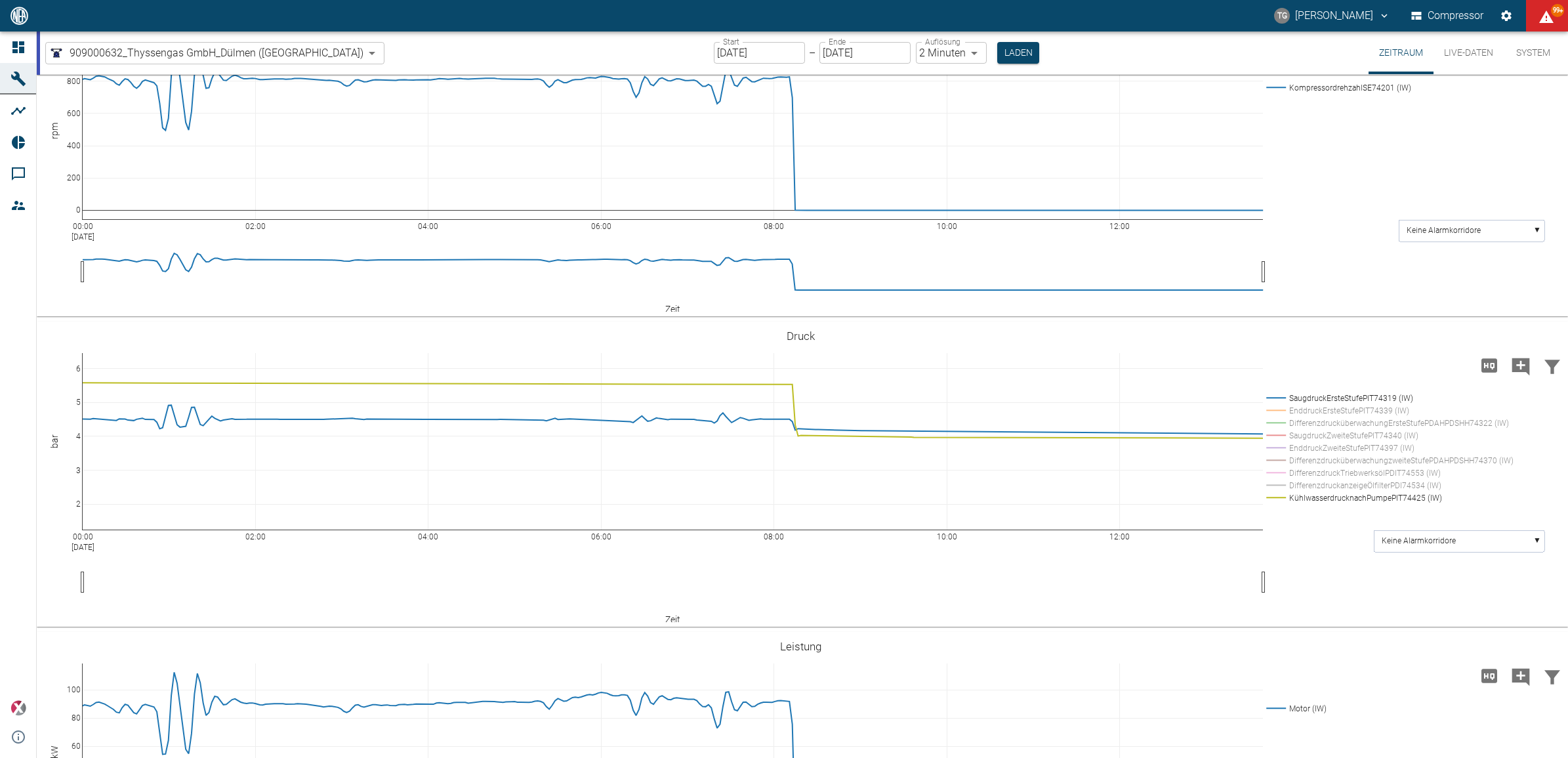
drag, startPoint x: 73, startPoint y: 579, endPoint x: 61, endPoint y: 711, distance: 132.5
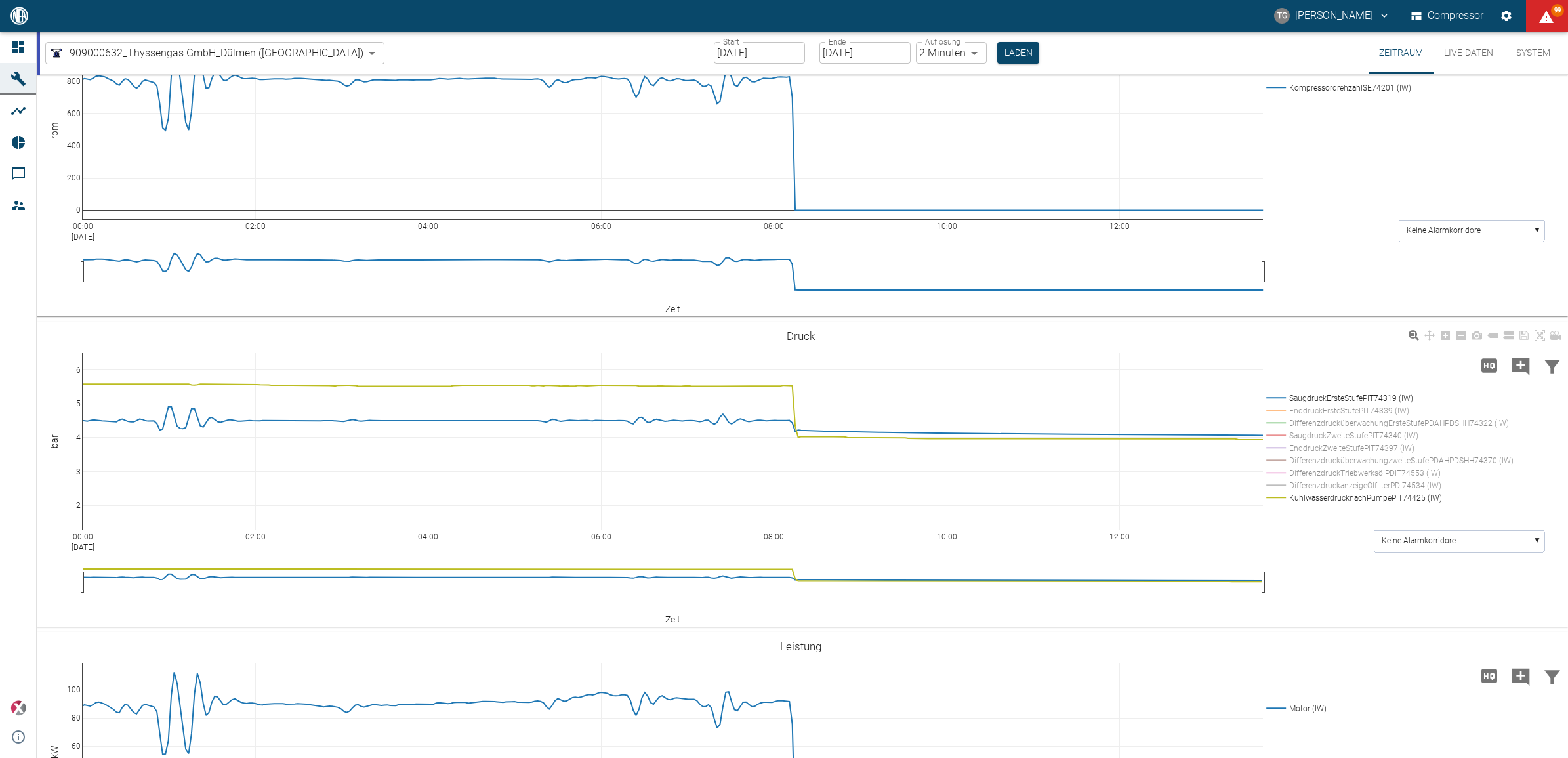
click at [1278, 404] on rect at bounding box center [1387, 398] width 248 height 12
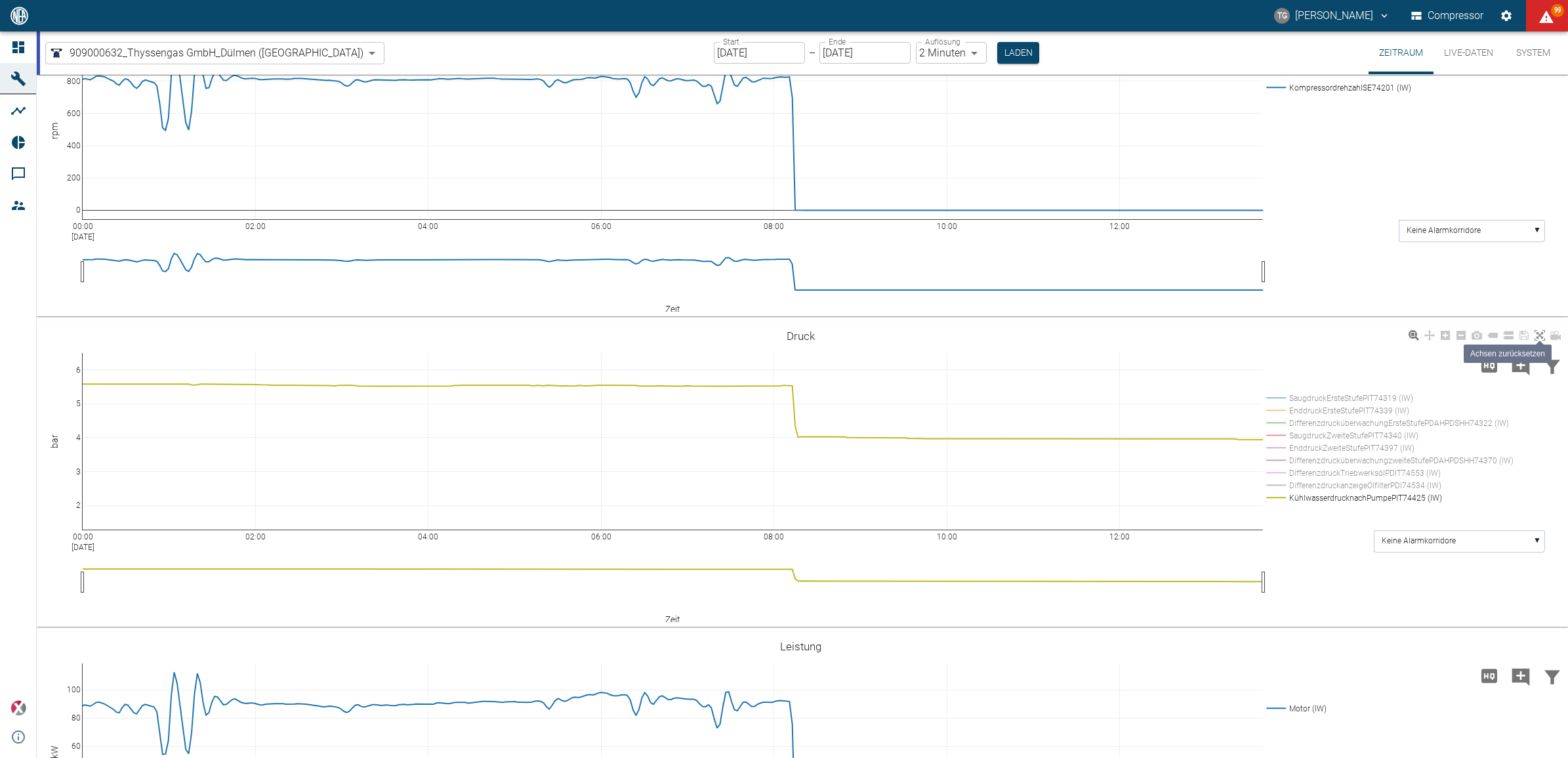
click at [1537, 341] on icon at bounding box center [1540, 335] width 10 height 10
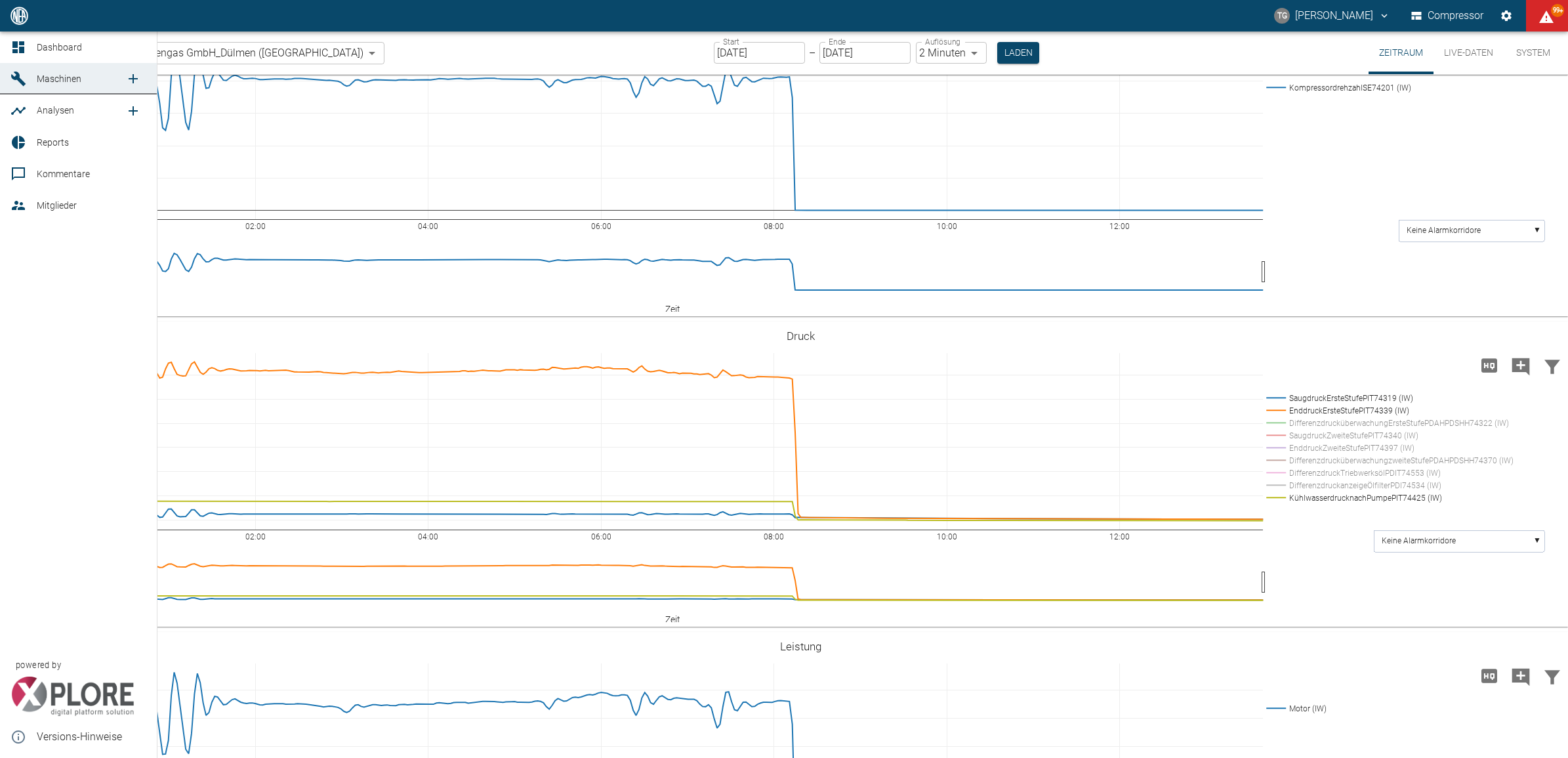
click at [9, 42] on link "Dashboard" at bounding box center [78, 47] width 157 height 31
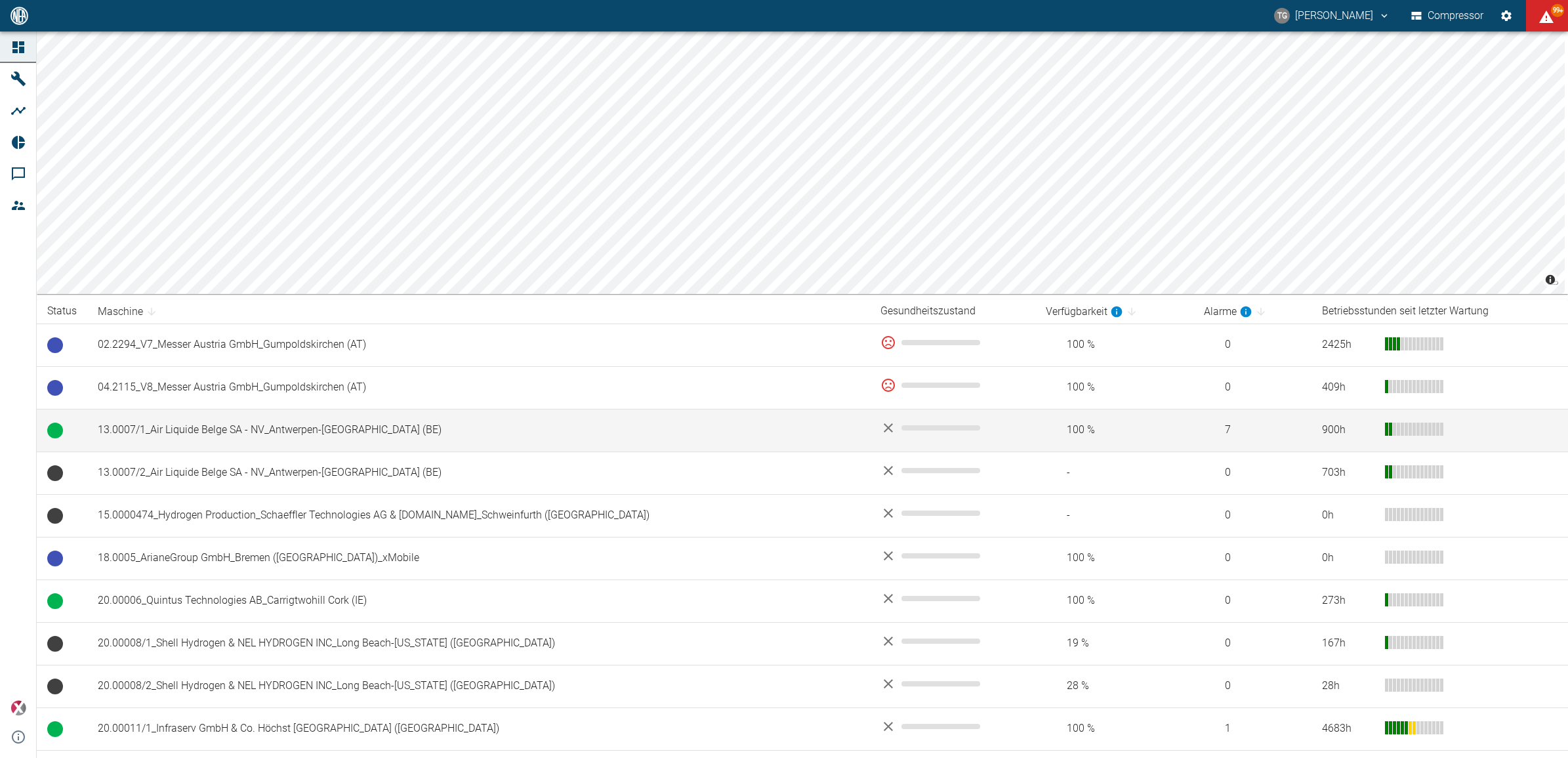
scroll to position [164, 0]
